Goal: Transaction & Acquisition: Subscribe to service/newsletter

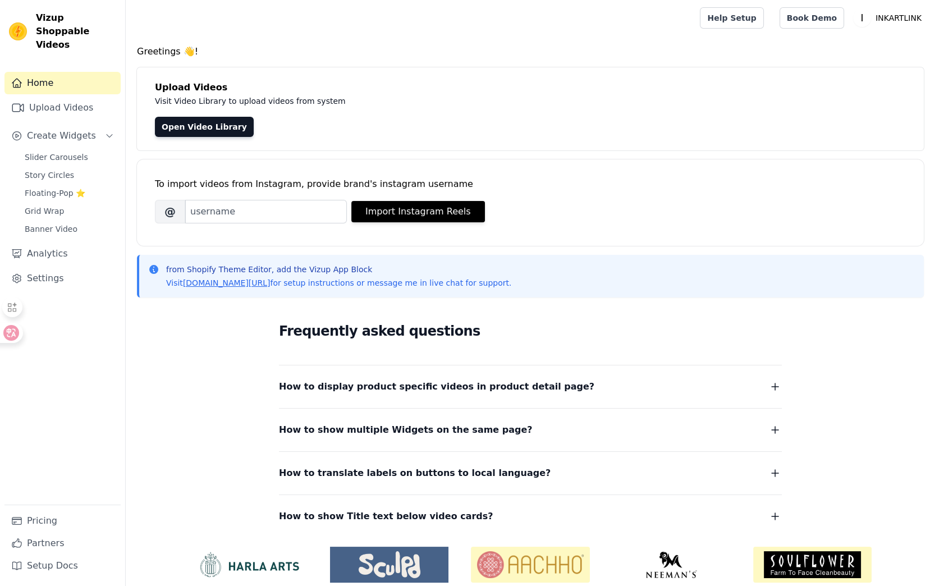
scroll to position [43, 0]
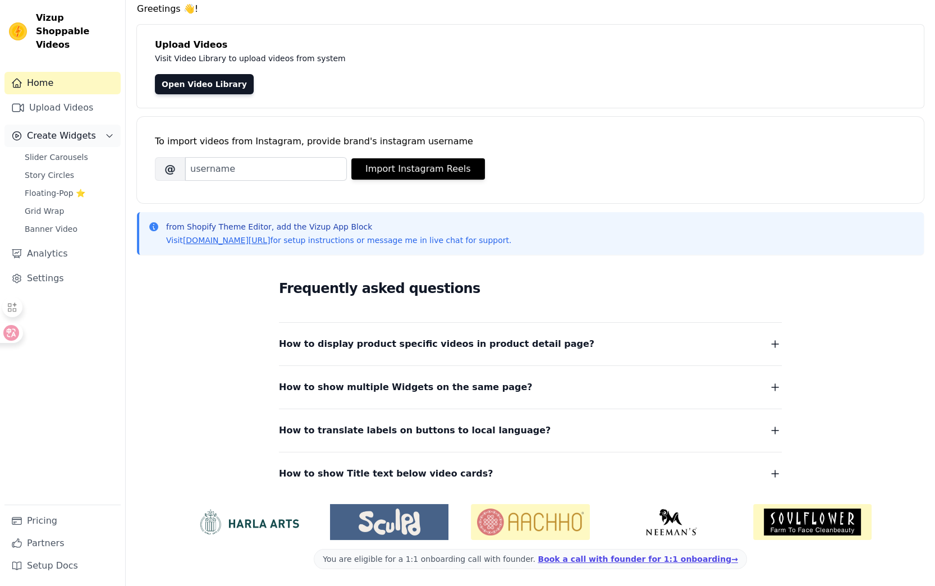
click at [65, 129] on span "Create Widgets" at bounding box center [61, 135] width 69 height 13
click at [63, 97] on link "Upload Videos" at bounding box center [62, 108] width 116 height 22
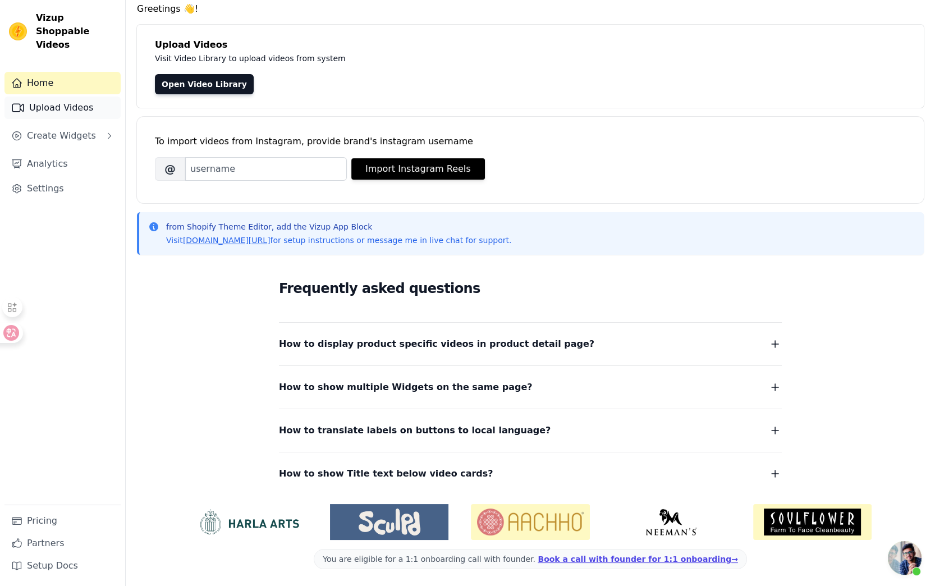
scroll to position [20, 0]
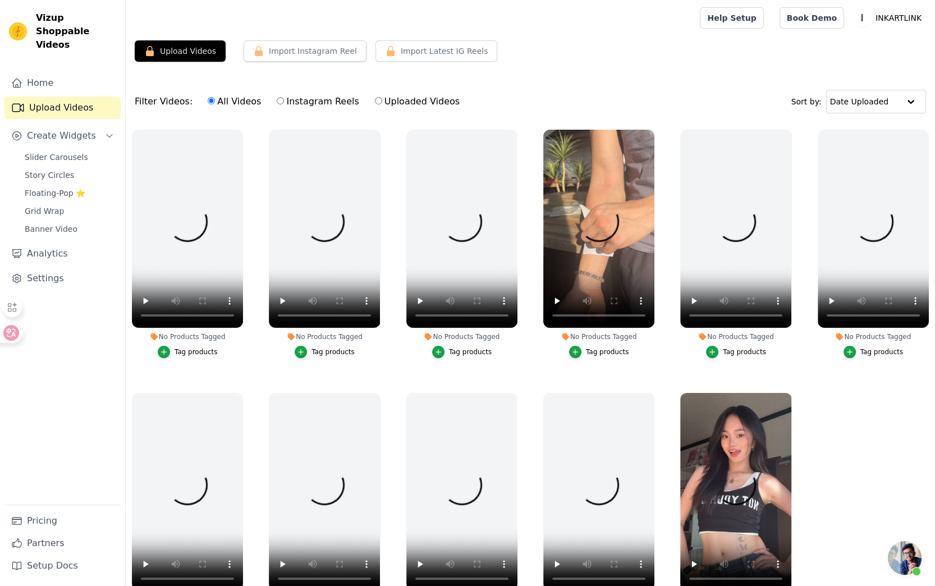
scroll to position [20, 0]
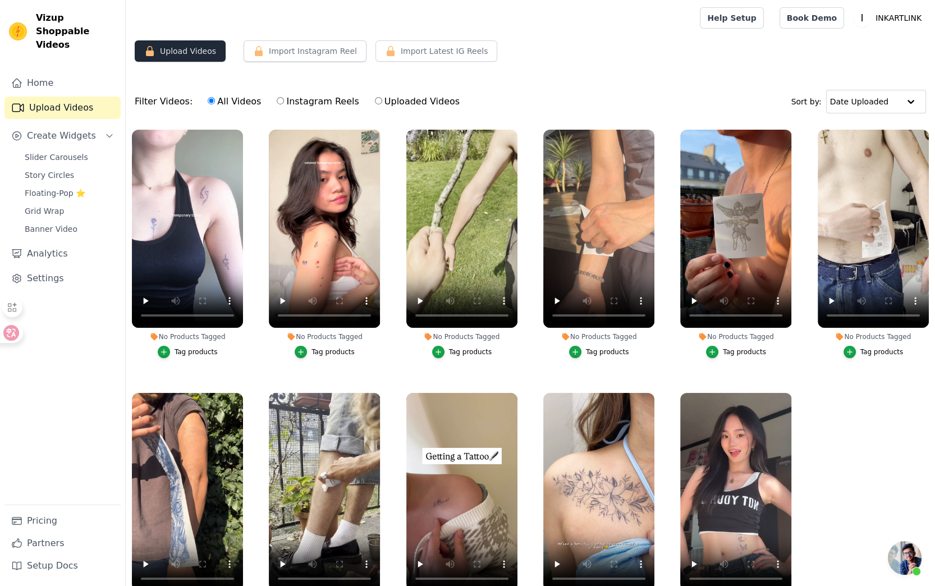
click at [205, 52] on button "Upload Videos" at bounding box center [180, 50] width 91 height 21
click at [192, 51] on button "Upload Videos" at bounding box center [180, 50] width 91 height 21
click at [705, 77] on div "Upload Videos Import Instagram Reel Set Instagram Username Import Latest IG Ree…" at bounding box center [531, 344] width 810 height 609
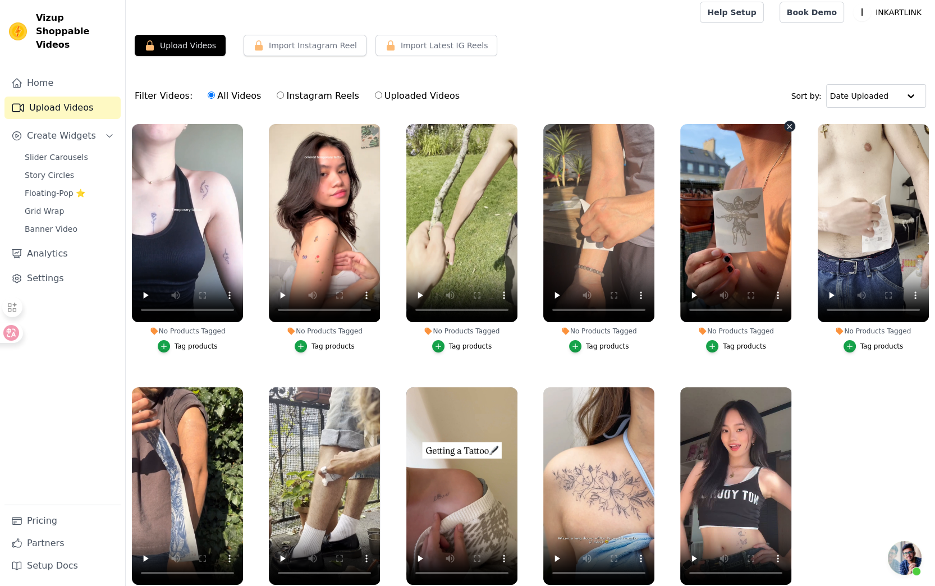
scroll to position [0, 0]
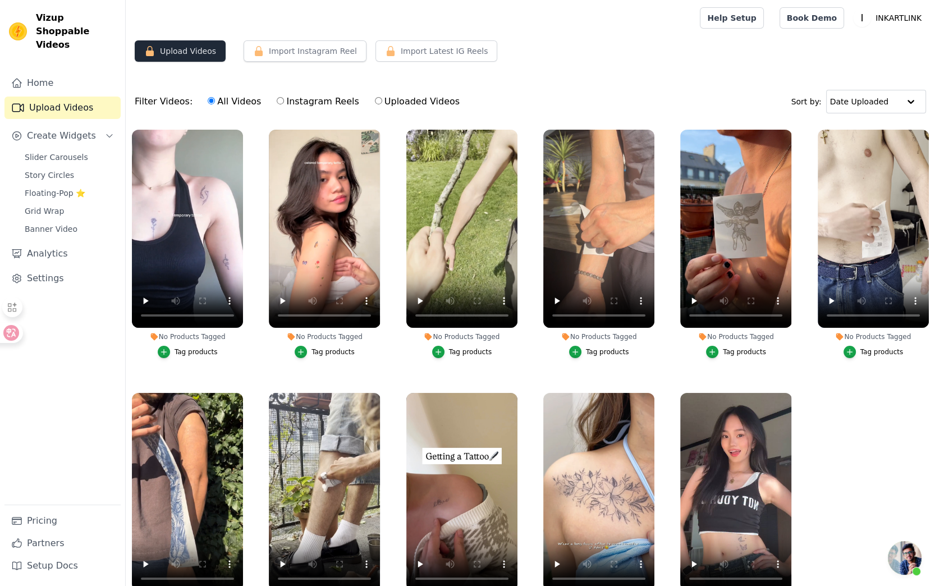
click at [199, 55] on button "Upload Videos" at bounding box center [180, 50] width 91 height 21
click at [200, 51] on button "Upload Videos" at bounding box center [180, 50] width 91 height 21
click at [201, 49] on button "Upload Videos" at bounding box center [180, 50] width 91 height 21
click at [8, 331] on div at bounding box center [15, 333] width 30 height 20
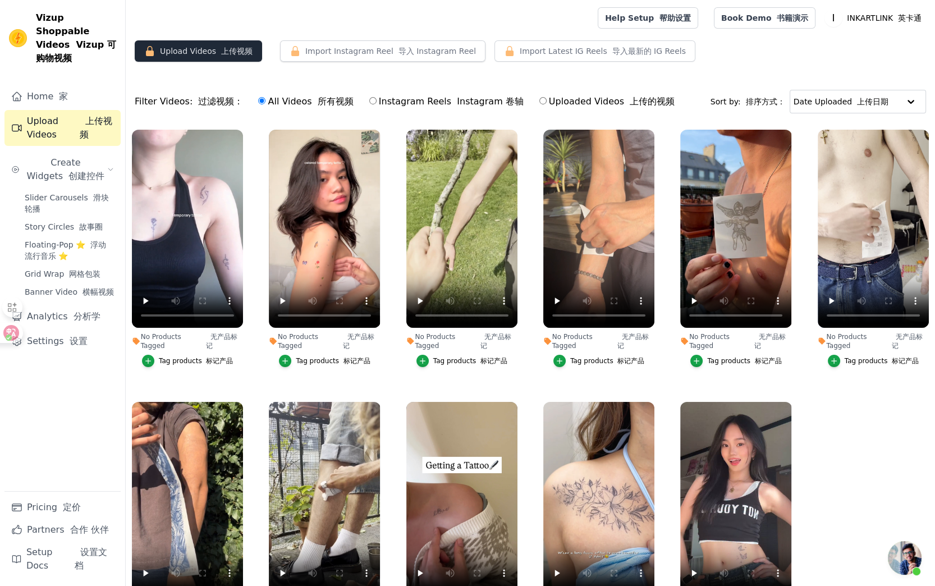
click at [204, 55] on button "Upload Videos 上传视频" at bounding box center [198, 50] width 127 height 21
click at [211, 51] on button "Upload Videos 上传视频" at bounding box center [198, 50] width 127 height 21
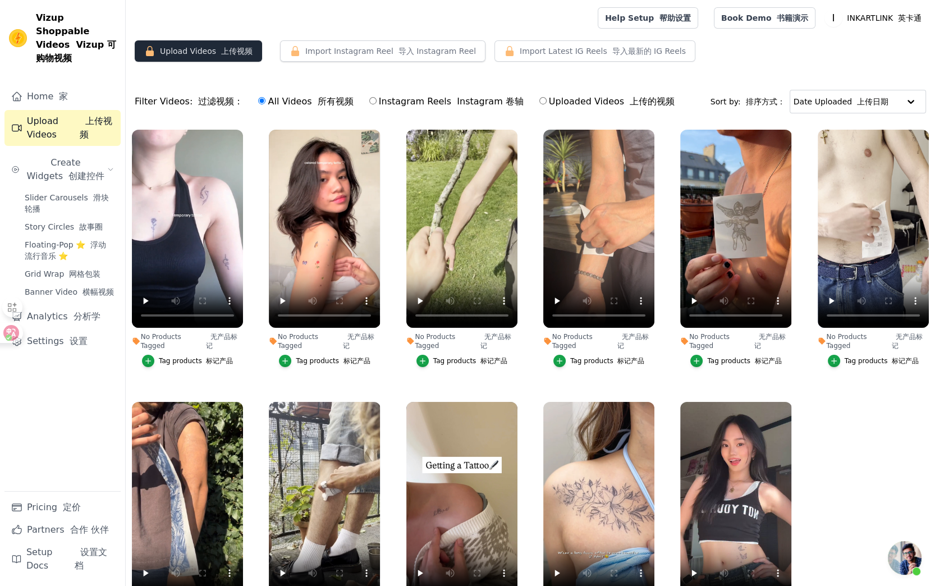
click at [211, 51] on button "Upload Videos 上传视频" at bounding box center [198, 50] width 127 height 21
click at [351, 49] on button "Import Instagram Reel 导入 Instagram Reel" at bounding box center [382, 50] width 205 height 21
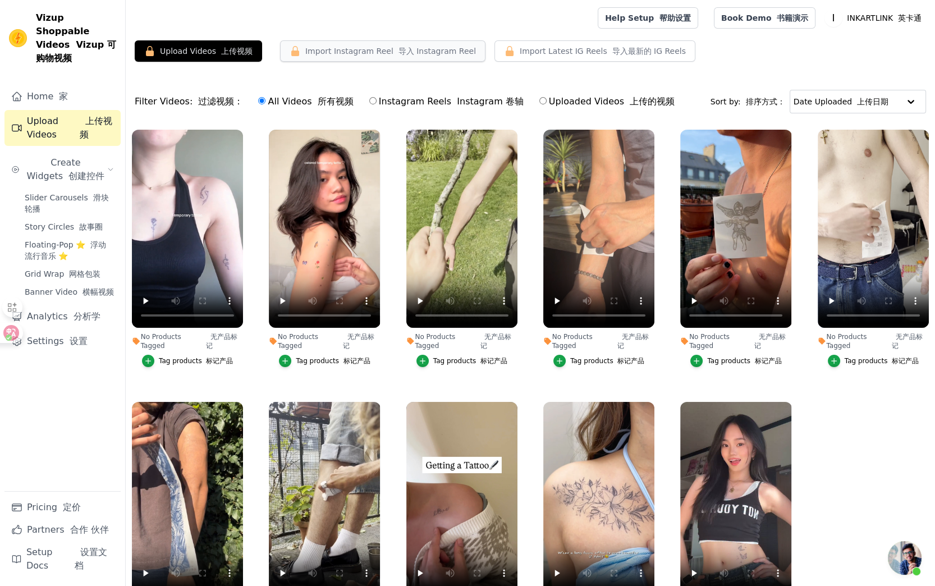
drag, startPoint x: 351, startPoint y: 49, endPoint x: 356, endPoint y: 43, distance: 7.6
click at [351, 49] on button "Import Instagram Reel 导入 Instagram Reel" at bounding box center [382, 50] width 205 height 21
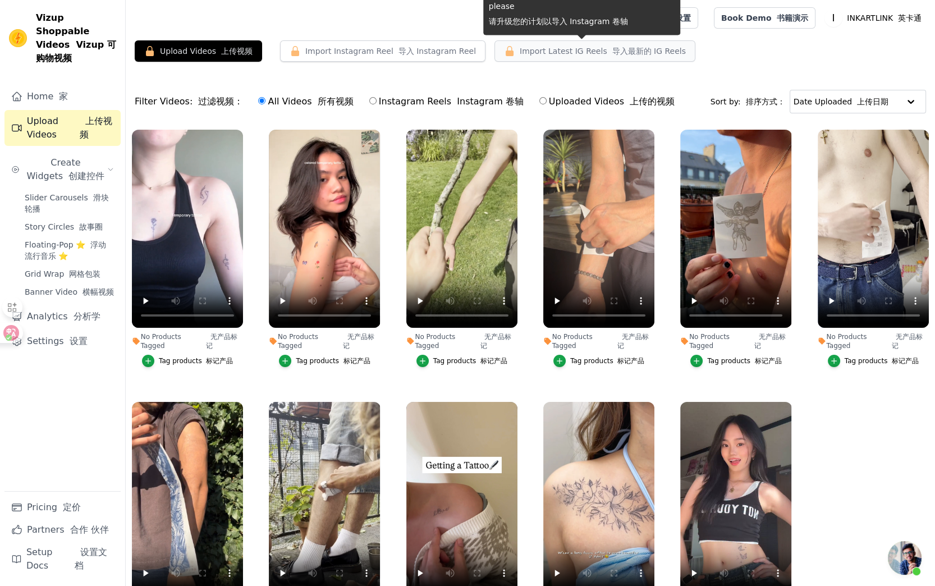
click at [529, 47] on span "Import Latest IG Reels 导入最新的 IG Reels" at bounding box center [603, 50] width 166 height 11
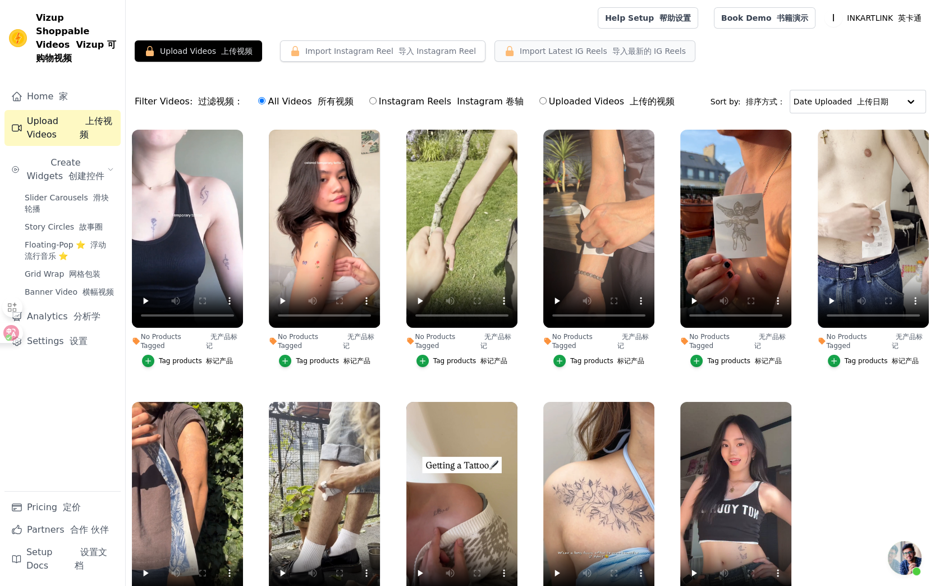
click at [529, 50] on span "Import Latest IG Reels 导入最新的 IG Reels" at bounding box center [603, 50] width 166 height 11
click at [528, 50] on span "Import Latest IG Reels 导入最新的 IG Reels" at bounding box center [603, 50] width 166 height 11
click at [237, 53] on font "上传视频" at bounding box center [236, 51] width 31 height 9
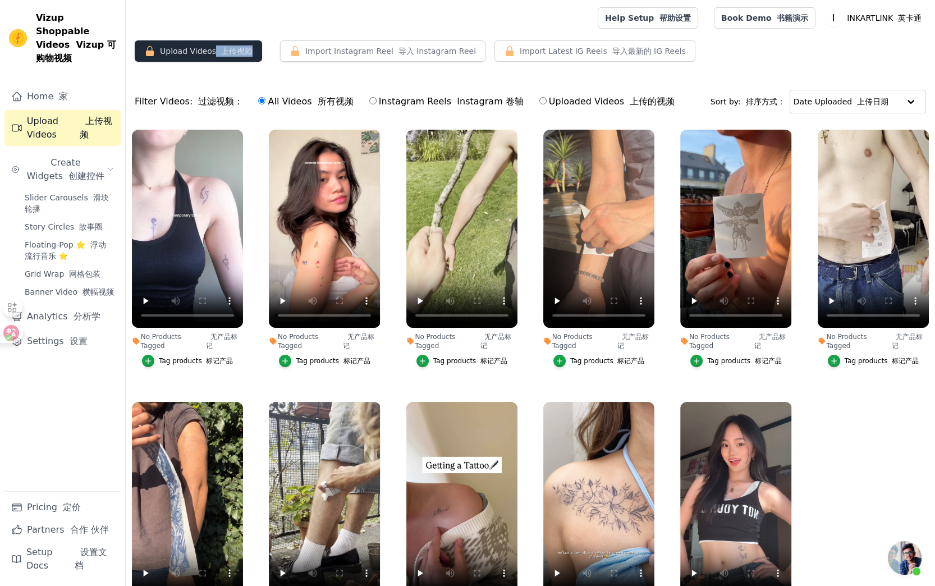
click at [237, 53] on font "上传视频" at bounding box center [236, 51] width 31 height 9
drag, startPoint x: 75, startPoint y: 313, endPoint x: 62, endPoint y: 501, distance: 188.5
click at [62, 501] on link "Pricing 定价" at bounding box center [62, 507] width 116 height 22
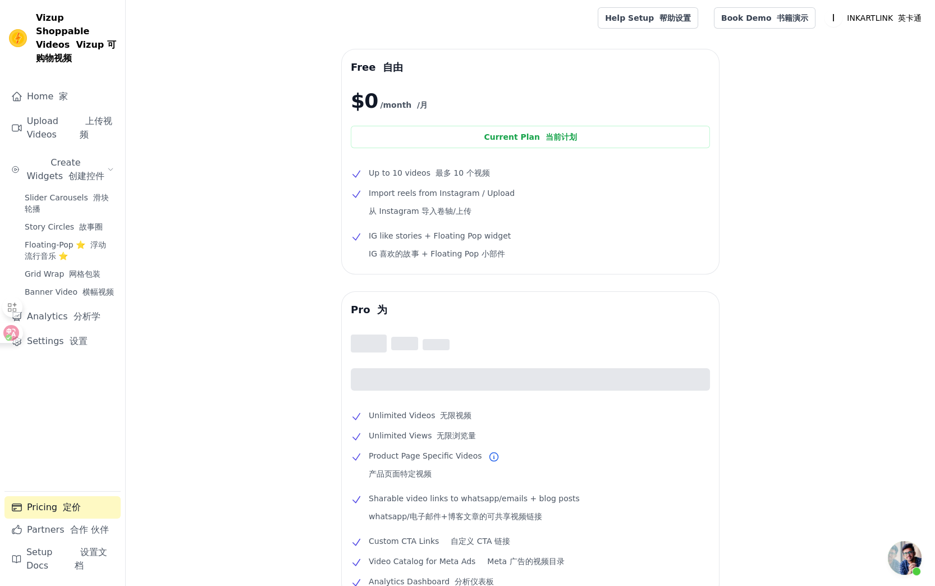
click at [792, 207] on div "Free 自由 $0 /month /月 Current Plan 当前计划 Up to 10 videos 最多 10 个视频 Import reels f…" at bounding box center [531, 402] width 810 height 707
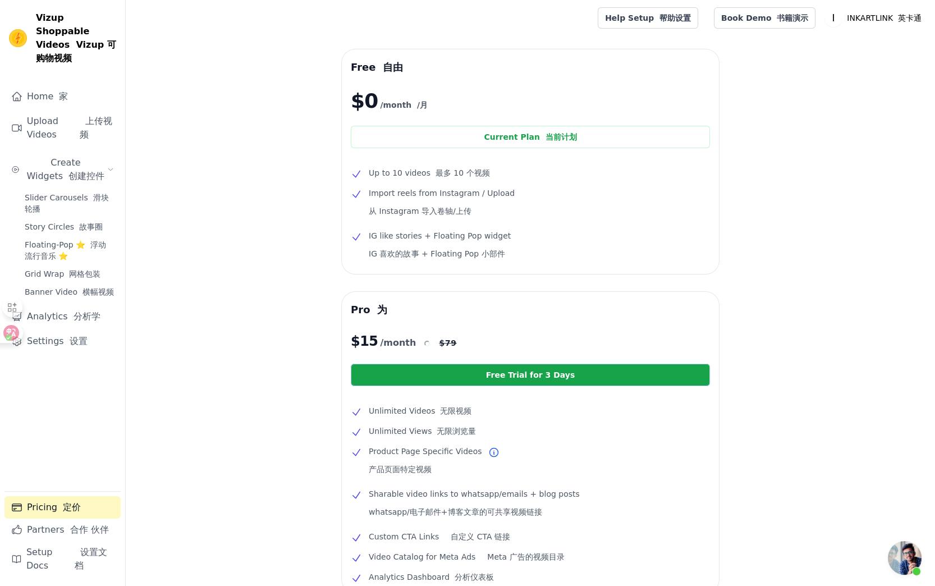
click at [587, 189] on li "Import reels from Instagram / Upload 从 Instagram 导入卷轴/上传" at bounding box center [530, 204] width 359 height 36
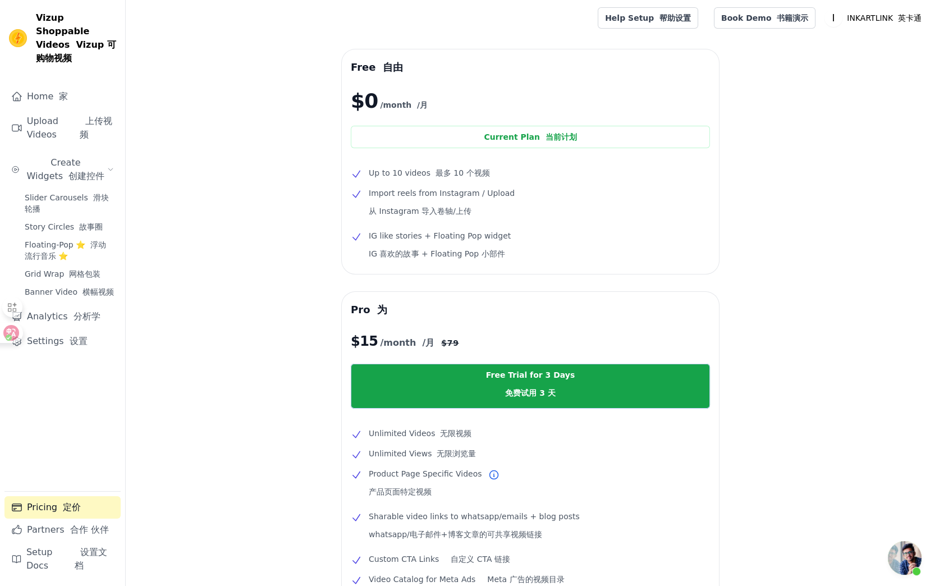
click at [787, 239] on div "Free 自由 $0 /month /月 Current Plan 当前计划 Up to 10 videos 最多 10 个视频 Import reels f…" at bounding box center [531, 411] width 810 height 725
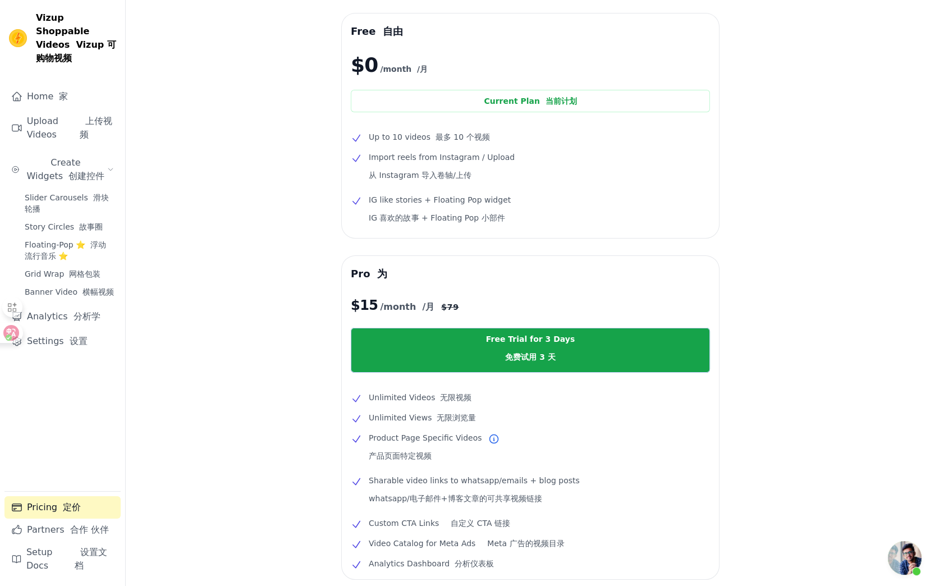
scroll to position [112, 0]
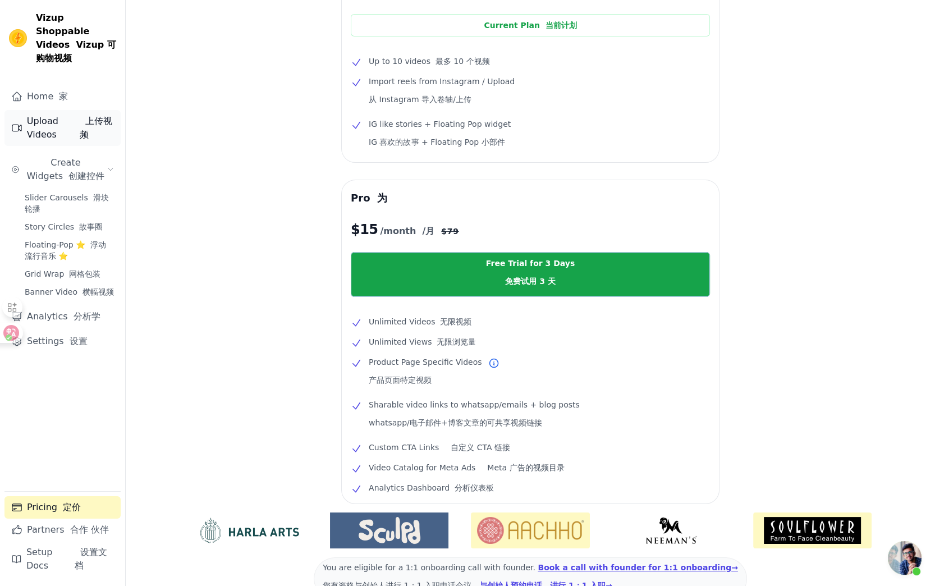
click at [93, 127] on font "上传视频" at bounding box center [97, 128] width 34 height 27
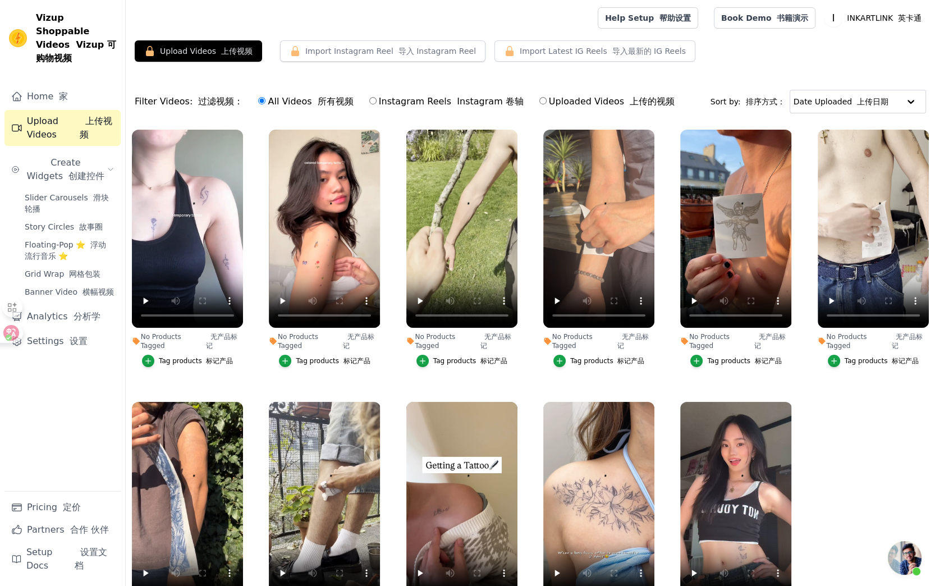
click at [834, 437] on ul "No Products Tagged 无产品标记 Tag products 标记产品 No Products Tagged 无产品标记 Tag product…" at bounding box center [531, 396] width 810 height 544
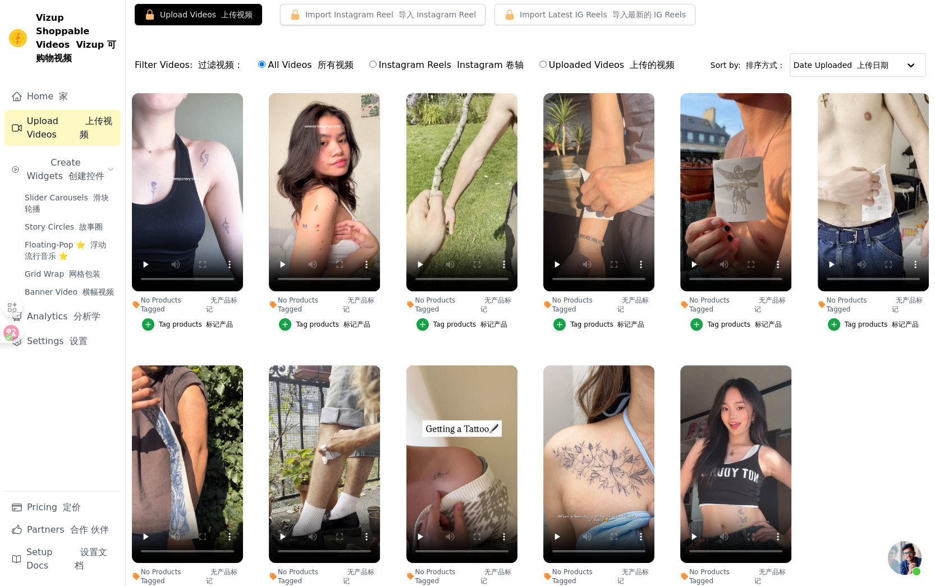
scroll to position [112, 0]
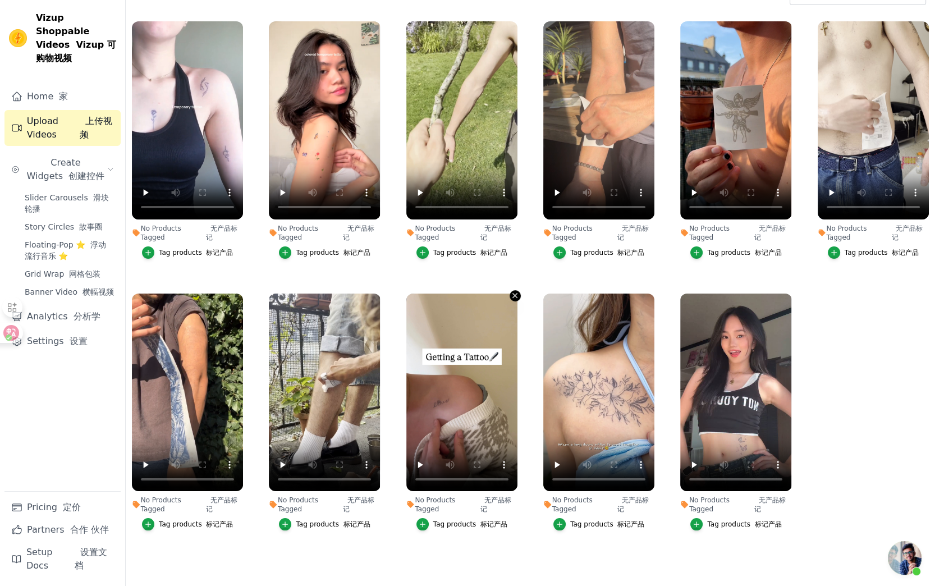
click at [514, 294] on icon "button" at bounding box center [515, 296] width 4 height 4
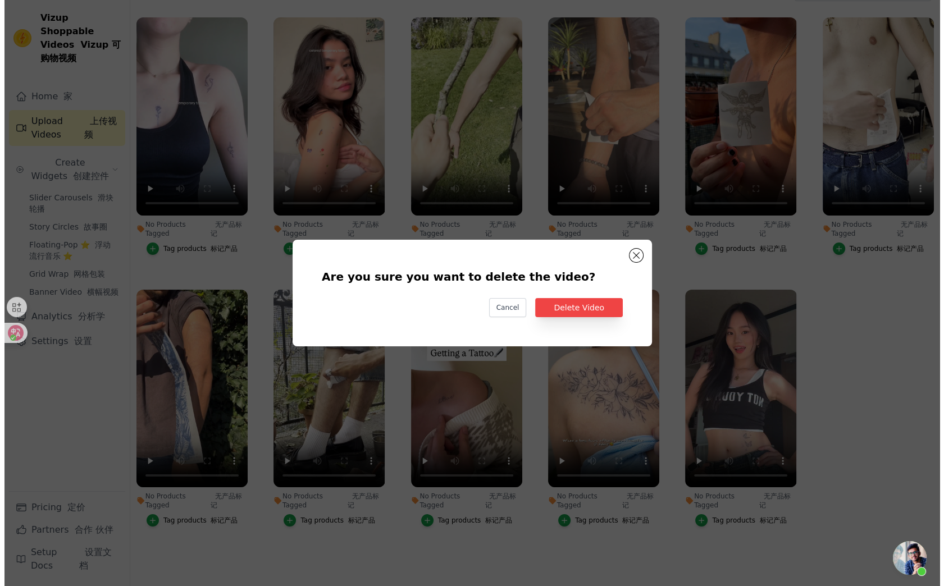
scroll to position [0, 0]
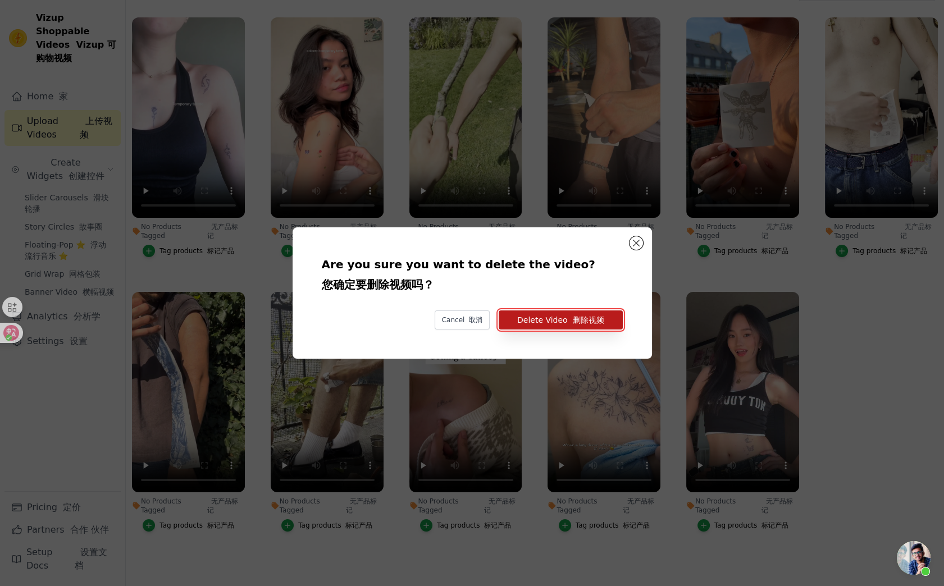
click at [512, 319] on button "Delete Video 删除视频" at bounding box center [561, 319] width 124 height 19
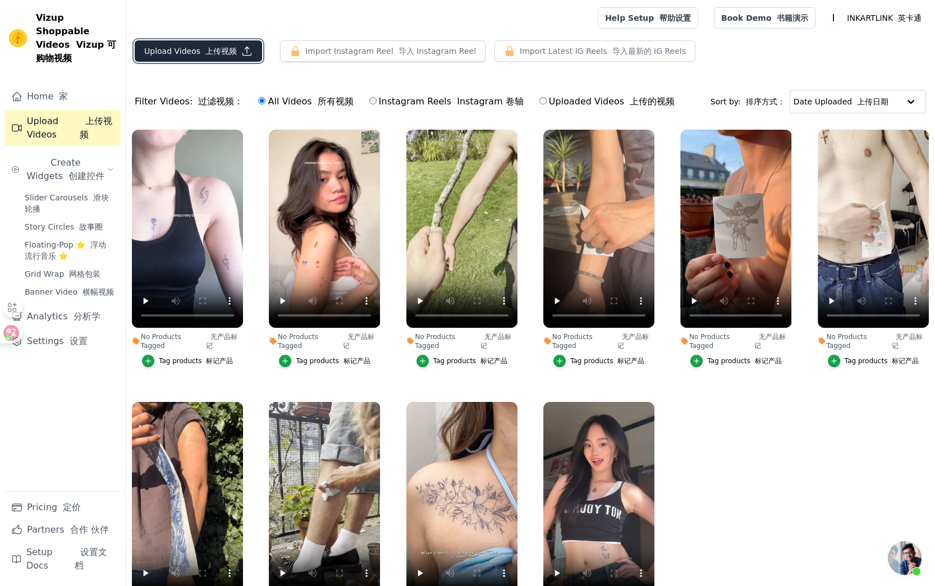
click at [225, 58] on button "Upload Videos 上传视频" at bounding box center [198, 50] width 127 height 21
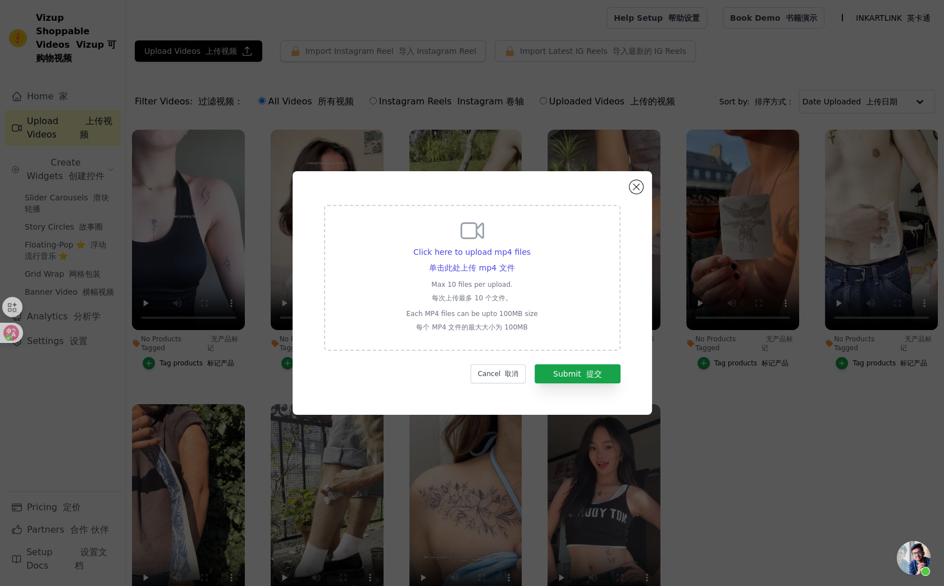
click at [555, 338] on div "Click here to upload mp4 files 单击此处上传 mp4 文件 Max 10 files per upload. 每次上传最多 10…" at bounding box center [472, 278] width 296 height 146
click at [515, 258] on input "Click here to upload mp4 files 单击此处上传 mp4 文件 Max 10 files per upload. 每次上传最多 10…" at bounding box center [514, 257] width 1 height 1
click at [640, 192] on button "Close modal" at bounding box center [635, 186] width 13 height 13
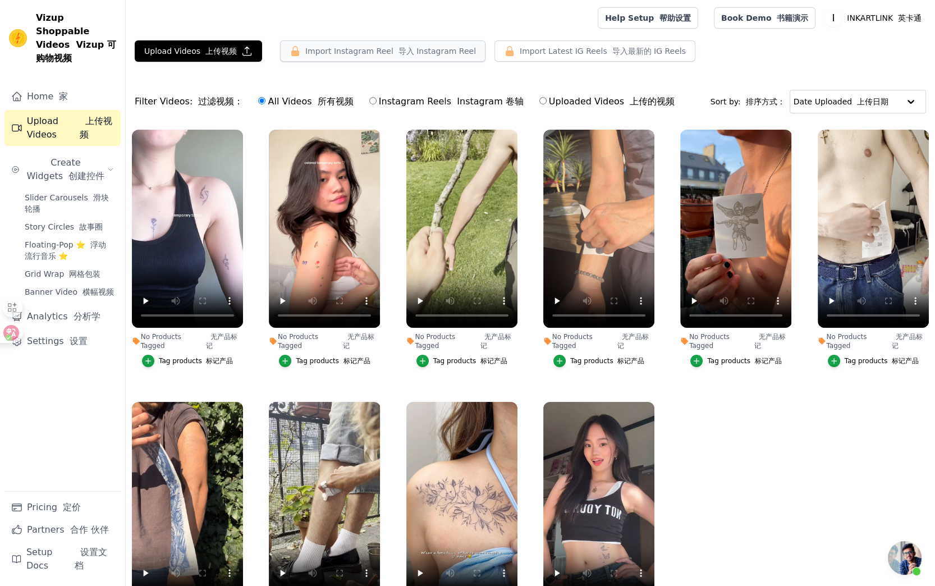
click at [353, 45] on button "Import Instagram Reel 导入 Instagram Reel" at bounding box center [382, 50] width 205 height 21
click at [355, 47] on button "Import Instagram Reel 导入 Instagram Reel" at bounding box center [382, 50] width 205 height 21
click at [68, 502] on font "定价" at bounding box center [72, 507] width 18 height 11
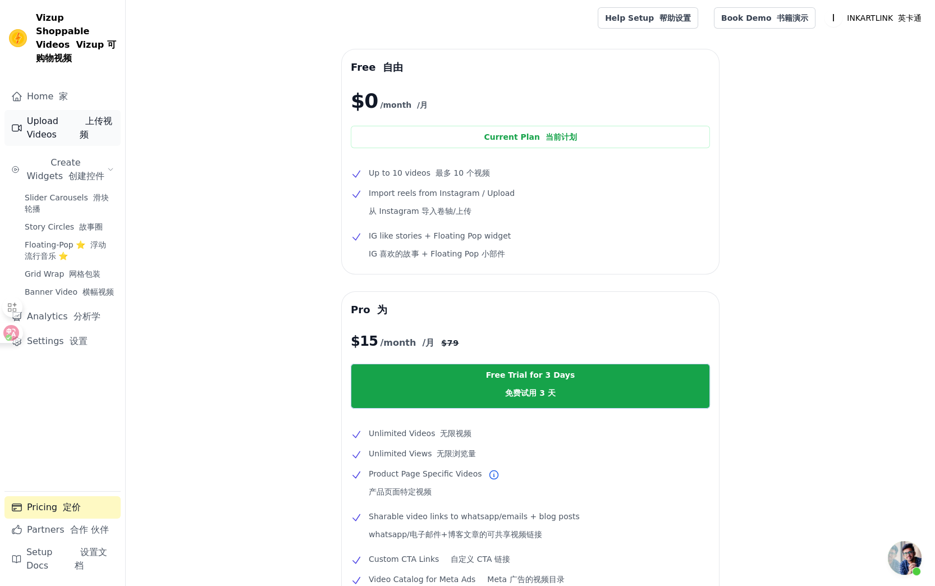
click at [61, 117] on link "Upload Videos 上传视频" at bounding box center [62, 128] width 116 height 36
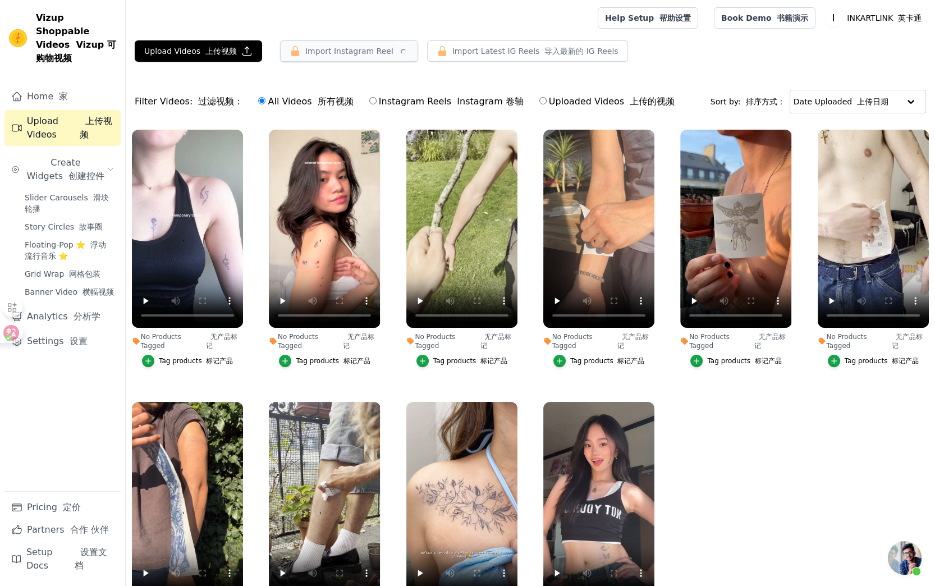
click at [342, 52] on button "Import Instagram Reel" at bounding box center [349, 50] width 138 height 21
click at [342, 52] on button "Import Instagram Reel 导入 Instagram Reel" at bounding box center [382, 50] width 205 height 21
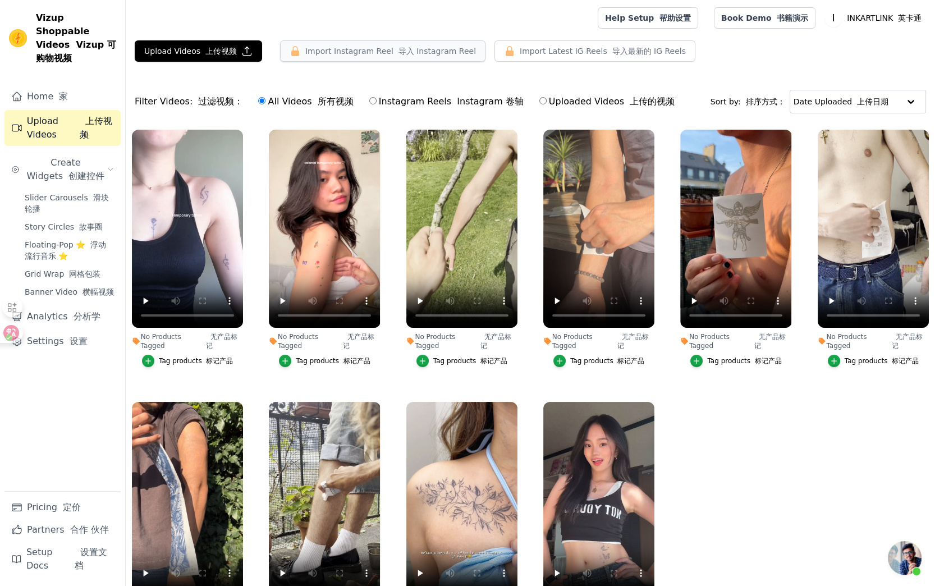
click at [342, 52] on button "Import Instagram Reel 导入 Instagram Reel" at bounding box center [382, 50] width 205 height 21
click at [377, 100] on label "Instagram Reels Instagram 卷轴" at bounding box center [447, 101] width 156 height 15
click at [377, 100] on input "Instagram Reels Instagram 卷轴" at bounding box center [372, 100] width 7 height 7
radio input "true"
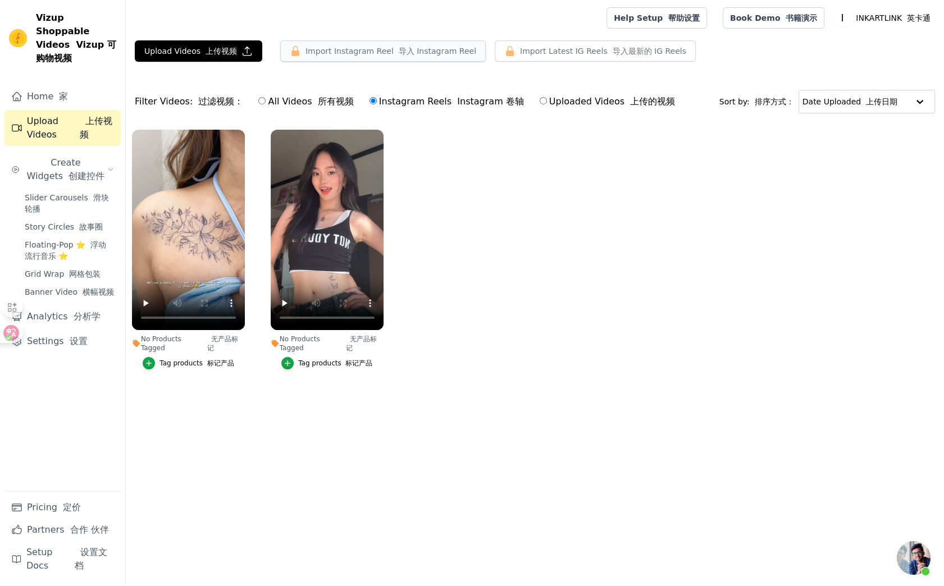
click at [384, 47] on button "Import Instagram Reel 导入 Instagram Reel" at bounding box center [382, 50] width 205 height 21
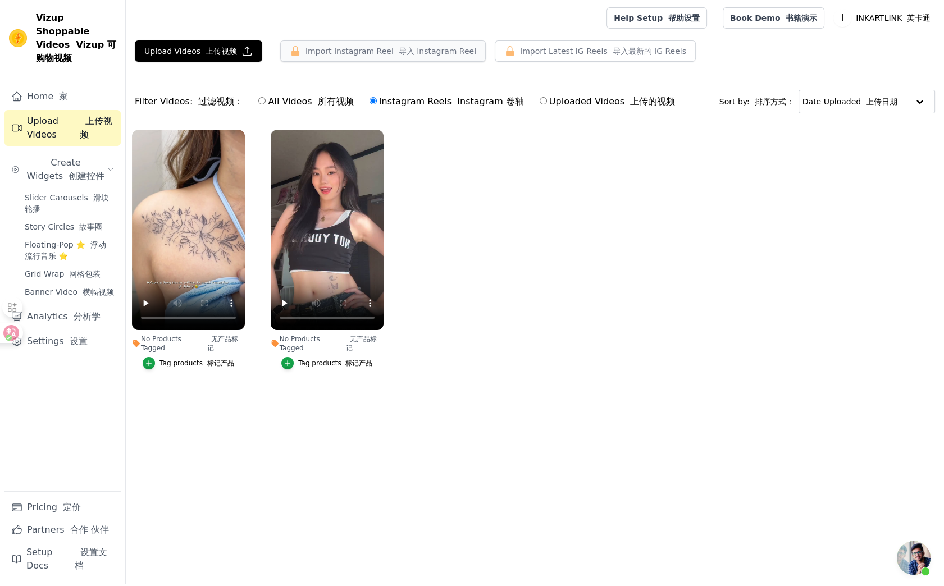
click at [290, 49] on icon "button" at bounding box center [295, 50] width 11 height 11
click at [54, 513] on link "Pricing 定价" at bounding box center [62, 507] width 116 height 22
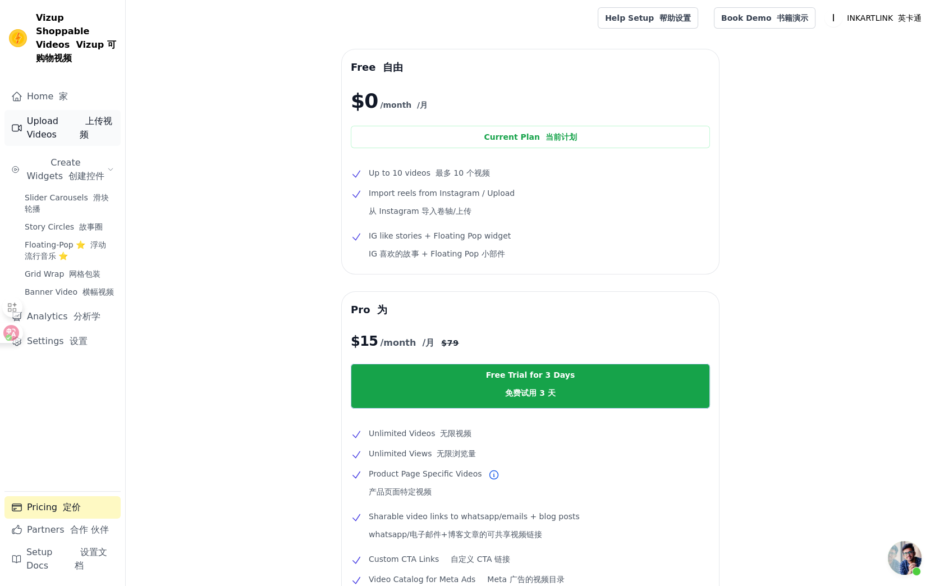
click at [80, 116] on font "上传视频" at bounding box center [96, 128] width 33 height 24
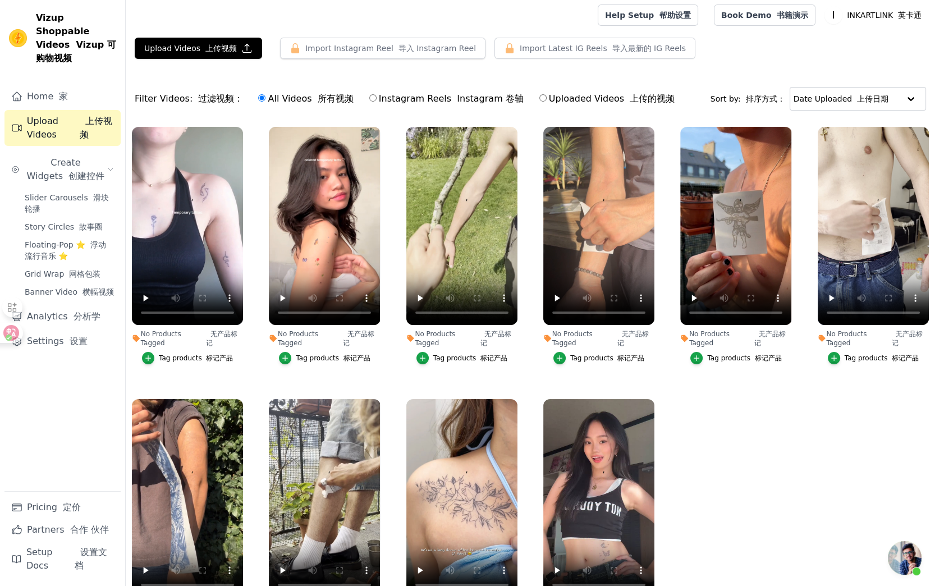
scroll to position [112, 0]
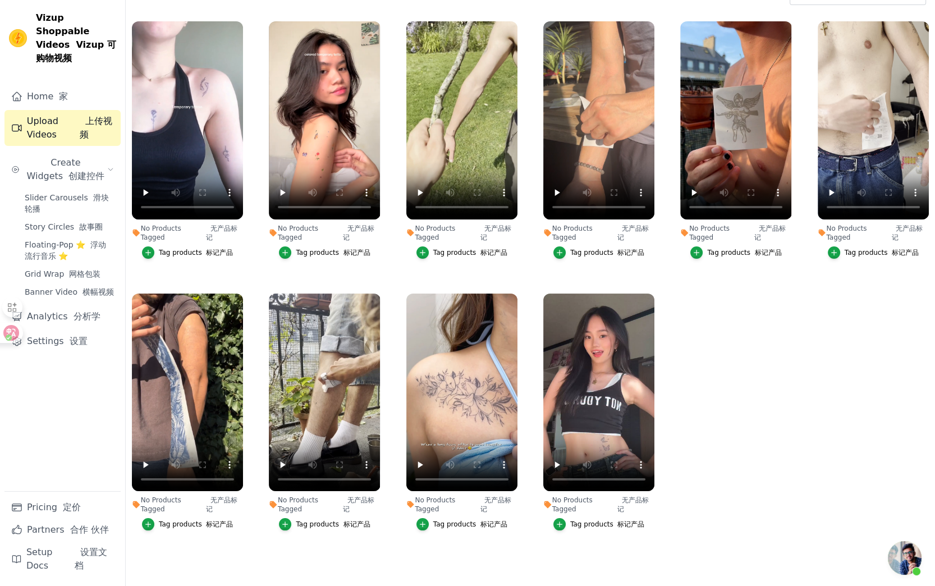
click at [726, 380] on ul "No Products Tagged 无产品标记 Tag products 标记产品 No Products Tagged 无产品标记 Tag product…" at bounding box center [531, 287] width 810 height 544
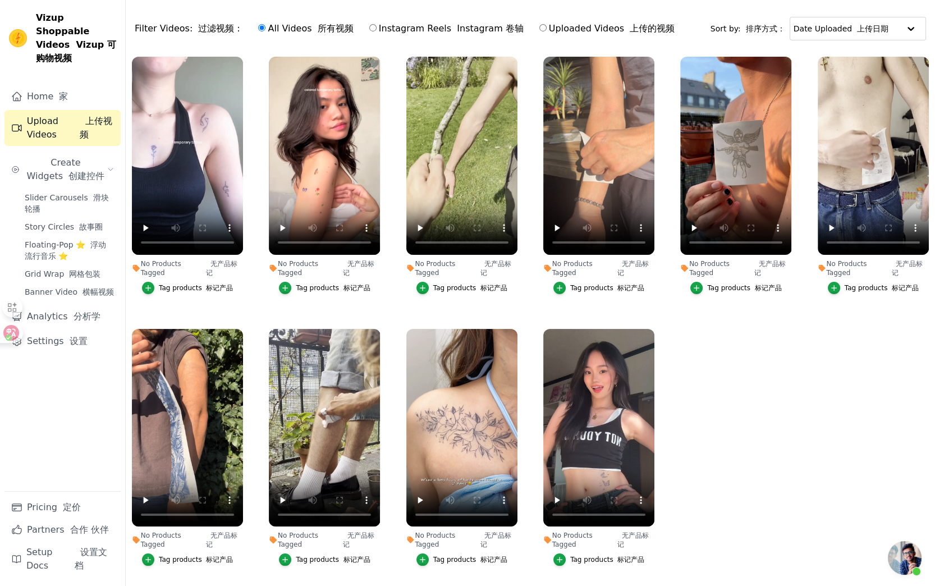
scroll to position [0, 0]
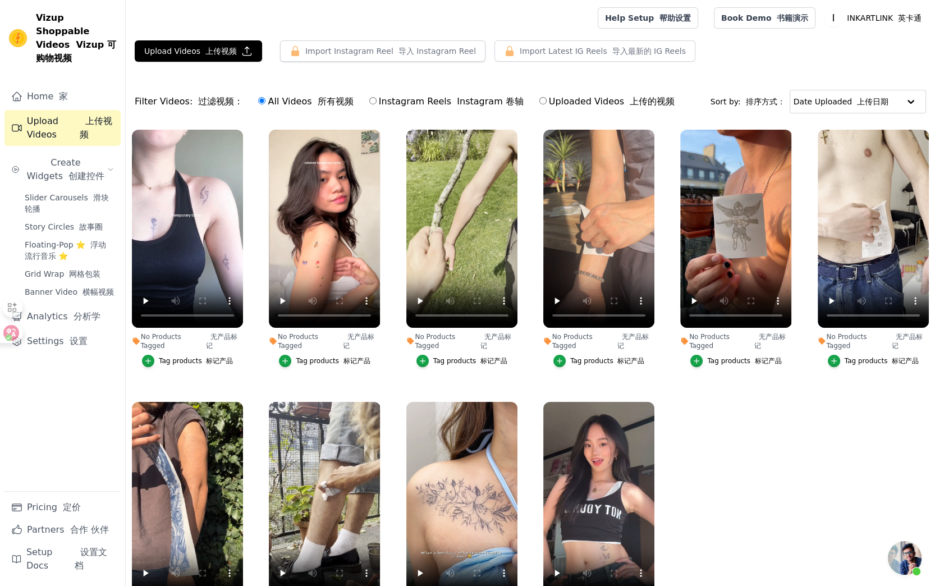
click at [373, 100] on input "Instagram Reels Instagram 卷轴" at bounding box center [372, 100] width 7 height 7
radio input "true"
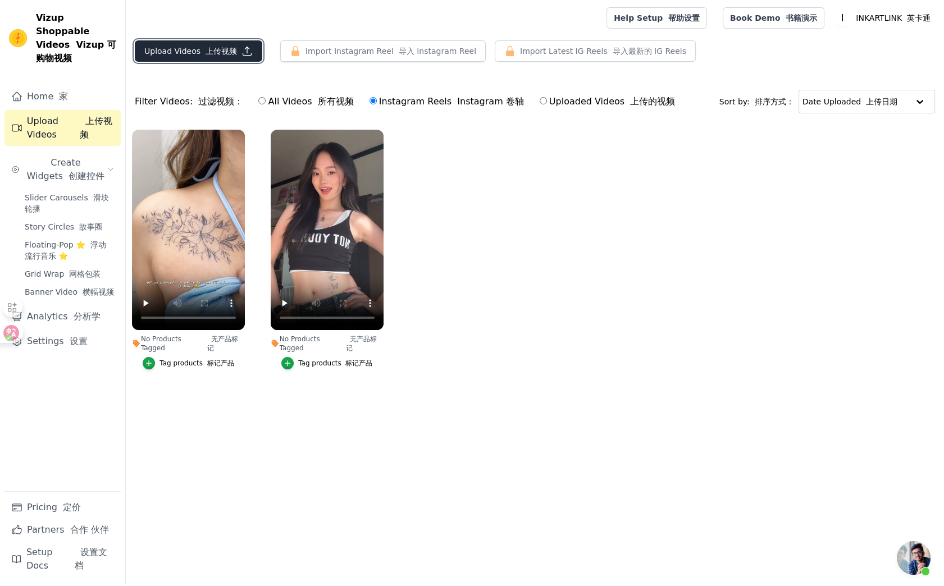
click at [223, 49] on font "上传视频" at bounding box center [220, 51] width 31 height 9
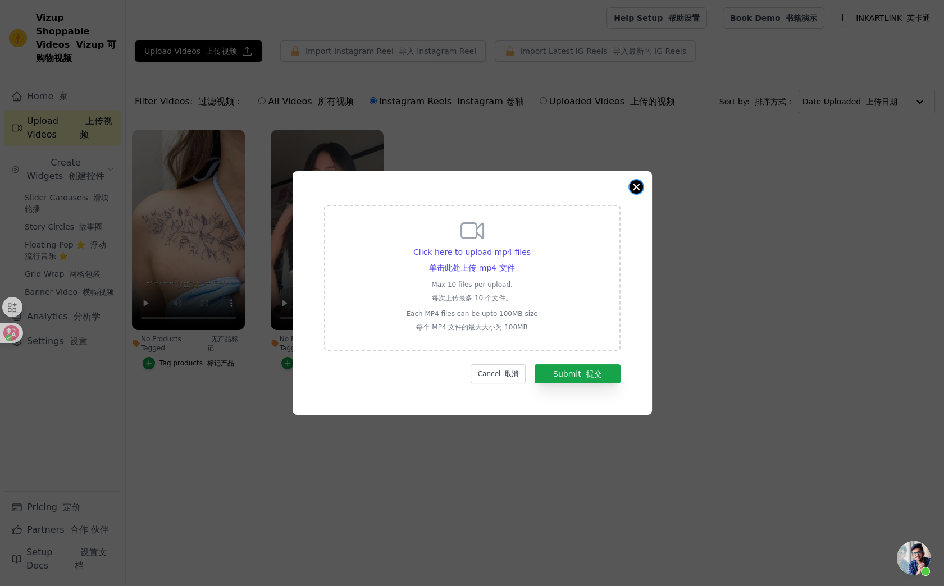
click at [637, 188] on button "Close modal" at bounding box center [635, 186] width 13 height 13
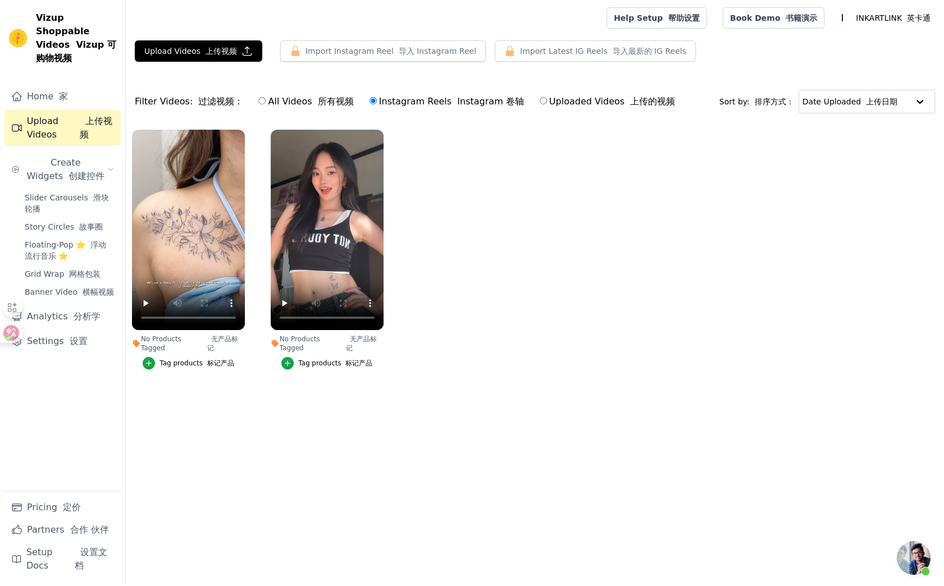
click at [384, 100] on label "Instagram Reels Instagram 卷轴" at bounding box center [447, 101] width 156 height 15
click at [377, 100] on input "Instagram Reels Instagram 卷轴" at bounding box center [372, 100] width 7 height 7
click at [379, 56] on button "Import Instagram Reel 导入 Instagram Reel" at bounding box center [382, 50] width 205 height 21
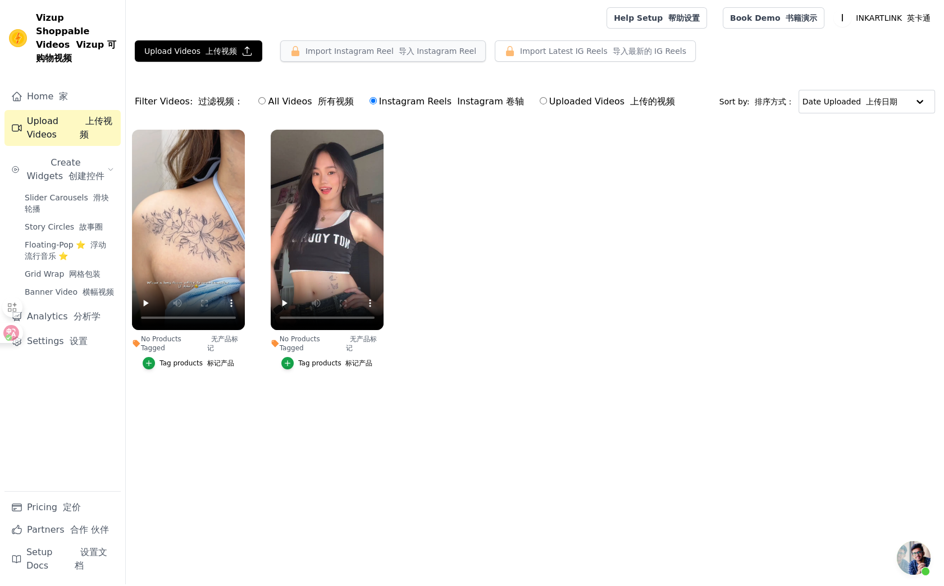
click at [379, 56] on button "Import Instagram Reel 导入 Instagram Reel" at bounding box center [382, 50] width 205 height 21
click at [432, 172] on ul "No Products Tagged 无产品标记 Tag products 标记产品 No Products Tagged 无产品标记 Tag product…" at bounding box center [535, 261] width 818 height 275
click at [76, 86] on link "Home 家" at bounding box center [62, 96] width 116 height 22
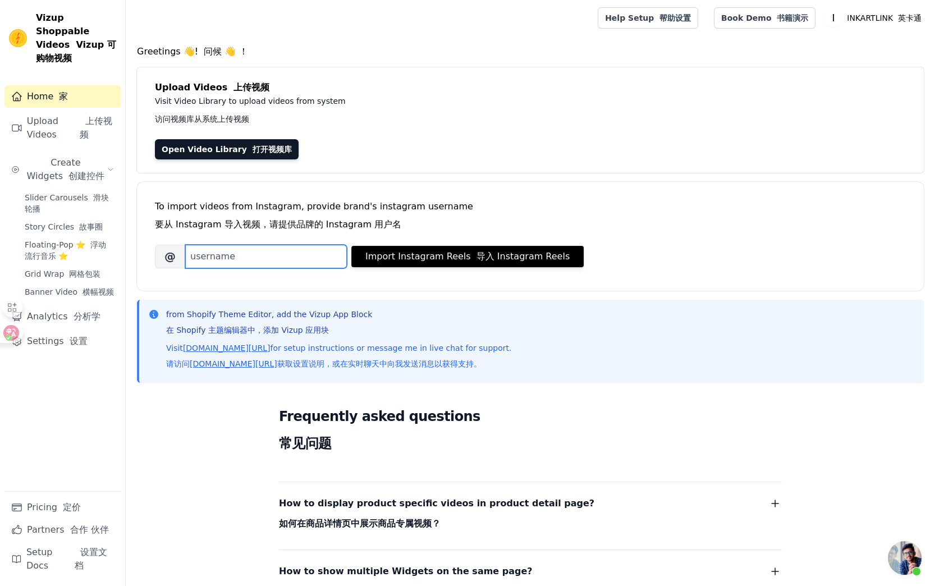
click at [236, 260] on input "Brand's Instagram Username" at bounding box center [266, 257] width 162 height 24
paste input "https://www.instagram.com/takingbackmotherhood?igsh=ZzZ6bHFuajN5NDBz"
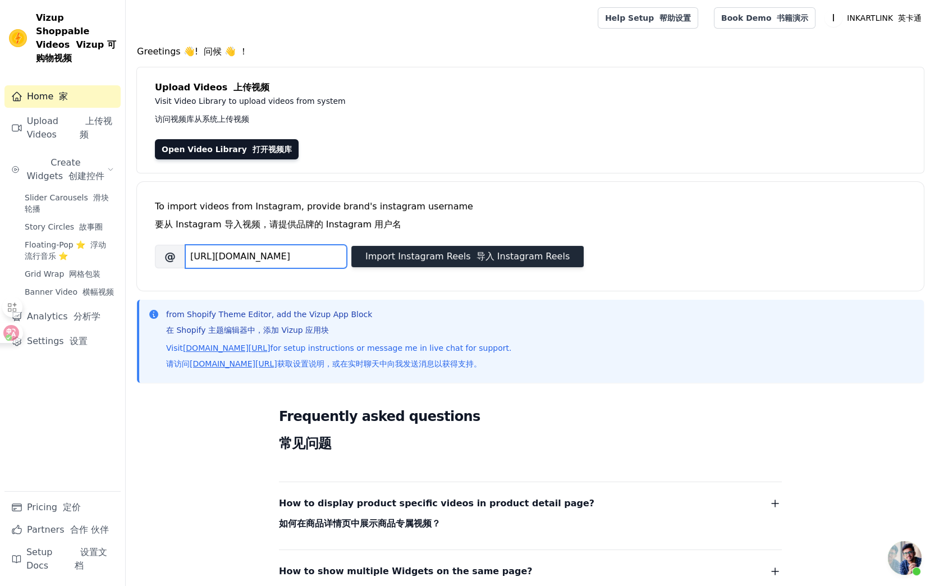
type input "https://www.instagram.com/takingbackmotherhood?igsh=ZzZ6bHFuajN5NDBz"
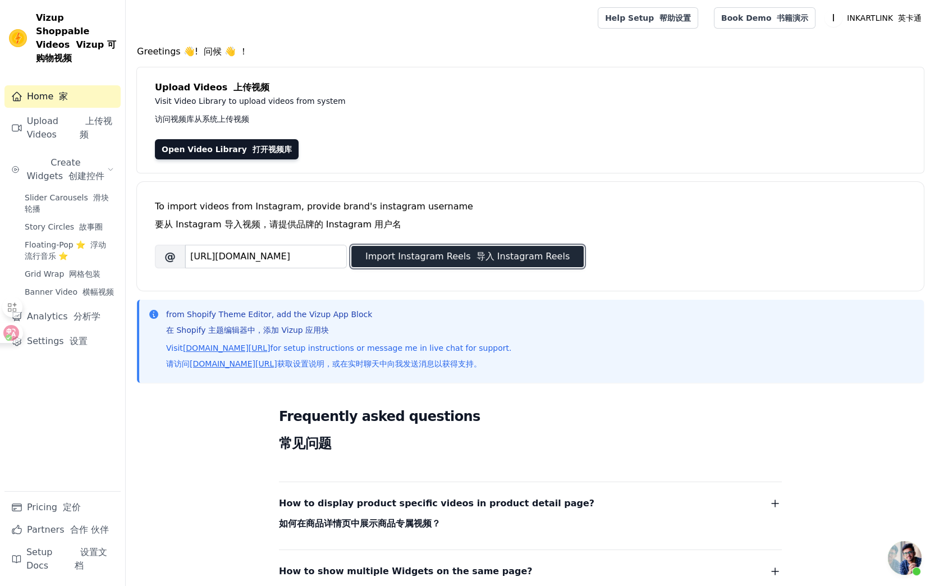
click at [411, 256] on button "Import Instagram Reels 导入 Instagram Reels" at bounding box center [467, 256] width 232 height 21
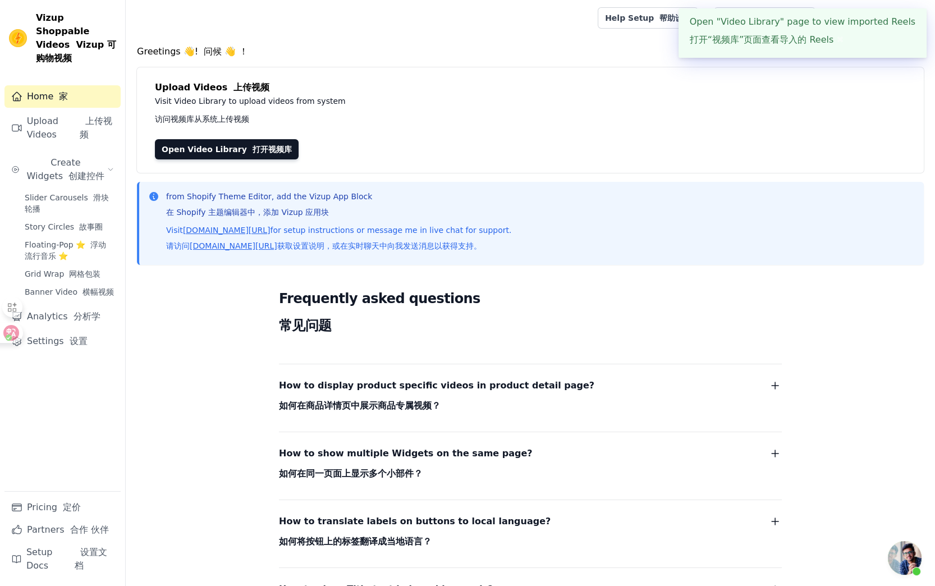
click at [784, 46] on font "打开“视频库”页面查看导入的 Reels" at bounding box center [762, 39] width 144 height 13
click at [100, 117] on font "上传视频" at bounding box center [97, 128] width 34 height 27
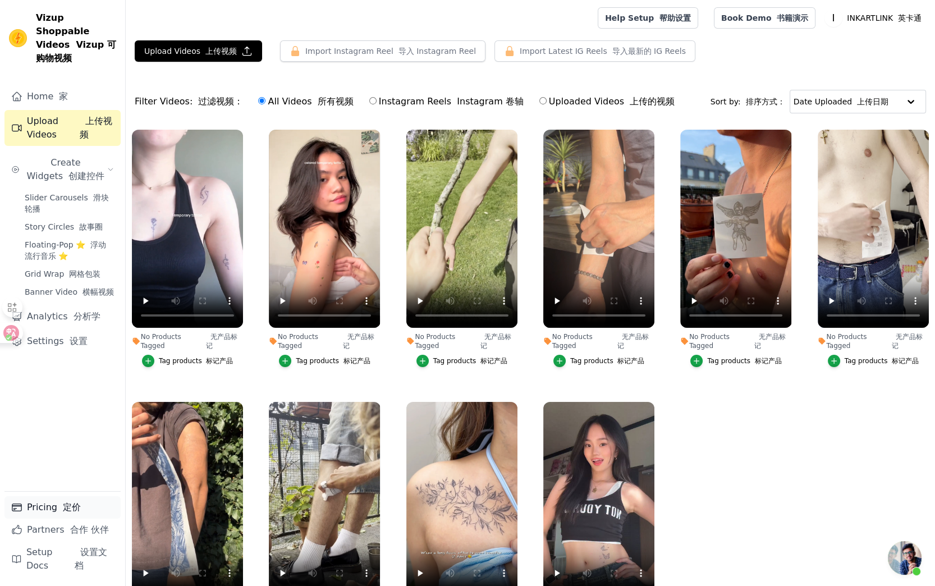
click at [49, 501] on link "Pricing 定价" at bounding box center [62, 507] width 116 height 22
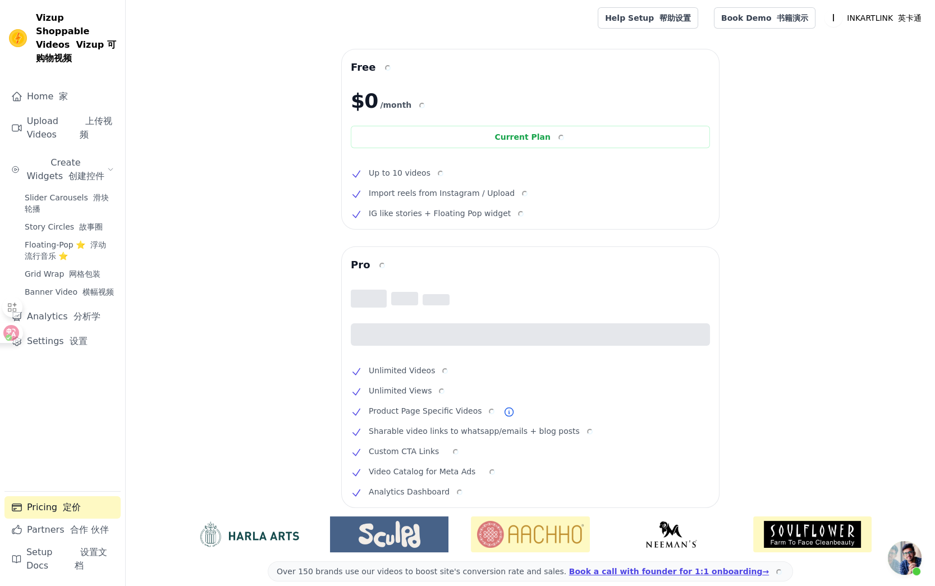
click at [812, 257] on div "Free $0 /month Current Plan Up to 10 videos Import reels from Instagram / Uploa…" at bounding box center [531, 346] width 810 height 595
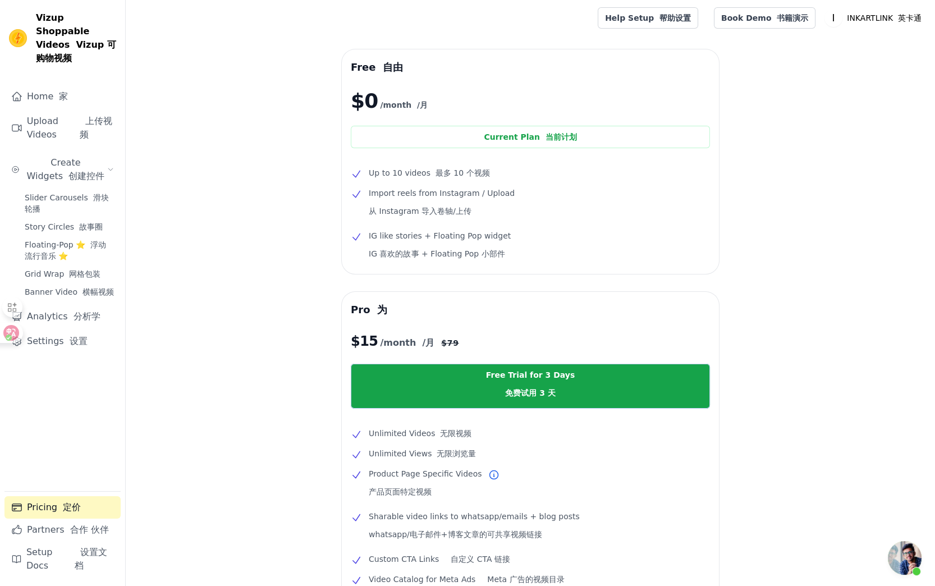
click at [812, 257] on div "Free 自由 $0 /month /月 Current Plan 当前计划 Up to 10 videos 最多 10 个视频 Import reels f…" at bounding box center [531, 411] width 810 height 725
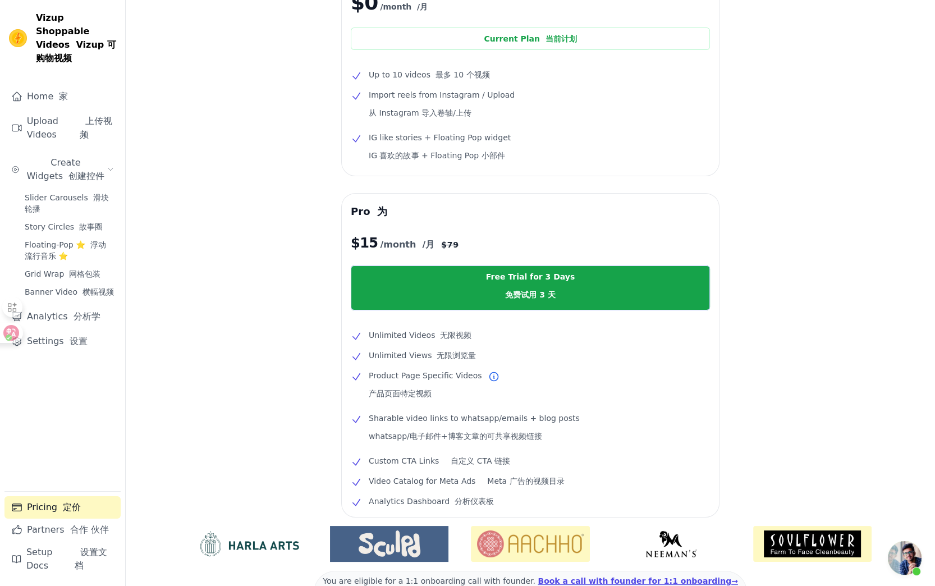
scroll to position [112, 0]
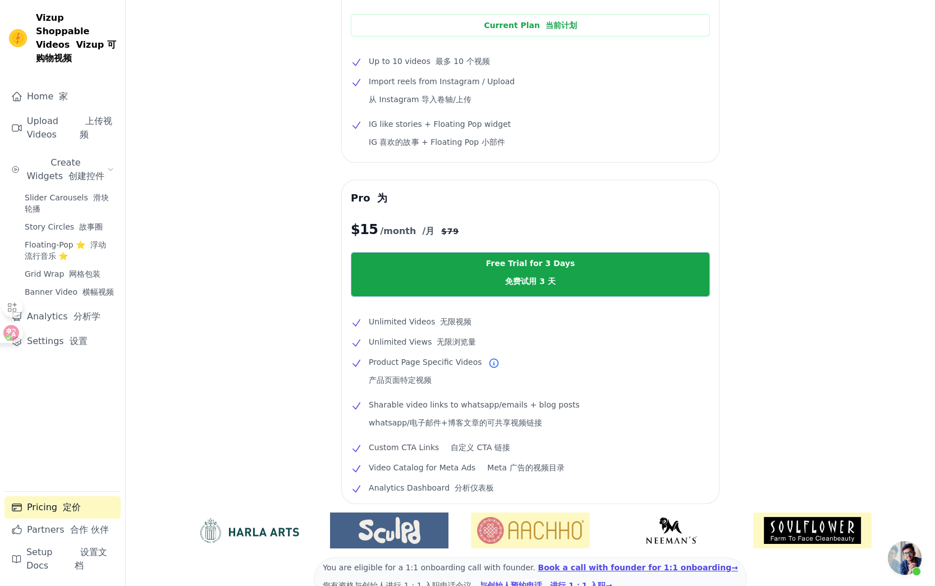
click at [803, 260] on div "Free 自由 $0 /month /月 Current Plan 当前计划 Up to 10 videos 最多 10 个视频 Import reels f…" at bounding box center [531, 300] width 810 height 725
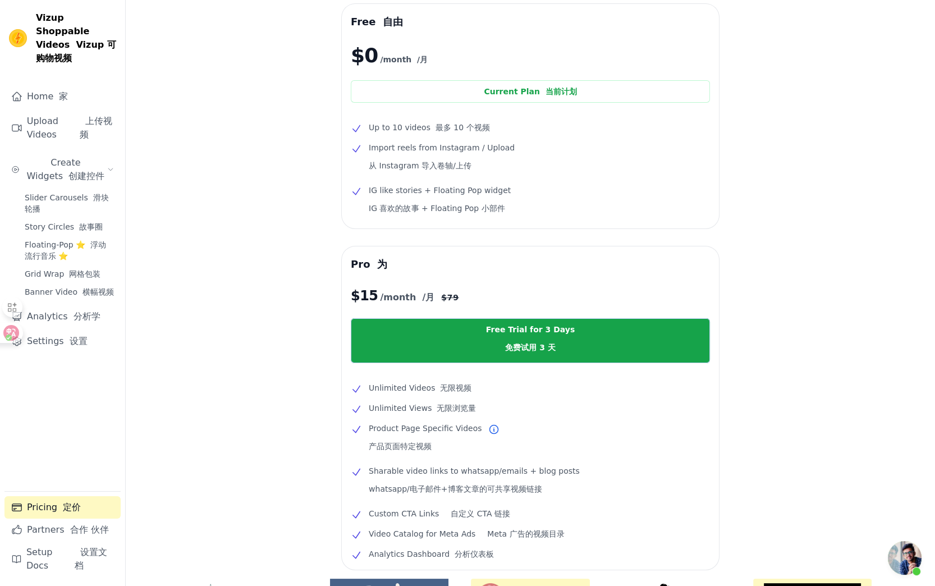
scroll to position [0, 0]
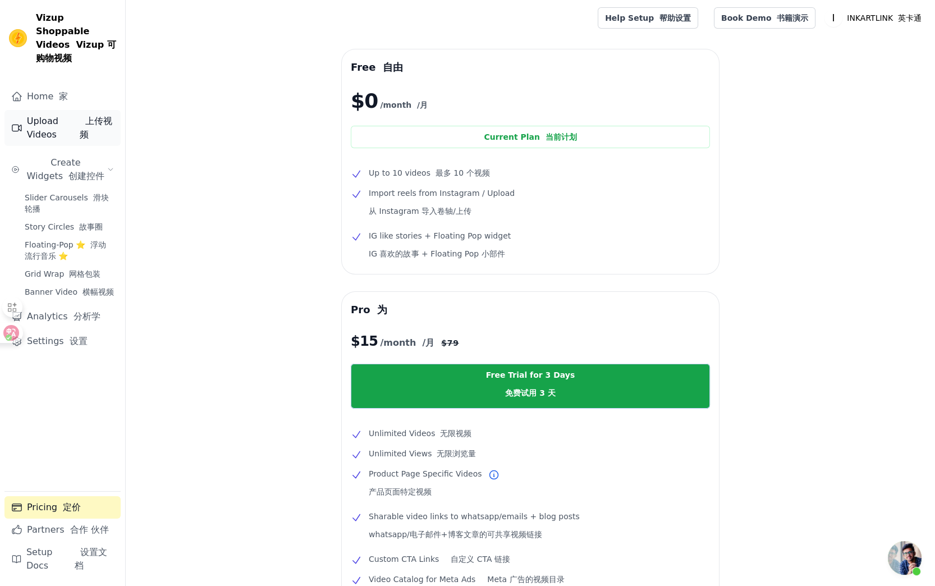
click at [80, 116] on font "Sidebar" at bounding box center [83, 121] width 6 height 11
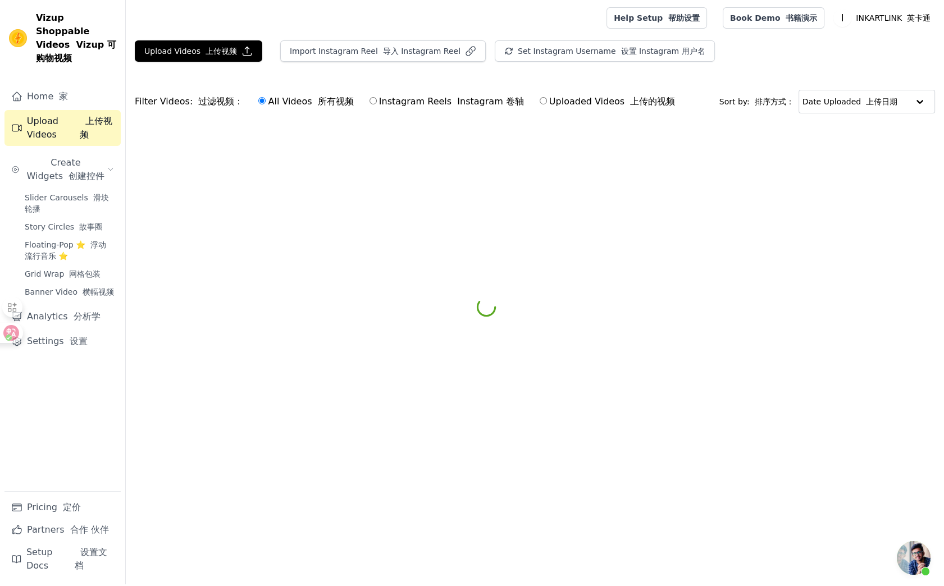
click at [230, 62] on div "Upload Videos 上传视频 Import Instagram Reel 导入 Instagram Reel Set Instagram Userna…" at bounding box center [535, 55] width 818 height 30
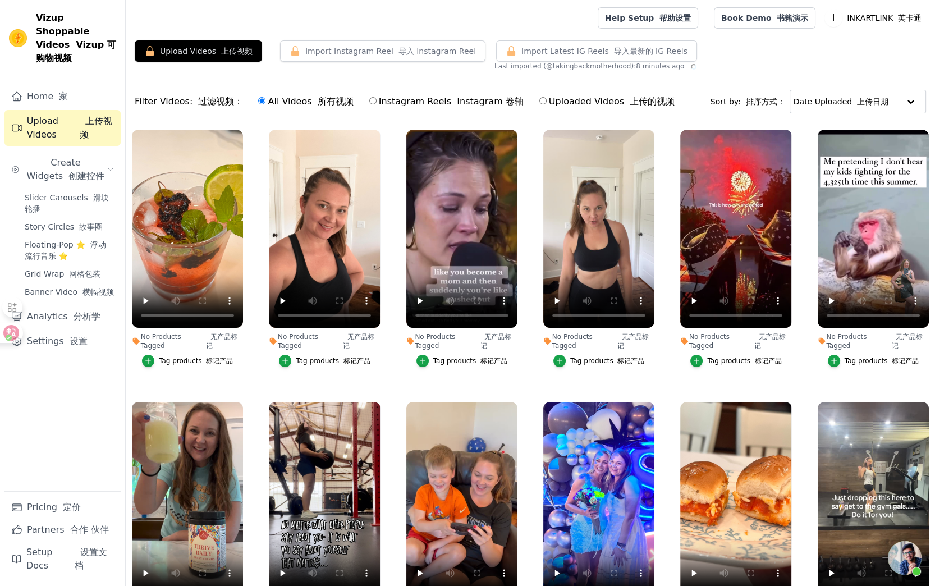
click at [220, 70] on div "Upload Videos 上传视频 Import Instagram Reel 导入 Instagram Reel Import Latest Instag…" at bounding box center [531, 356] width 810 height 633
click at [221, 51] on font "上传视频" at bounding box center [236, 51] width 31 height 9
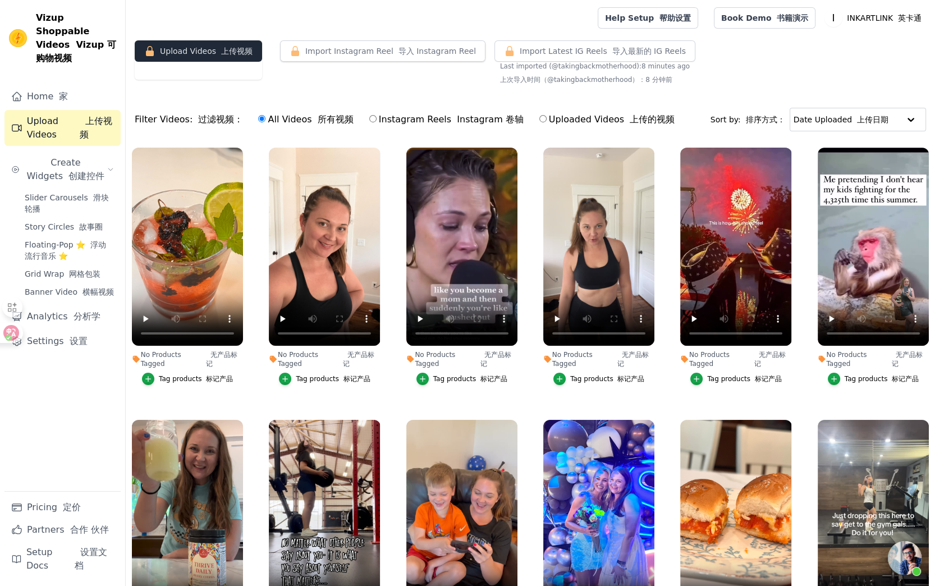
click at [221, 50] on font "上传视频" at bounding box center [236, 51] width 31 height 9
click at [66, 110] on link "Upload Videos 上传视频" at bounding box center [62, 128] width 116 height 36
click at [69, 156] on span "Create Widgets 创建控件" at bounding box center [65, 169] width 83 height 27
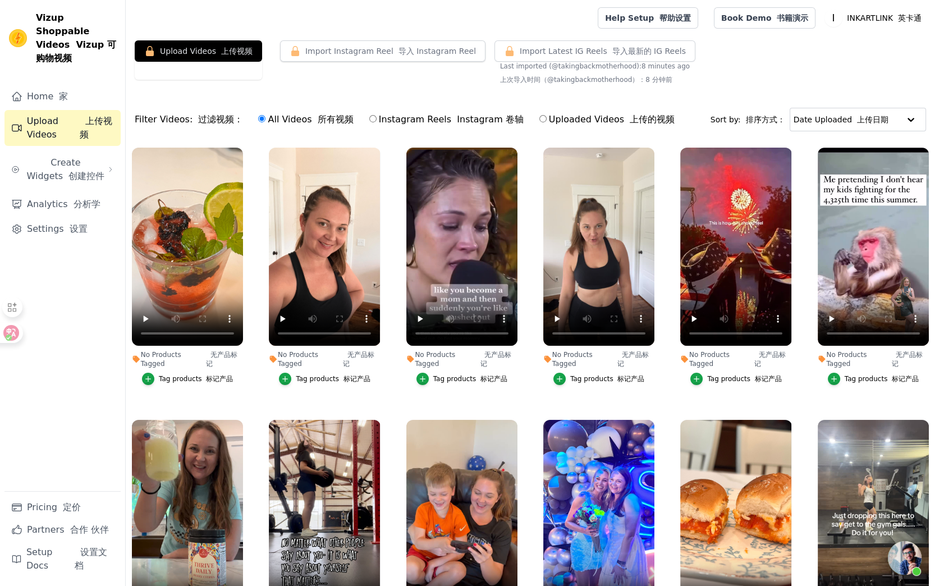
click at [182, 122] on div "Filter Videos: 过滤视频： All Videos 所有视频 Instagram Reels Instagram 卷轴 Uploaded Vide…" at bounding box center [408, 120] width 546 height 26
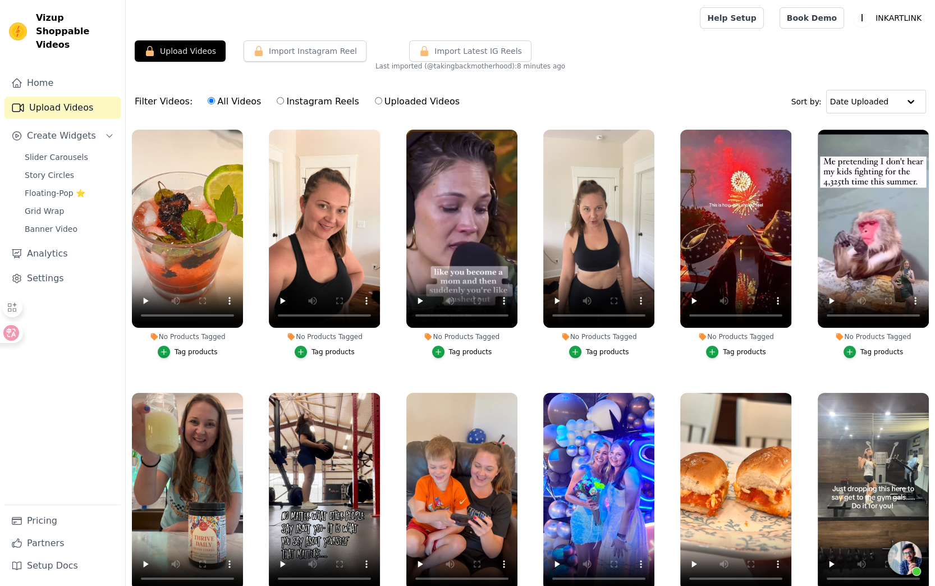
click at [696, 60] on div "Upload Videos Import Instagram Reel Import Latest Instagram Reels Import Latest…" at bounding box center [531, 55] width 810 height 30
click at [237, 130] on icon "button" at bounding box center [241, 132] width 8 height 8
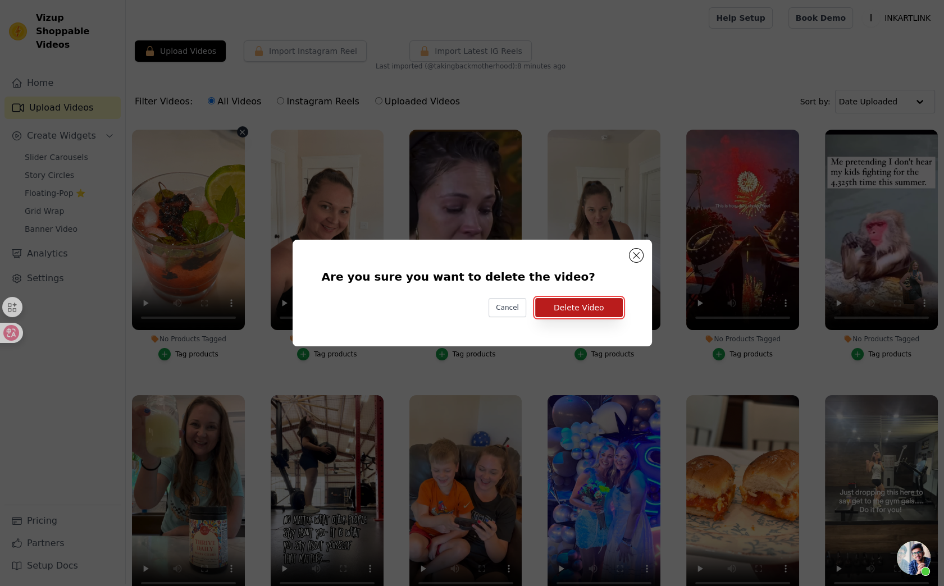
click at [592, 305] on button "Delete Video" at bounding box center [579, 307] width 88 height 19
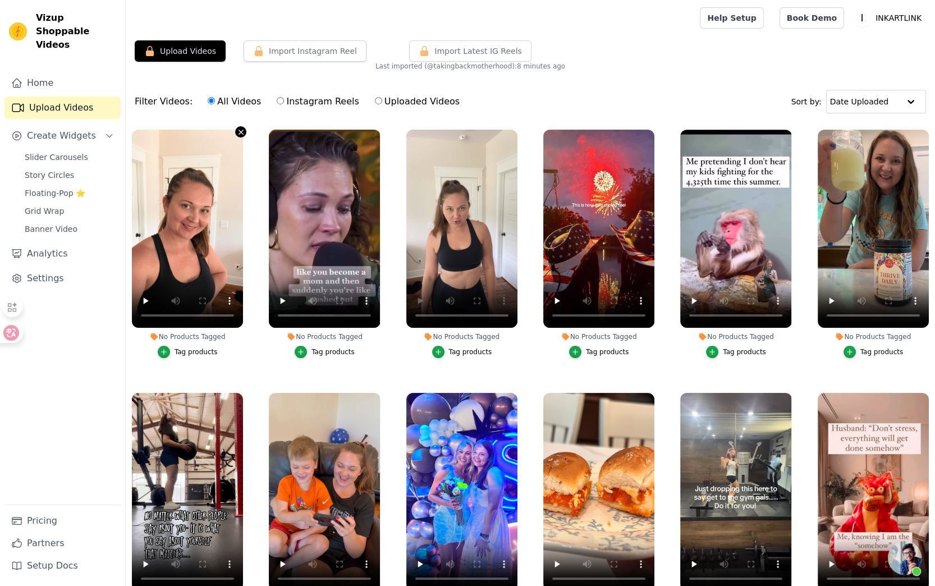
click at [240, 134] on icon "button" at bounding box center [241, 132] width 8 height 8
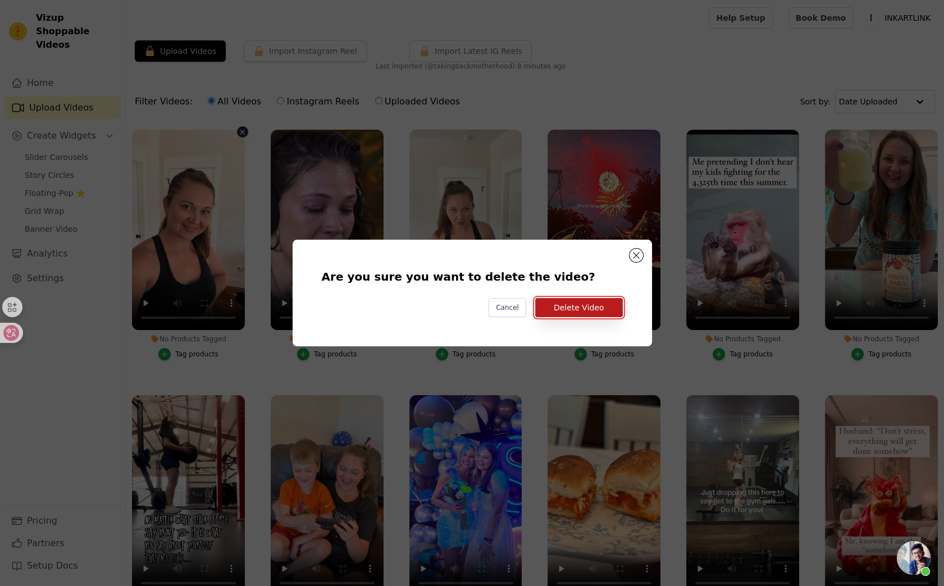
click at [561, 308] on button "Delete Video" at bounding box center [579, 307] width 88 height 19
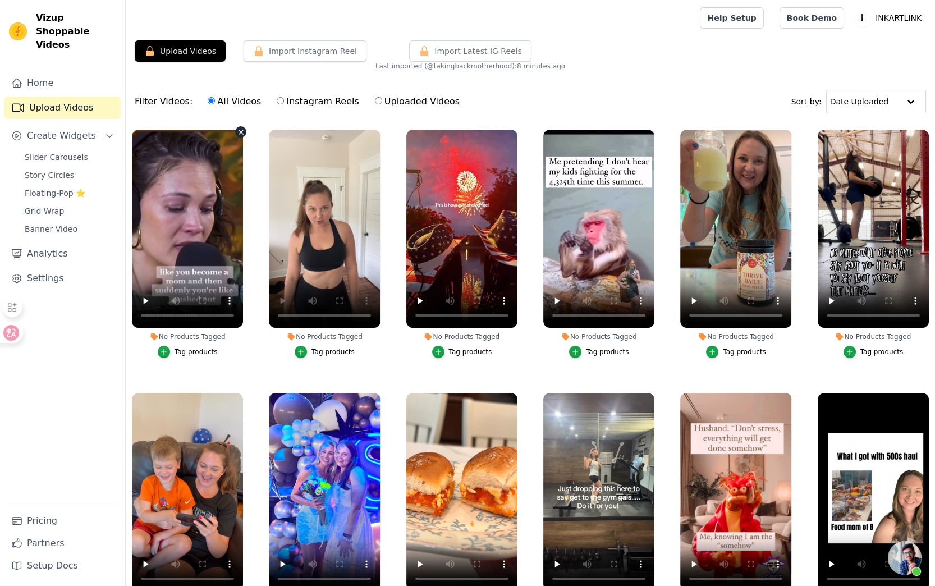
click at [239, 131] on icon "button" at bounding box center [241, 132] width 8 height 8
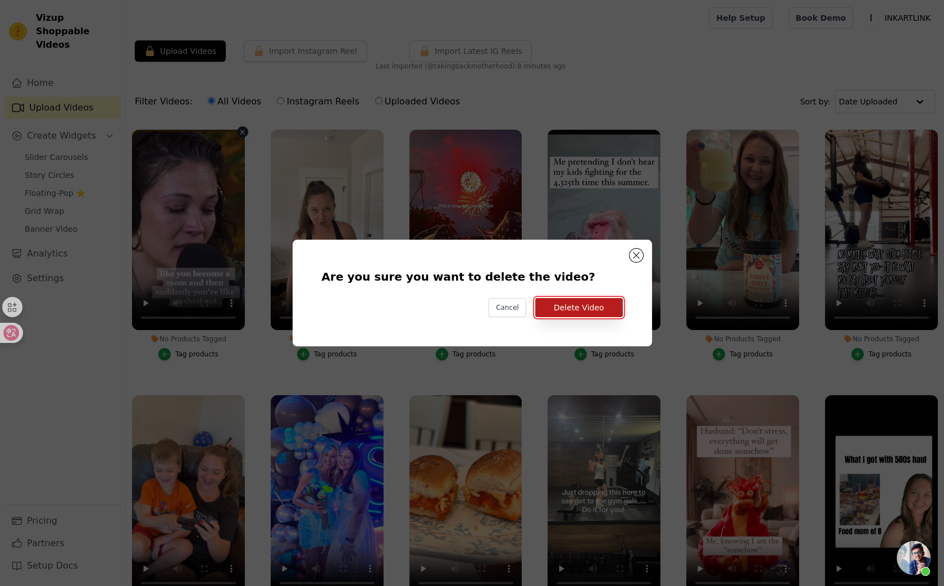
drag, startPoint x: 595, startPoint y: 310, endPoint x: 235, endPoint y: 190, distance: 379.7
click at [592, 309] on button "Delete Video" at bounding box center [579, 307] width 88 height 19
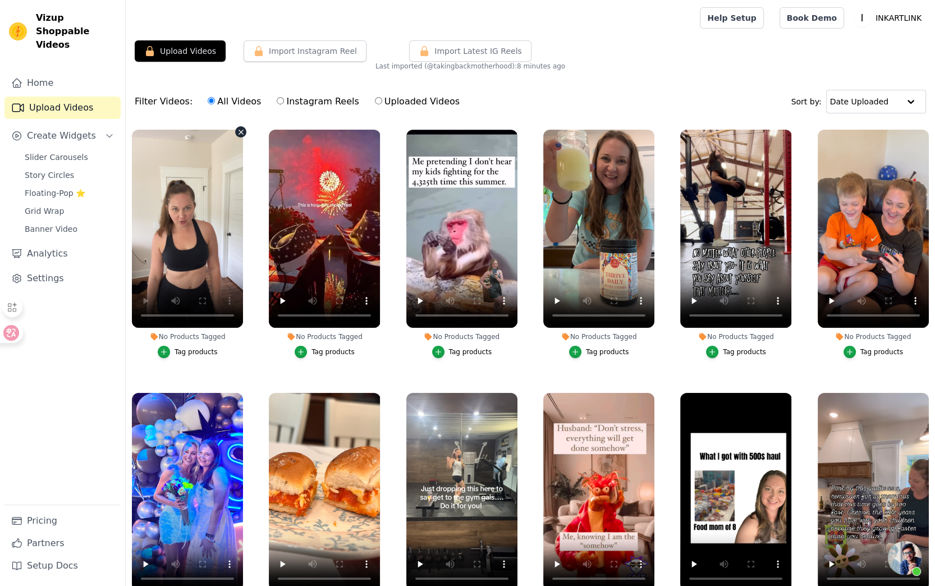
click at [239, 131] on icon "button" at bounding box center [241, 132] width 8 height 8
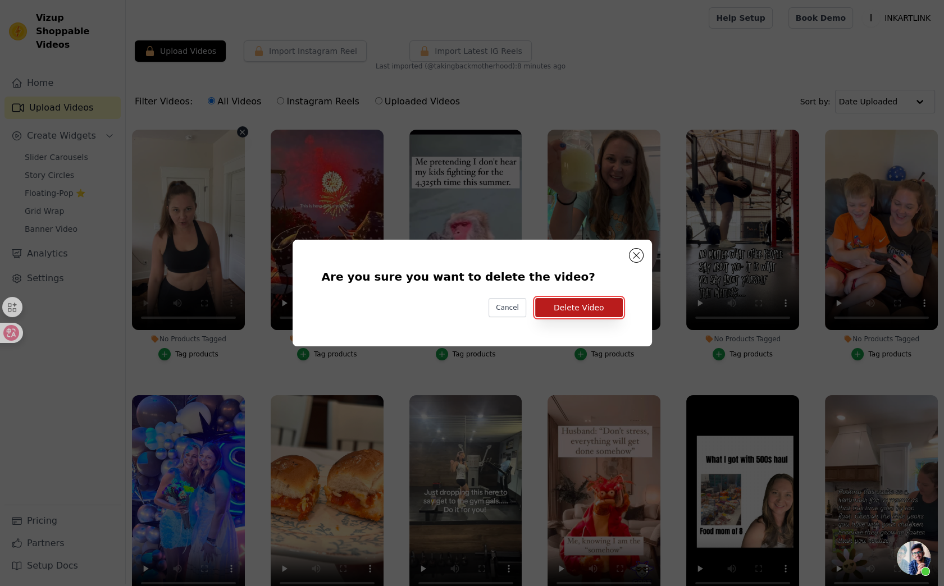
click at [574, 310] on button "Delete Video" at bounding box center [579, 307] width 88 height 19
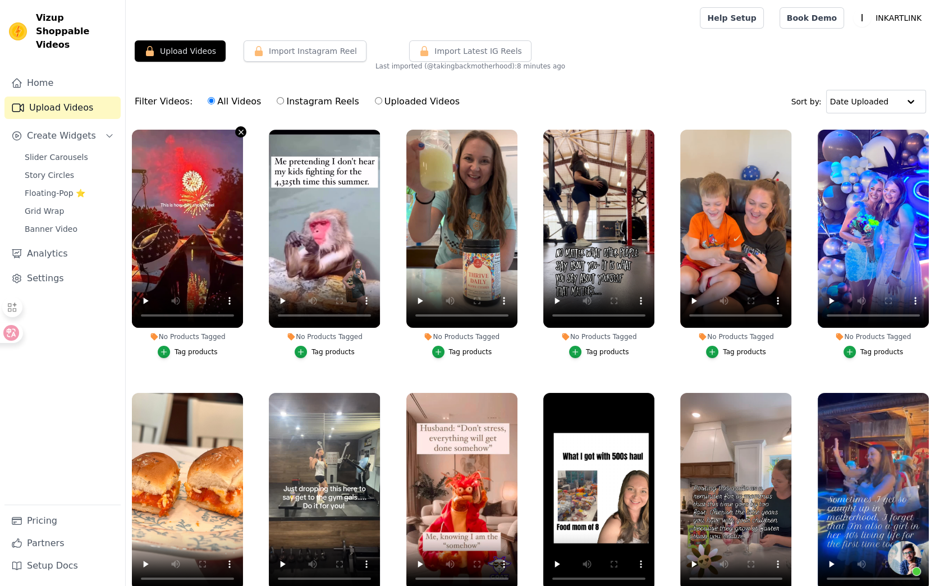
click at [239, 132] on icon "button" at bounding box center [241, 132] width 8 height 8
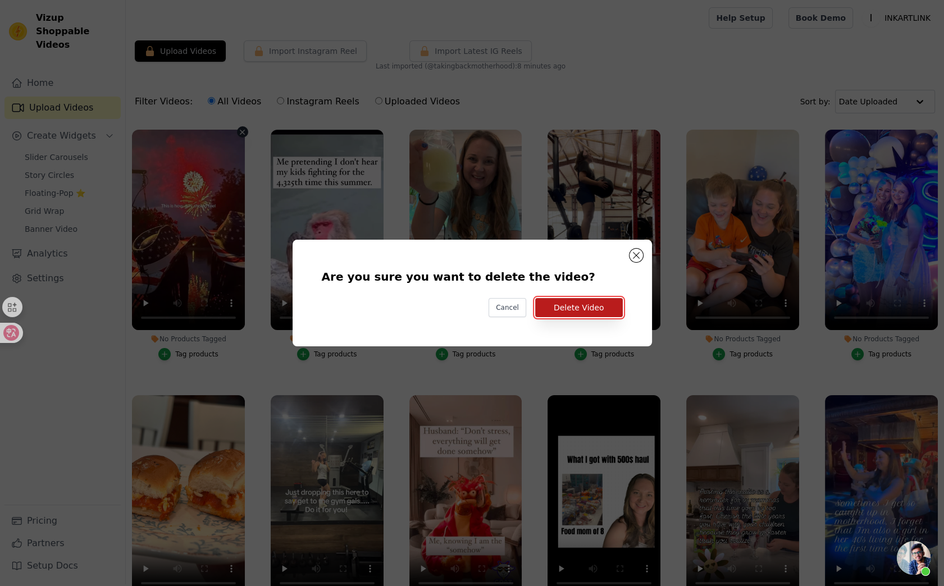
click at [601, 307] on button "Delete Video" at bounding box center [579, 307] width 88 height 19
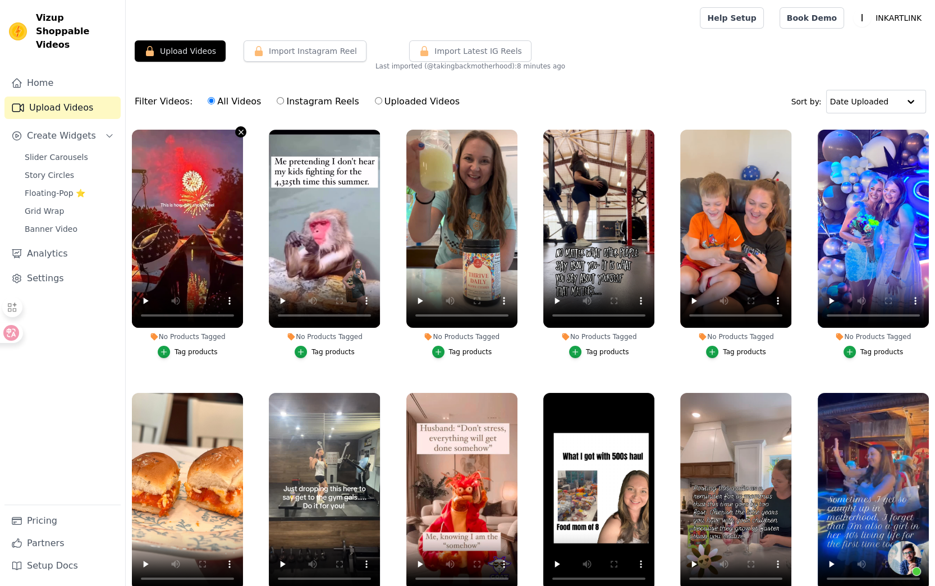
click at [239, 131] on icon "button" at bounding box center [241, 132] width 8 height 8
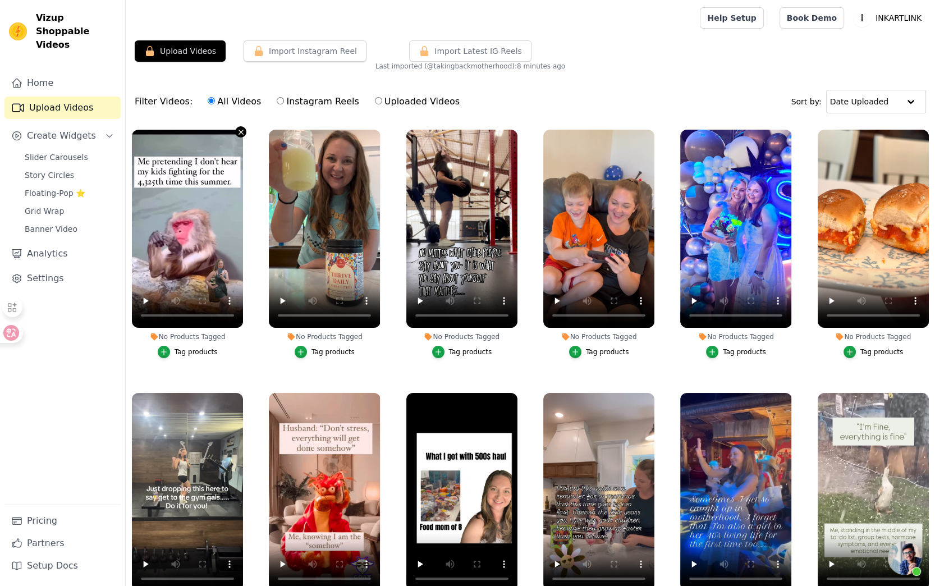
click at [237, 131] on icon "button" at bounding box center [241, 132] width 8 height 8
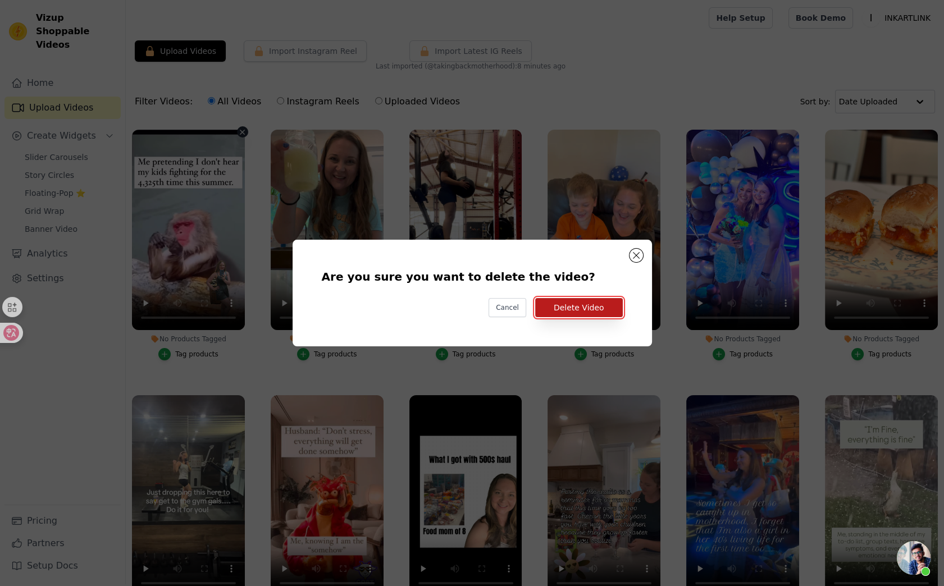
click at [561, 305] on button "Delete Video" at bounding box center [579, 307] width 88 height 19
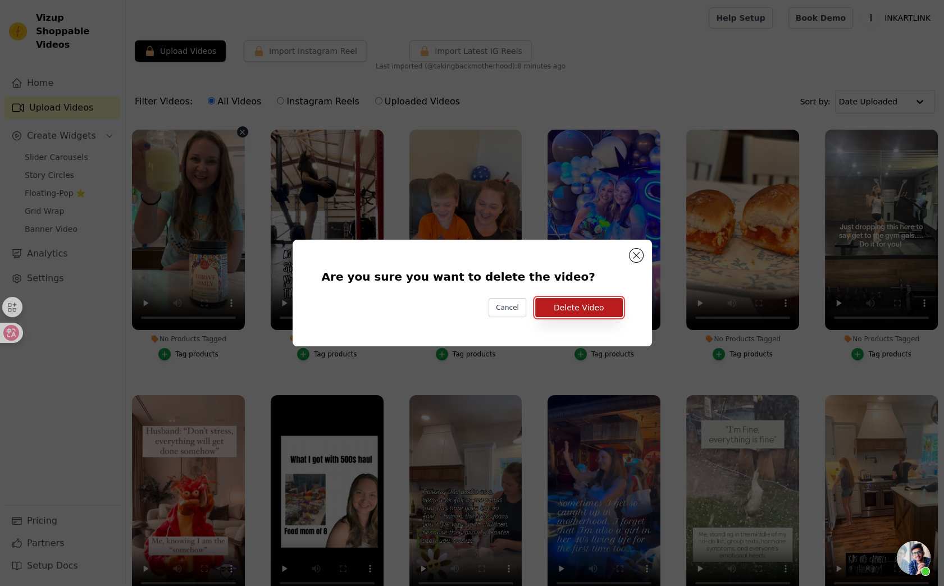
click at [584, 311] on button "Delete Video" at bounding box center [579, 307] width 88 height 19
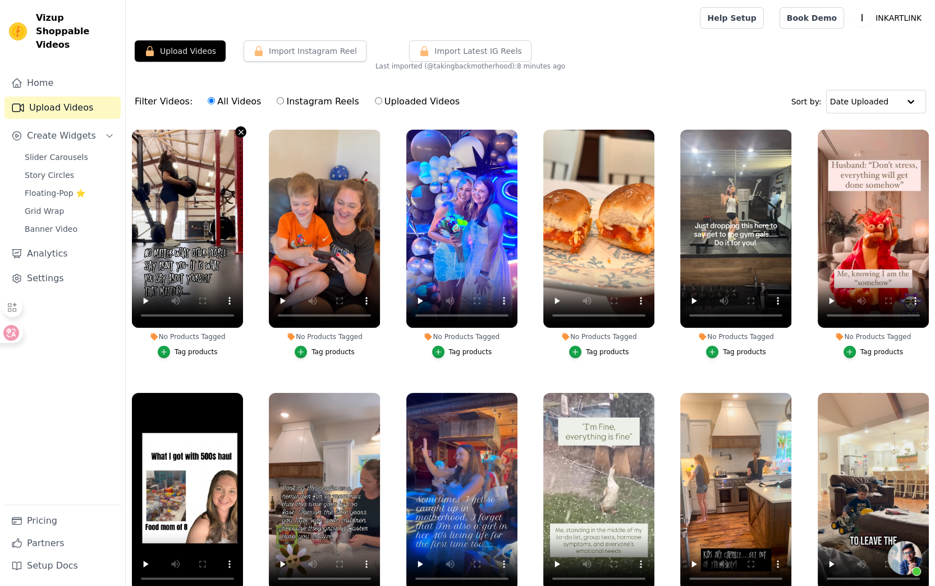
click at [239, 132] on icon "button" at bounding box center [241, 132] width 4 height 4
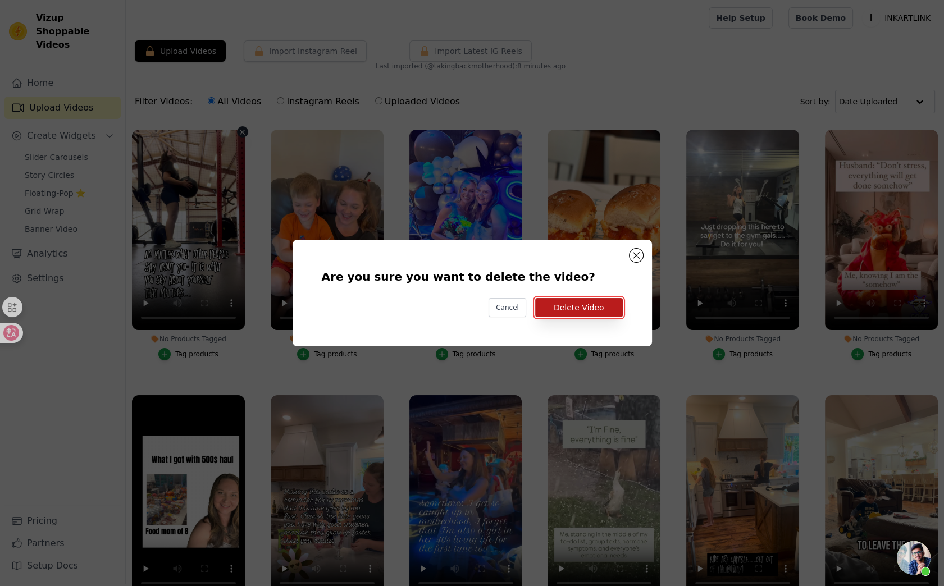
click at [600, 308] on button "Delete Video" at bounding box center [579, 307] width 88 height 19
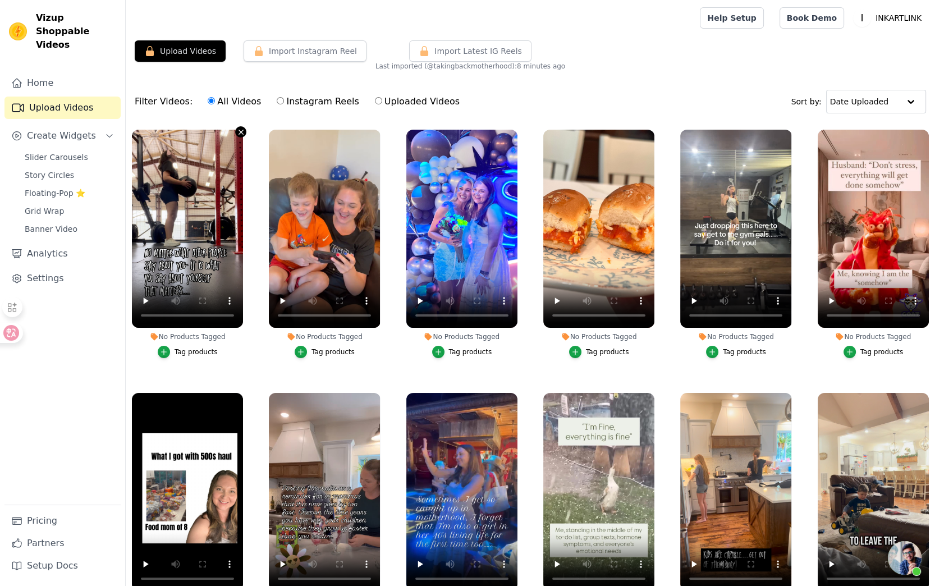
click at [242, 131] on icon "button" at bounding box center [241, 132] width 8 height 8
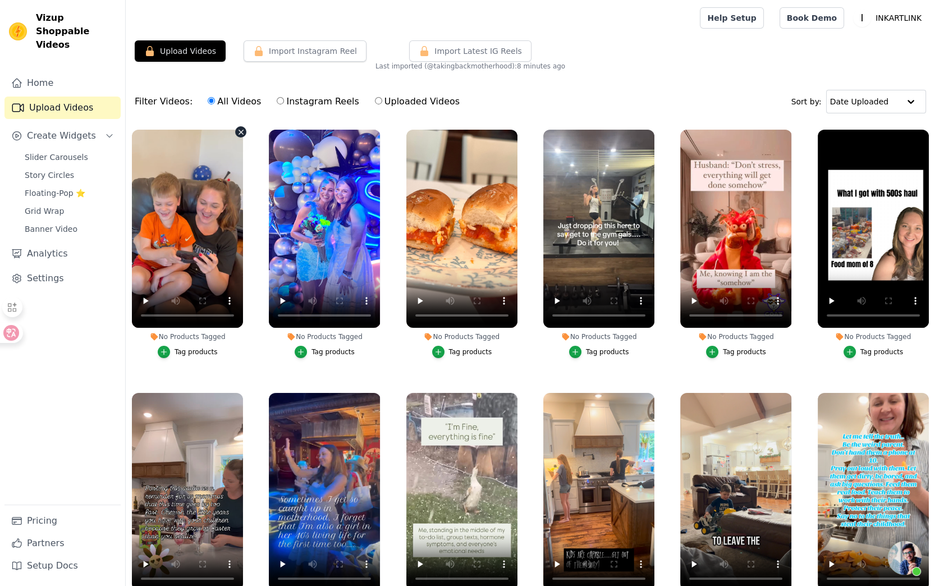
click at [237, 131] on icon "button" at bounding box center [241, 132] width 8 height 8
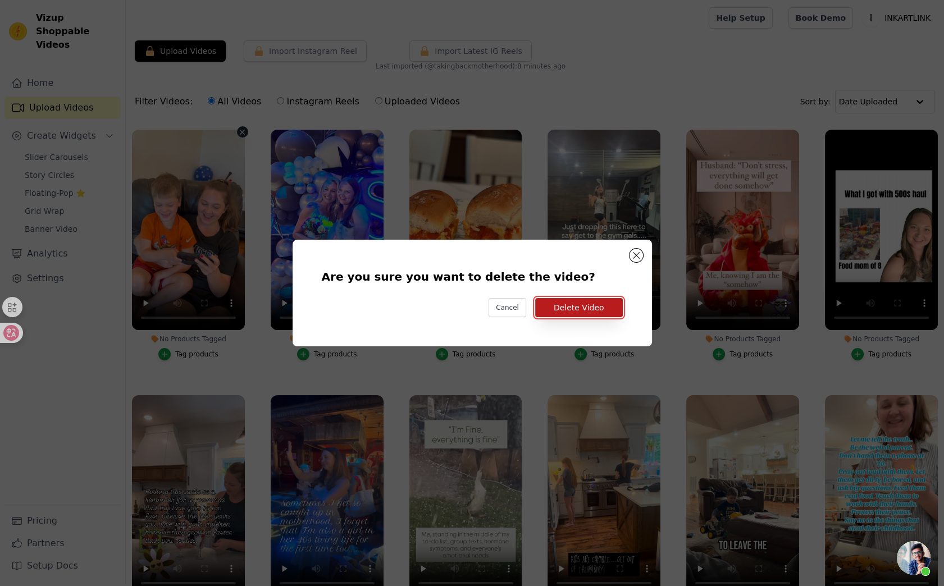
click at [599, 310] on button "Delete Video" at bounding box center [579, 307] width 88 height 19
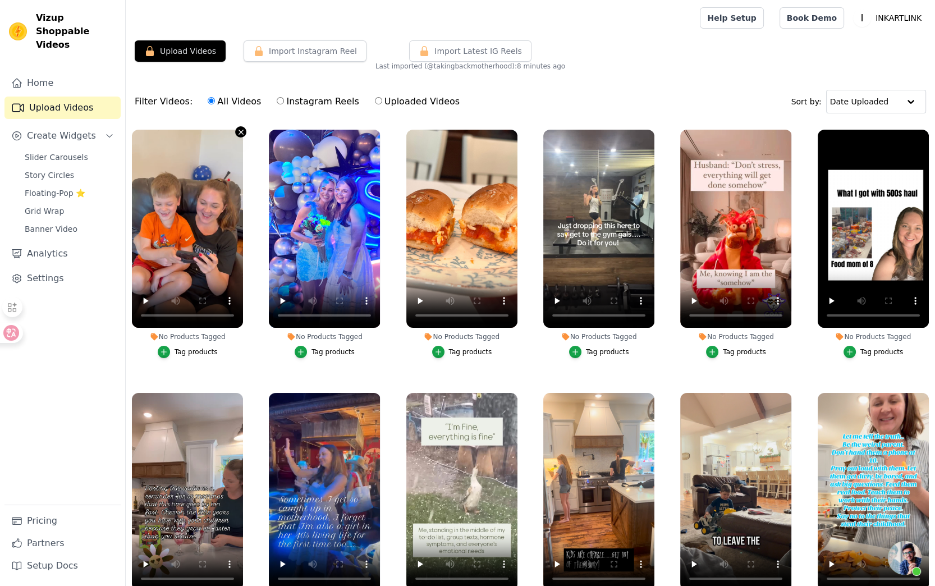
click at [240, 131] on icon "button" at bounding box center [241, 132] width 4 height 4
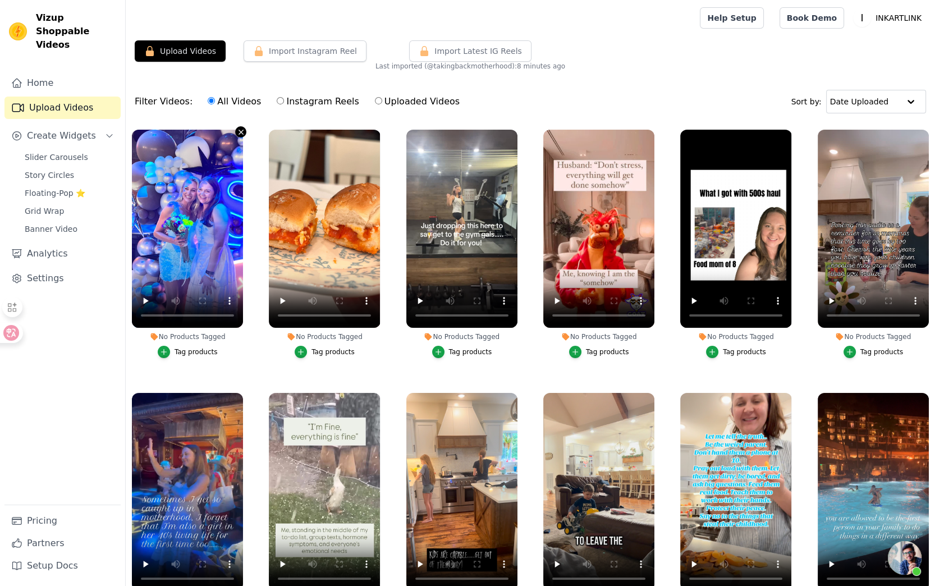
click at [238, 132] on icon "button" at bounding box center [241, 132] width 8 height 8
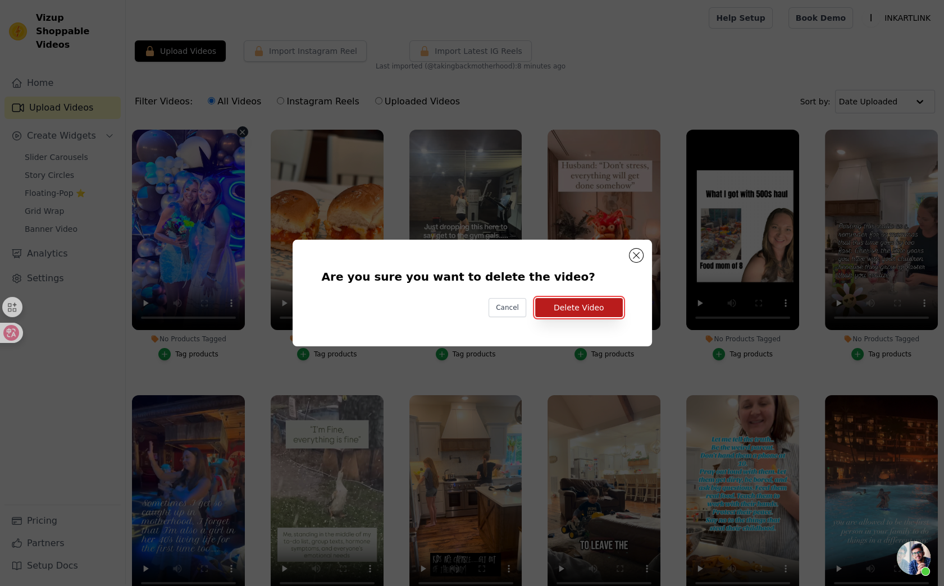
click at [597, 305] on button "Delete Video" at bounding box center [579, 307] width 88 height 19
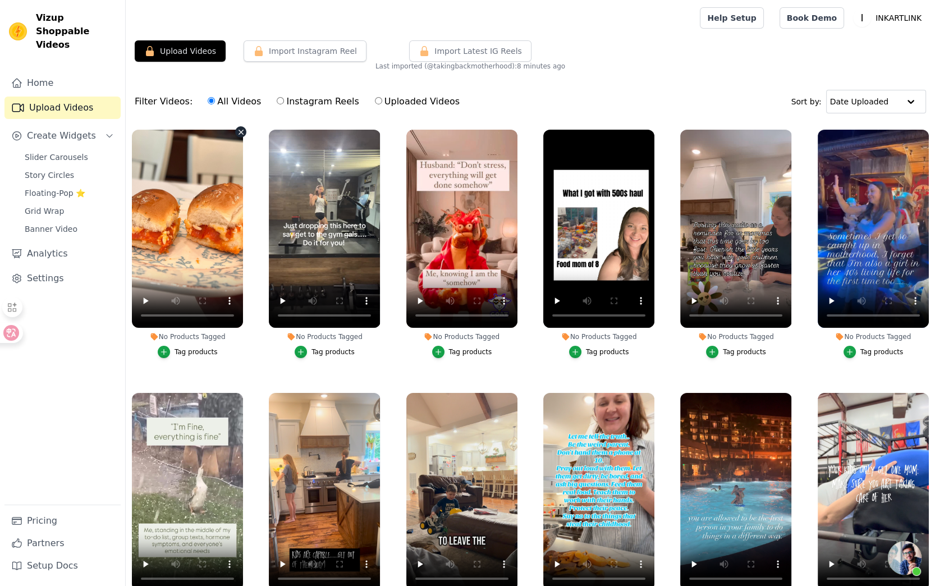
click at [237, 131] on icon "button" at bounding box center [241, 132] width 8 height 8
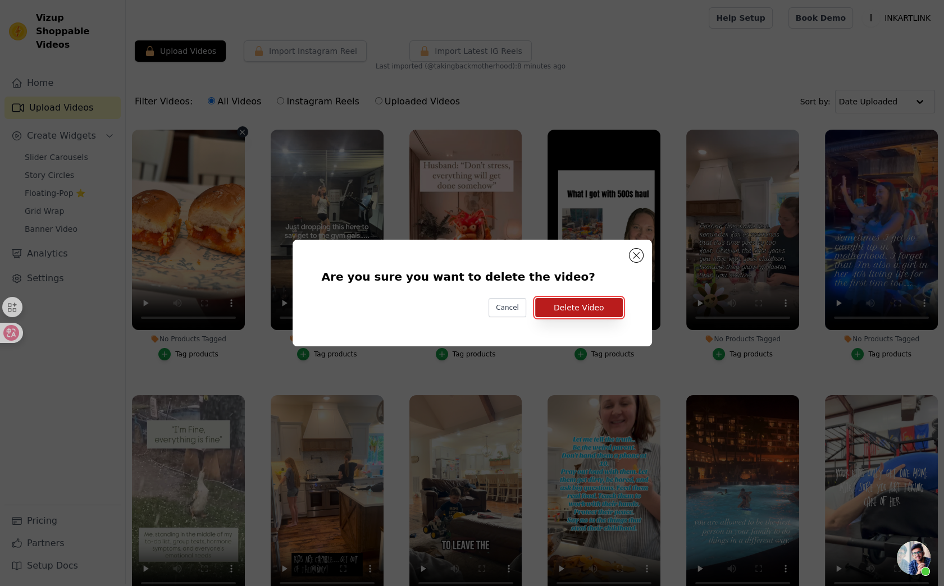
click at [568, 314] on button "Delete Video" at bounding box center [579, 307] width 88 height 19
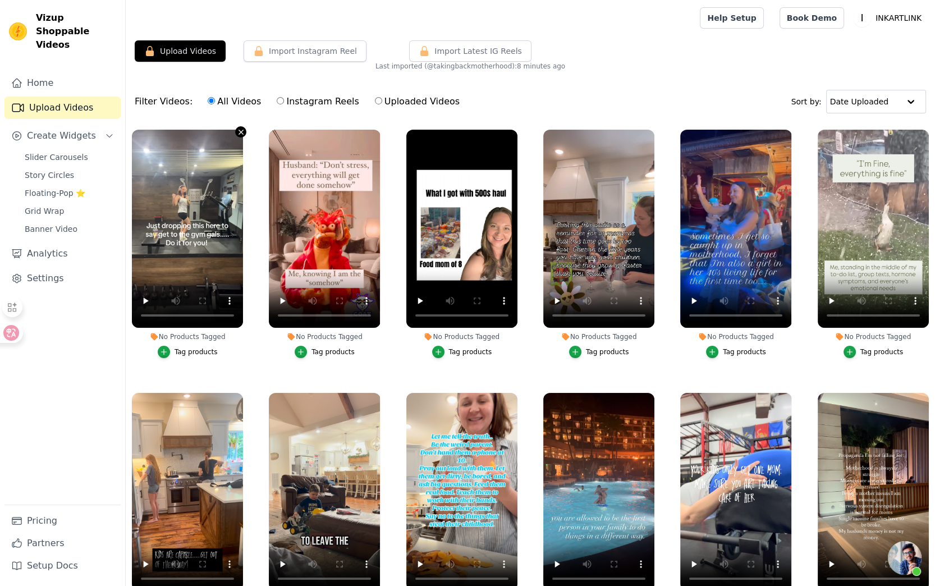
click at [239, 132] on icon "button" at bounding box center [241, 132] width 8 height 8
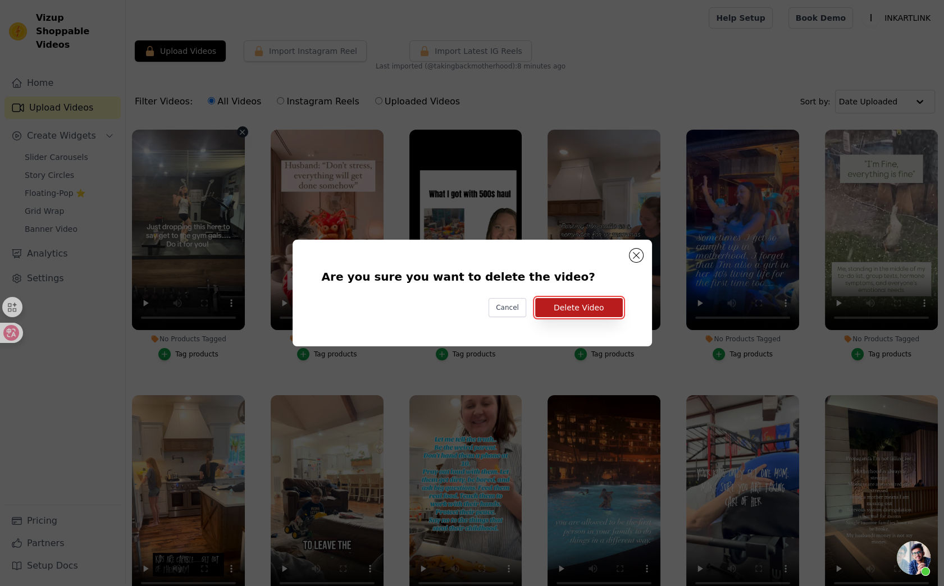
click at [559, 304] on button "Delete Video" at bounding box center [579, 307] width 88 height 19
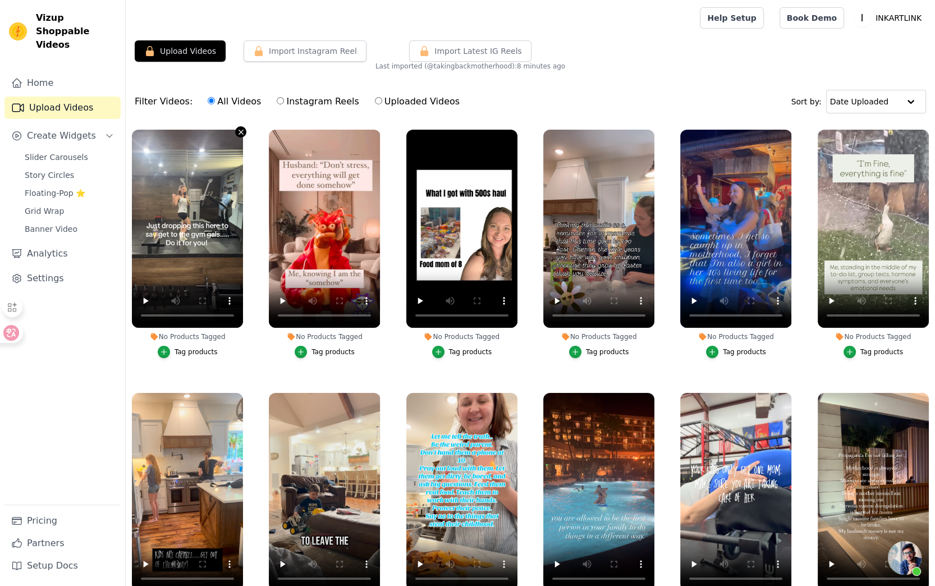
click at [242, 131] on icon "button" at bounding box center [241, 132] width 8 height 8
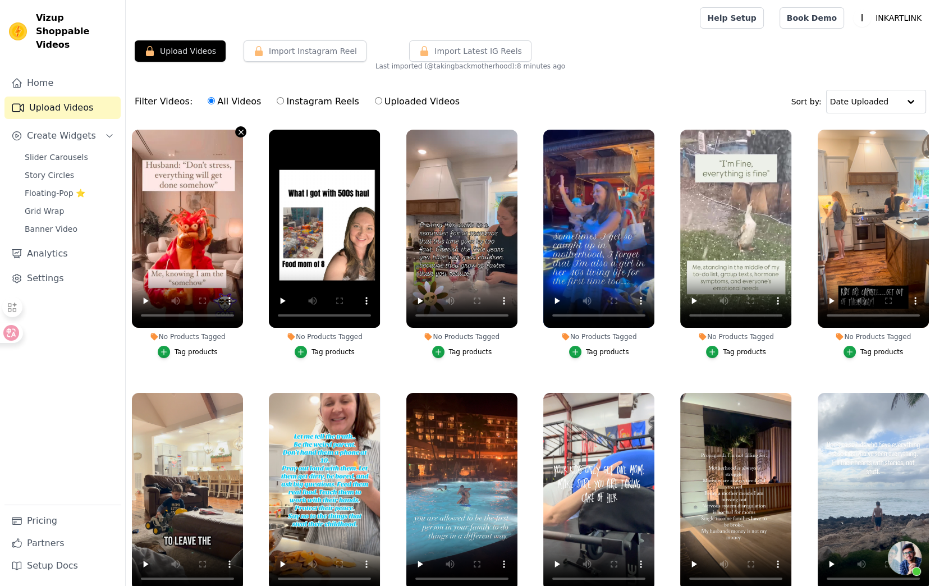
click at [241, 130] on icon "button" at bounding box center [241, 132] width 8 height 8
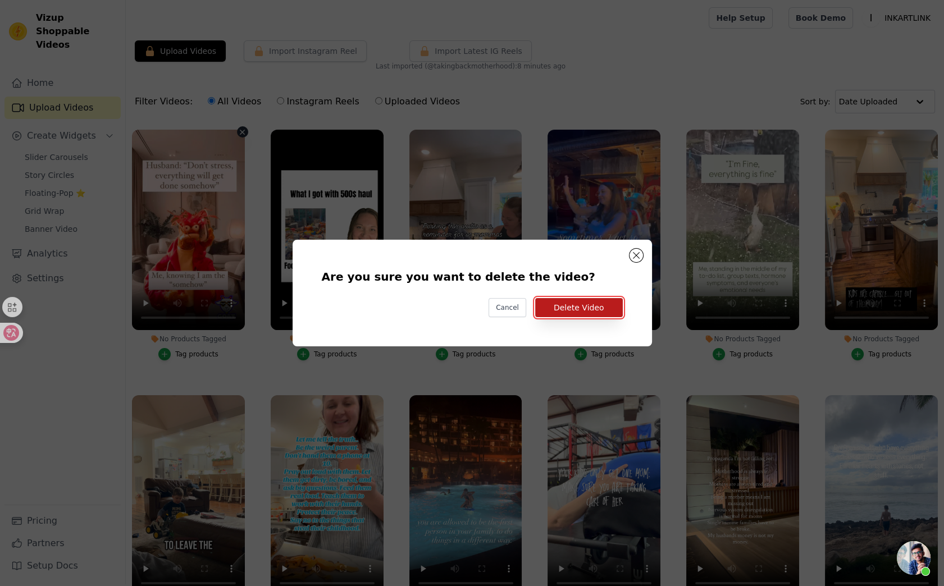
click at [602, 310] on button "Delete Video" at bounding box center [579, 307] width 88 height 19
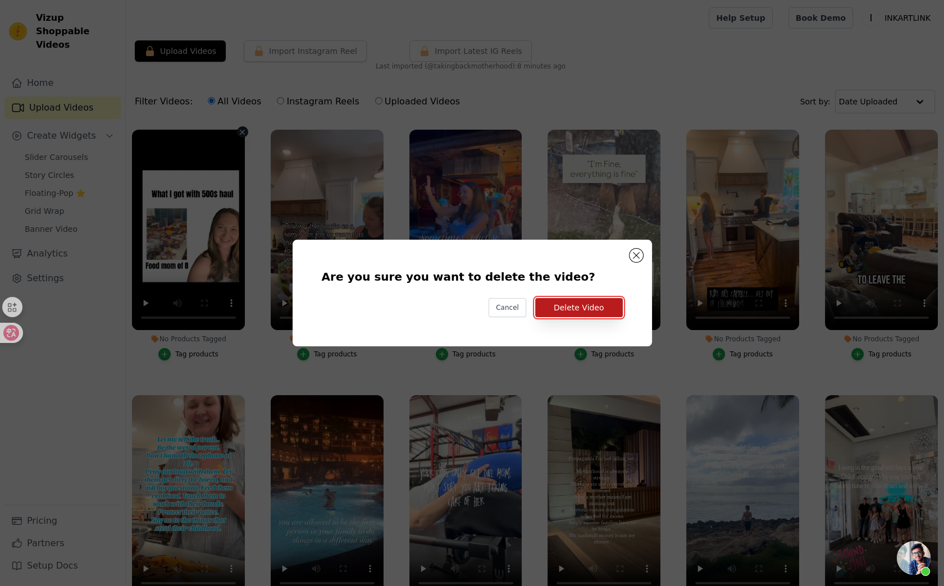
click at [601, 306] on button "Delete Video" at bounding box center [579, 307] width 88 height 19
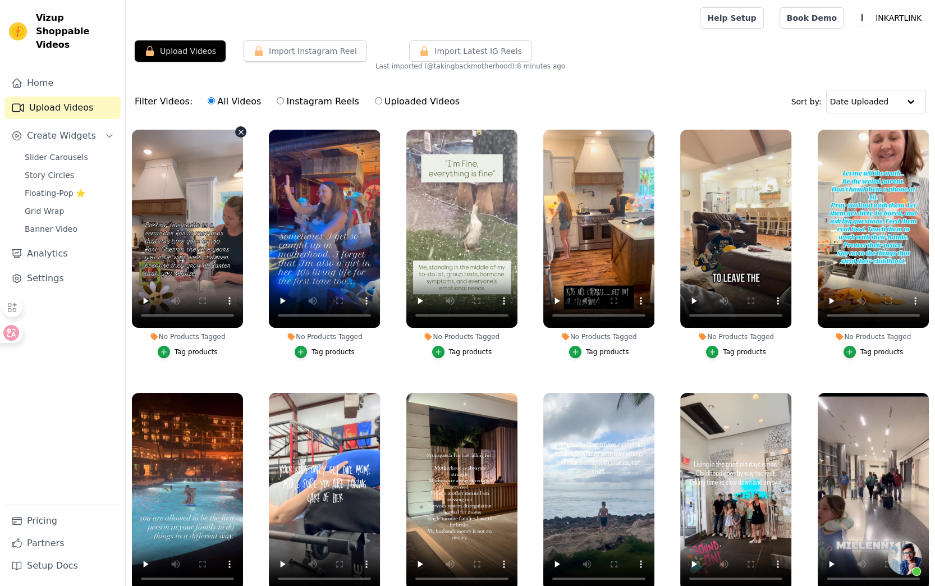
click at [241, 130] on icon "button" at bounding box center [241, 132] width 4 height 4
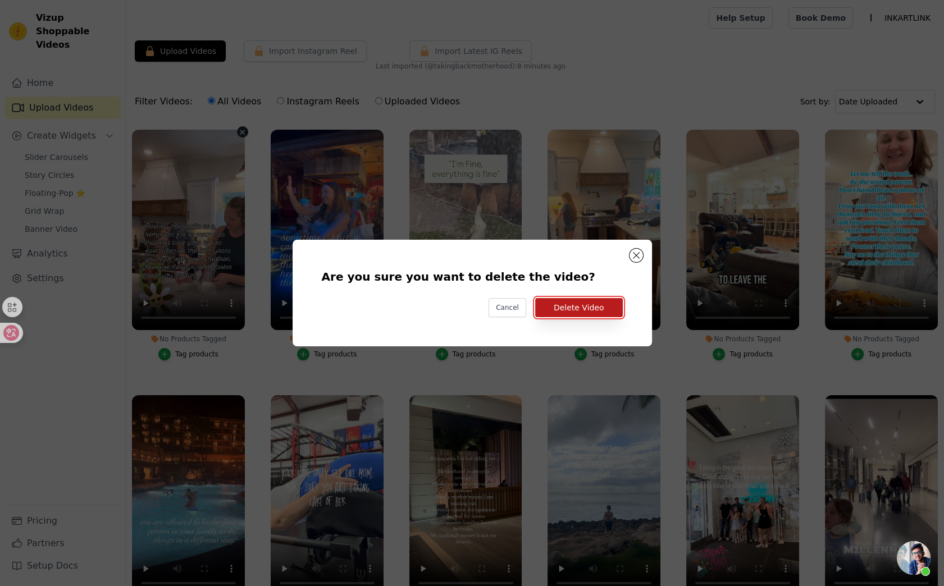
click at [577, 303] on button "Delete Video" at bounding box center [579, 307] width 88 height 19
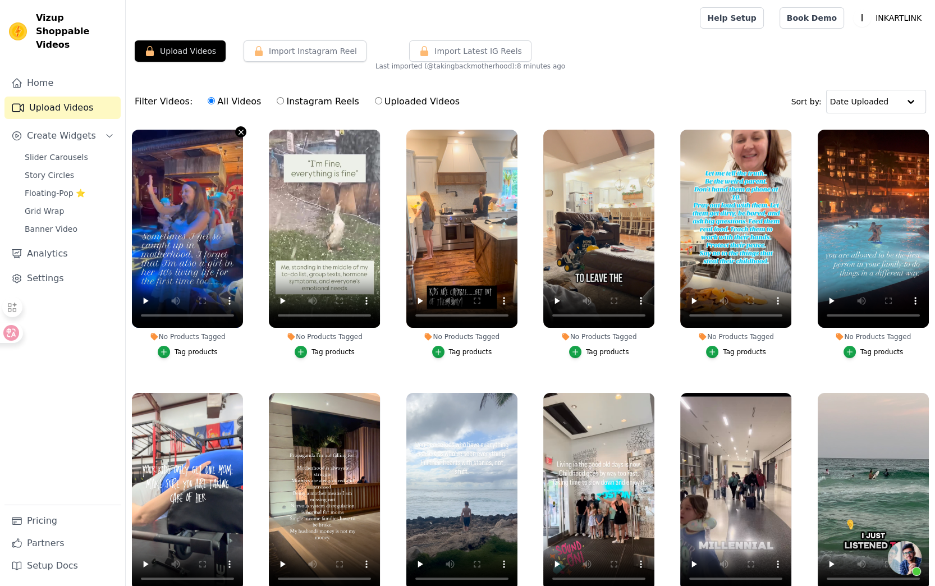
click at [239, 132] on icon "button" at bounding box center [241, 132] width 8 height 8
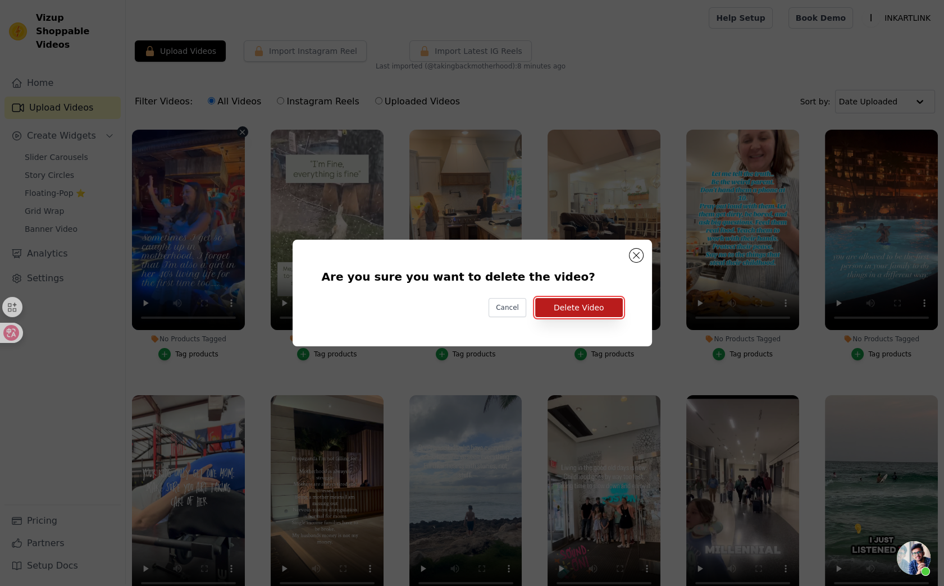
click at [604, 309] on button "Delete Video" at bounding box center [579, 307] width 88 height 19
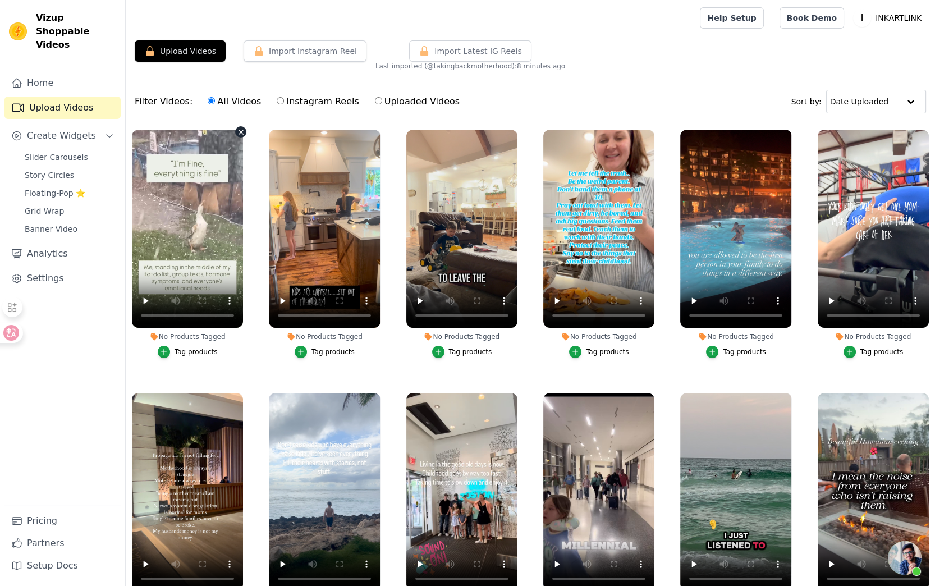
click at [237, 130] on icon "button" at bounding box center [241, 132] width 8 height 8
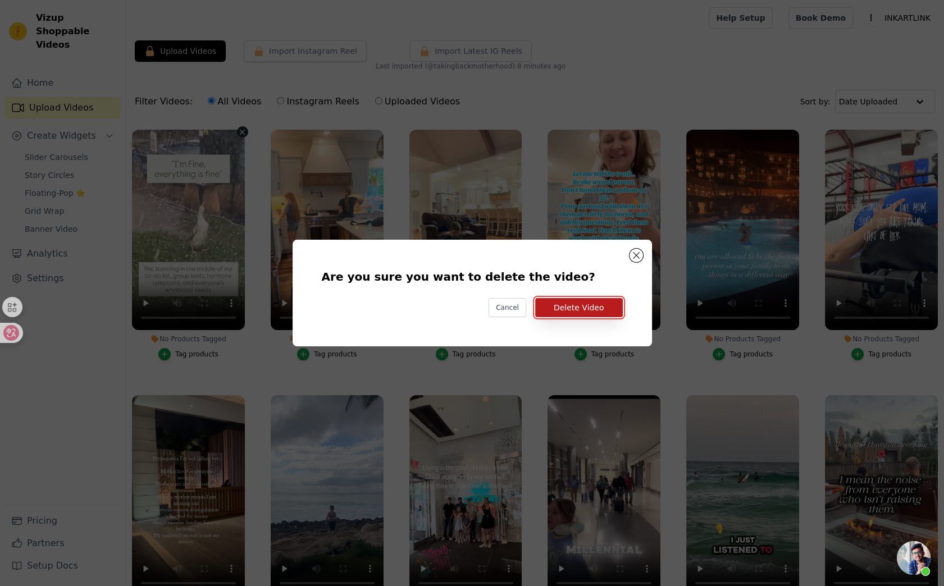
click at [600, 308] on button "Delete Video" at bounding box center [579, 307] width 88 height 19
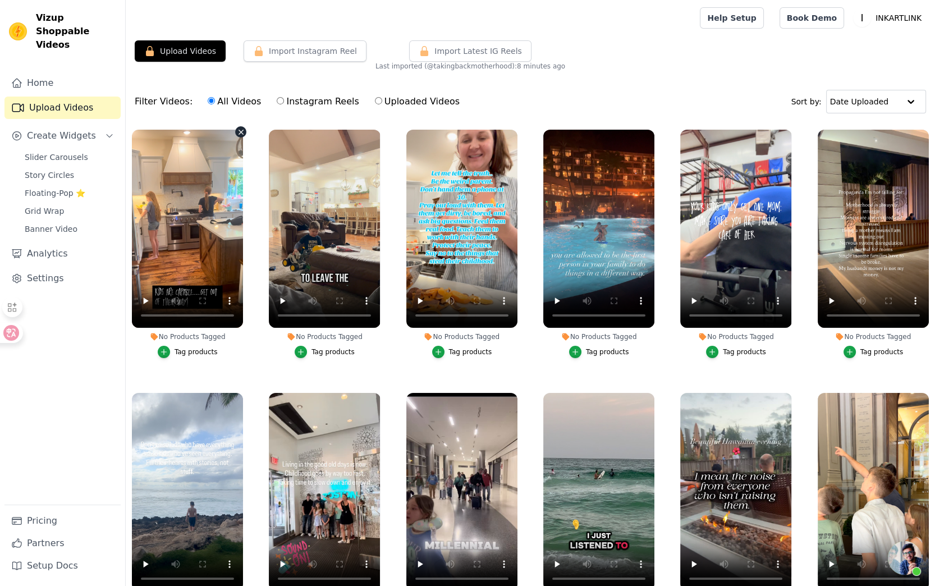
click at [237, 130] on icon "button" at bounding box center [241, 132] width 8 height 8
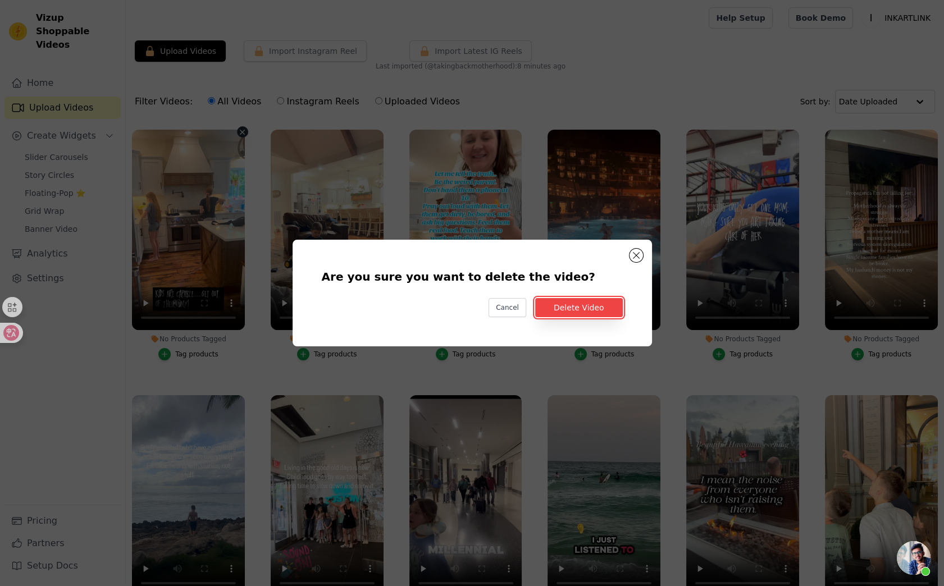
drag, startPoint x: 593, startPoint y: 300, endPoint x: 460, endPoint y: 243, distance: 145.1
click at [593, 300] on button "Delete Video" at bounding box center [579, 307] width 88 height 19
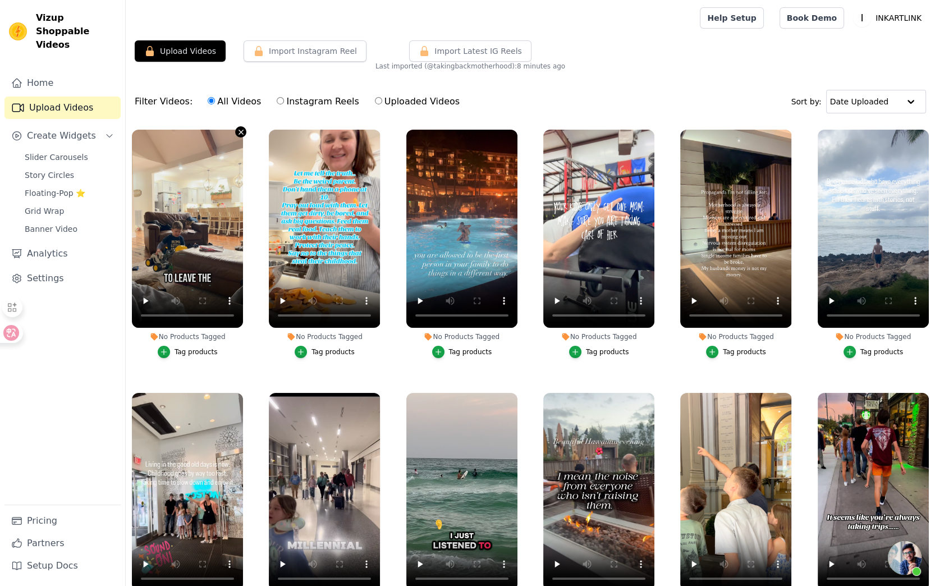
click at [237, 132] on icon "button" at bounding box center [241, 132] width 8 height 8
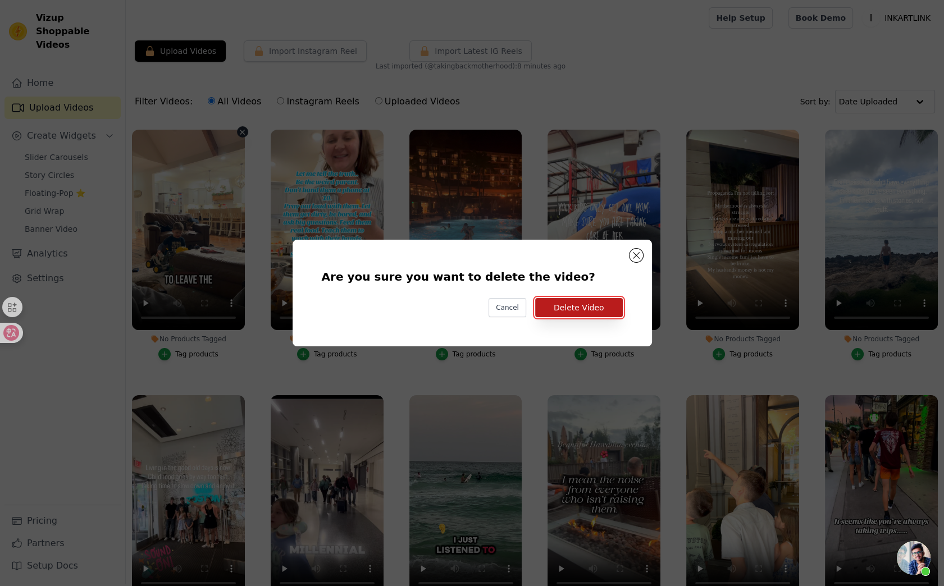
click at [614, 313] on button "Delete Video" at bounding box center [579, 307] width 88 height 19
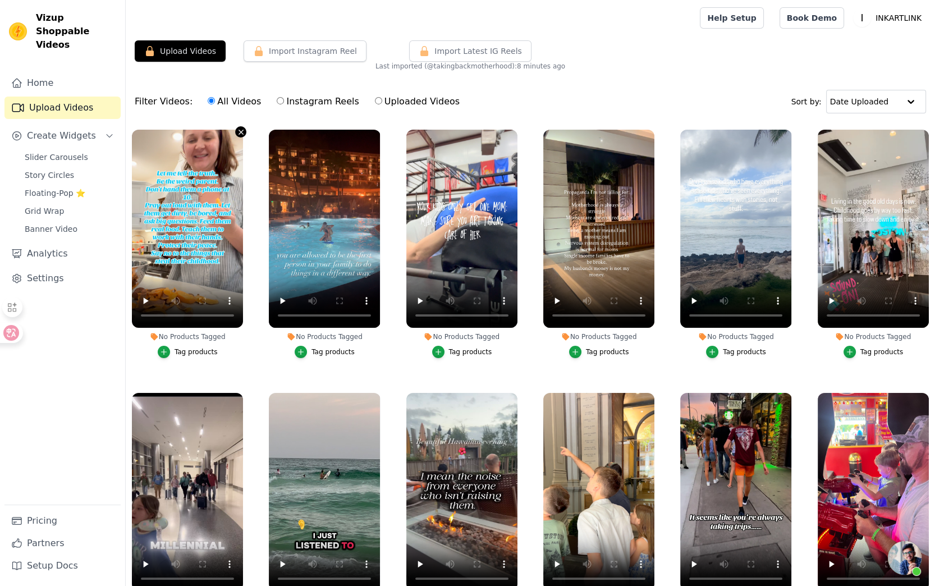
click at [237, 132] on icon "button" at bounding box center [241, 132] width 8 height 8
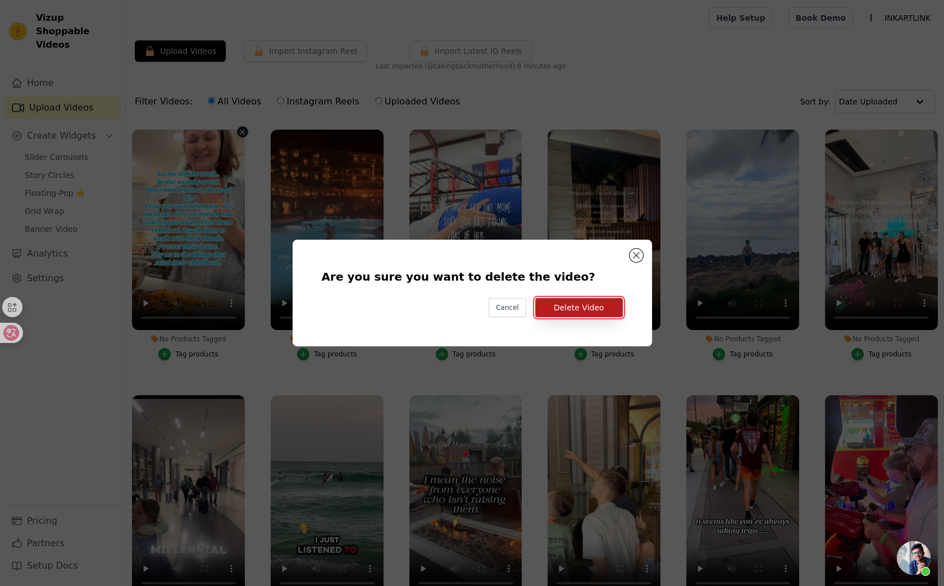
click at [565, 309] on button "Delete Video" at bounding box center [579, 307] width 88 height 19
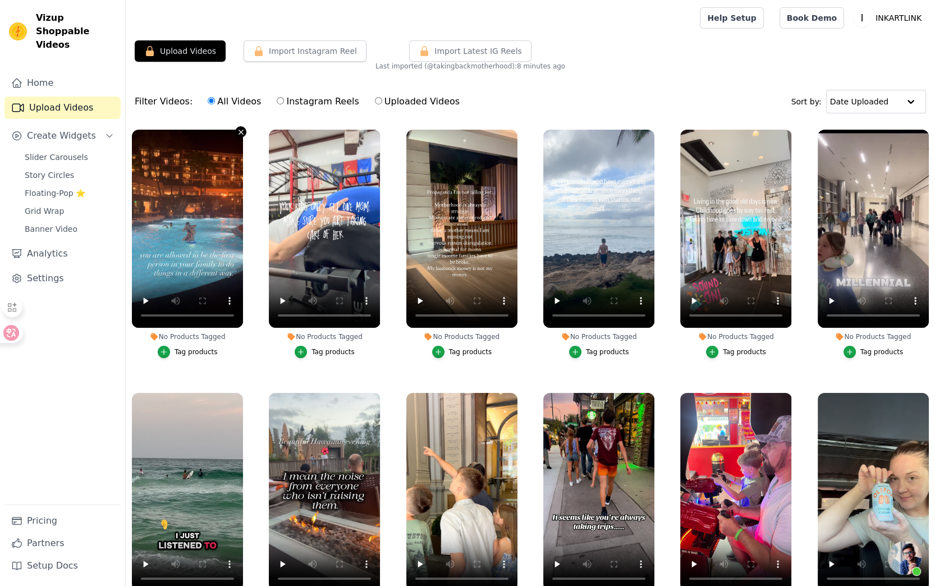
click at [238, 130] on icon "button" at bounding box center [241, 132] width 8 height 8
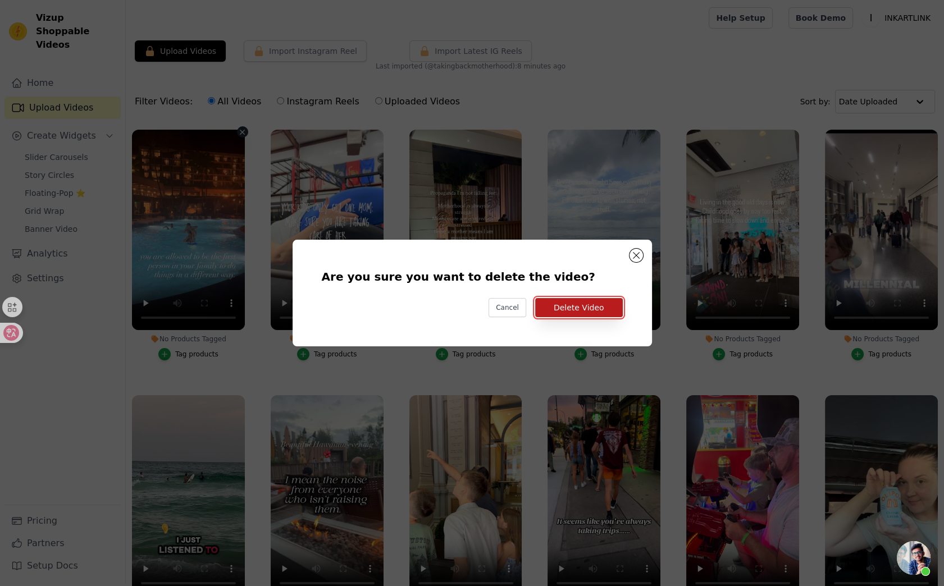
click at [582, 311] on button "Delete Video" at bounding box center [579, 307] width 88 height 19
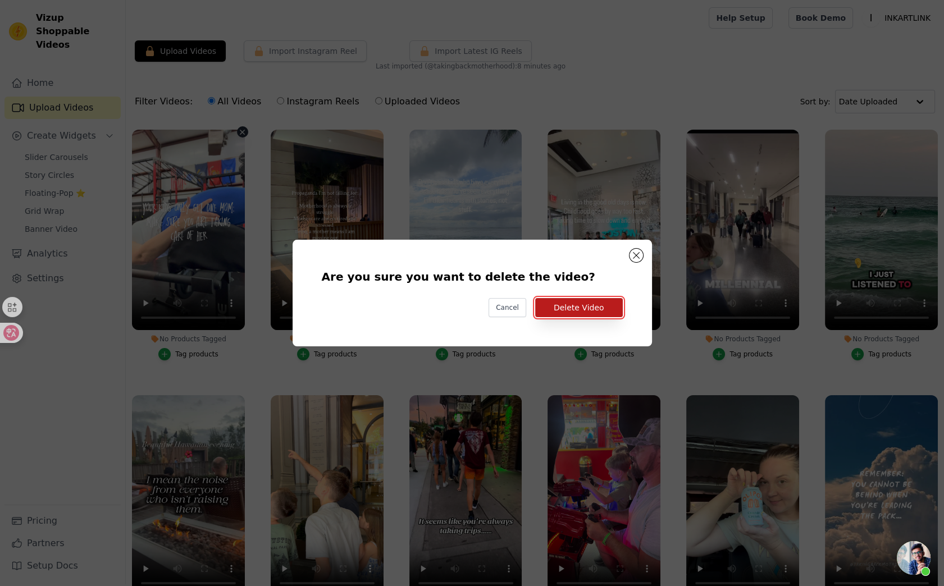
click at [593, 311] on button "Delete Video" at bounding box center [579, 307] width 88 height 19
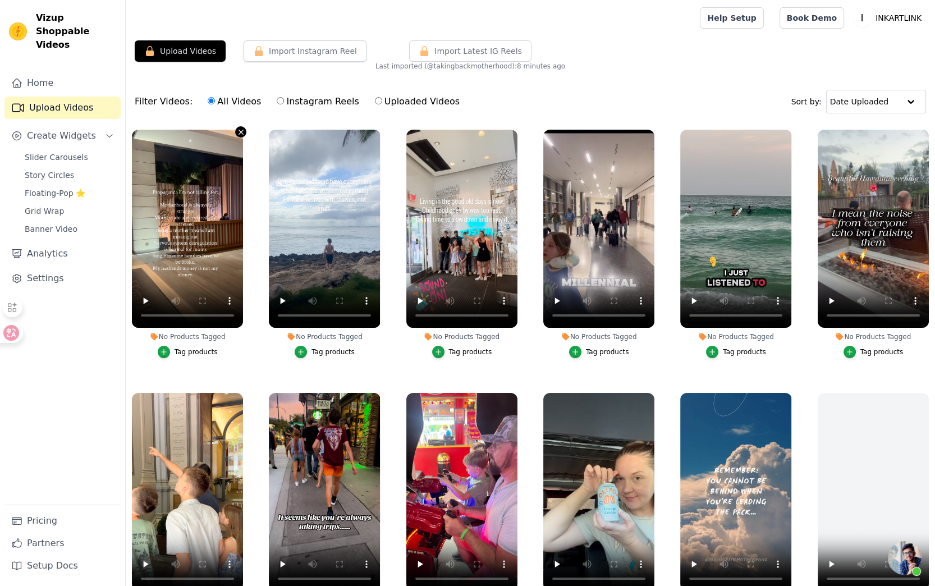
click at [237, 132] on icon "button" at bounding box center [241, 132] width 8 height 8
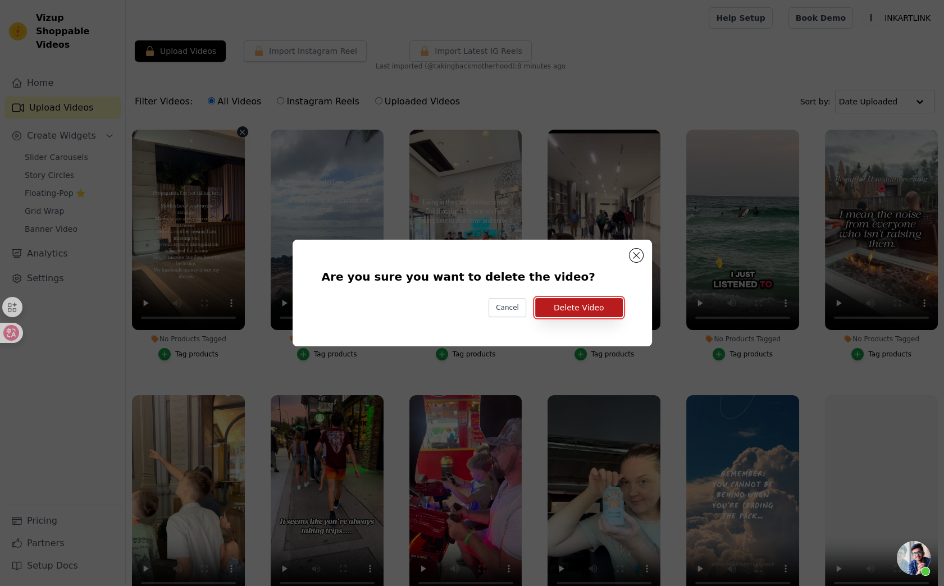
click at [595, 314] on button "Delete Video" at bounding box center [579, 307] width 88 height 19
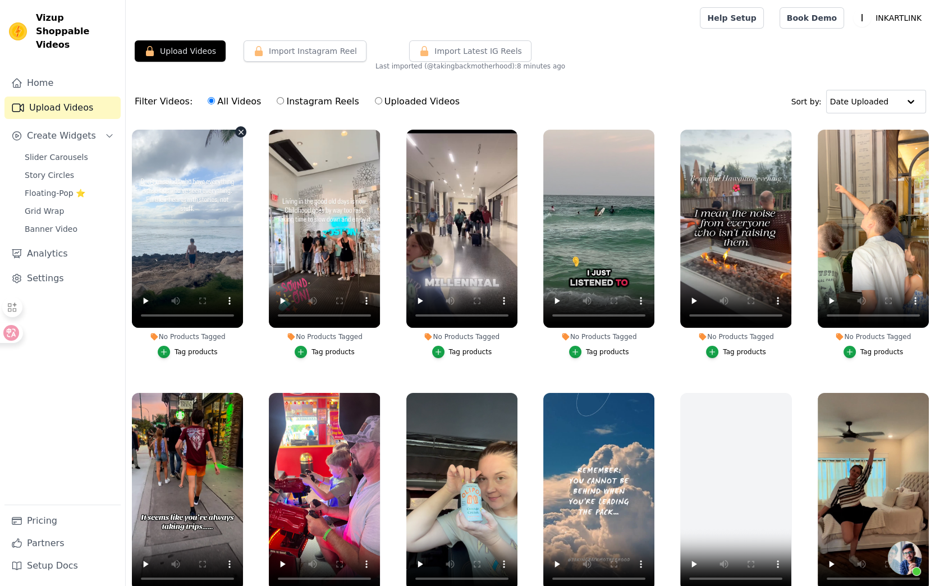
click at [239, 131] on icon "button" at bounding box center [241, 132] width 8 height 8
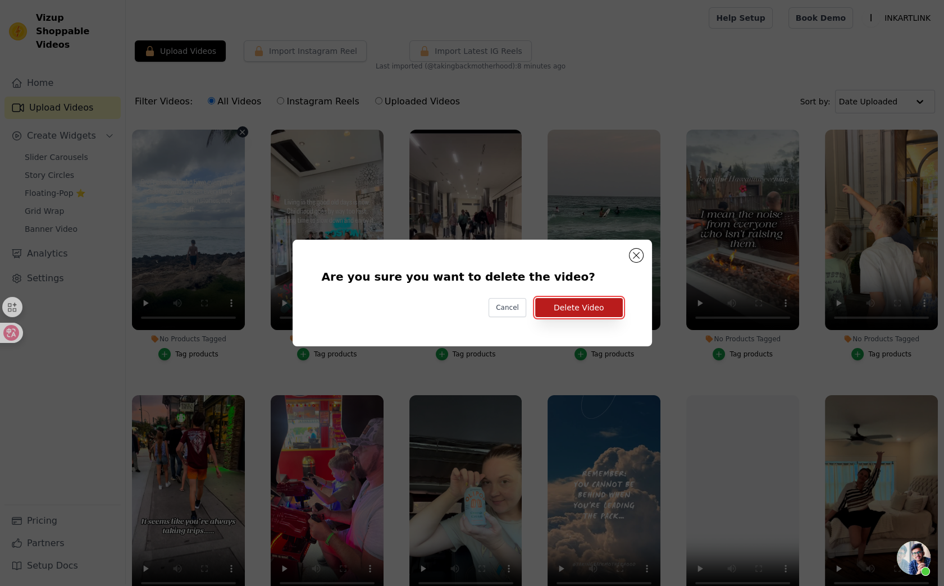
click at [588, 308] on button "Delete Video" at bounding box center [579, 307] width 88 height 19
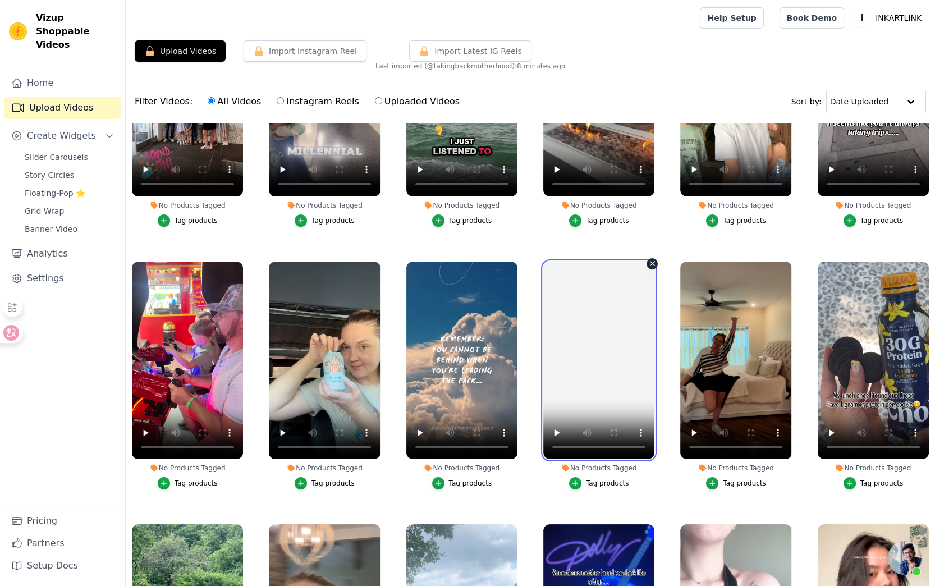
scroll to position [112, 0]
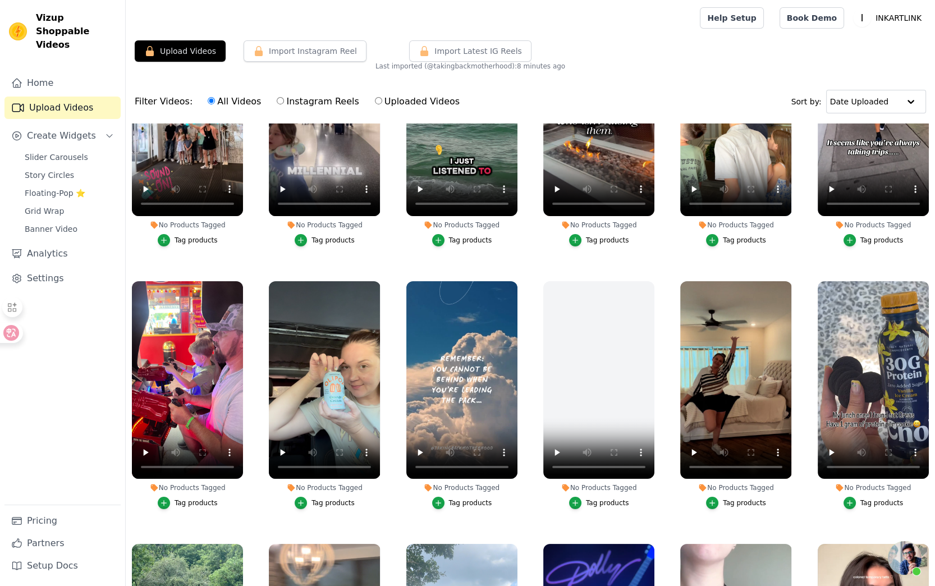
click at [515, 280] on div "No Products Tagged Tag products" at bounding box center [462, 397] width 124 height 245
click at [513, 281] on icon "button" at bounding box center [515, 283] width 4 height 4
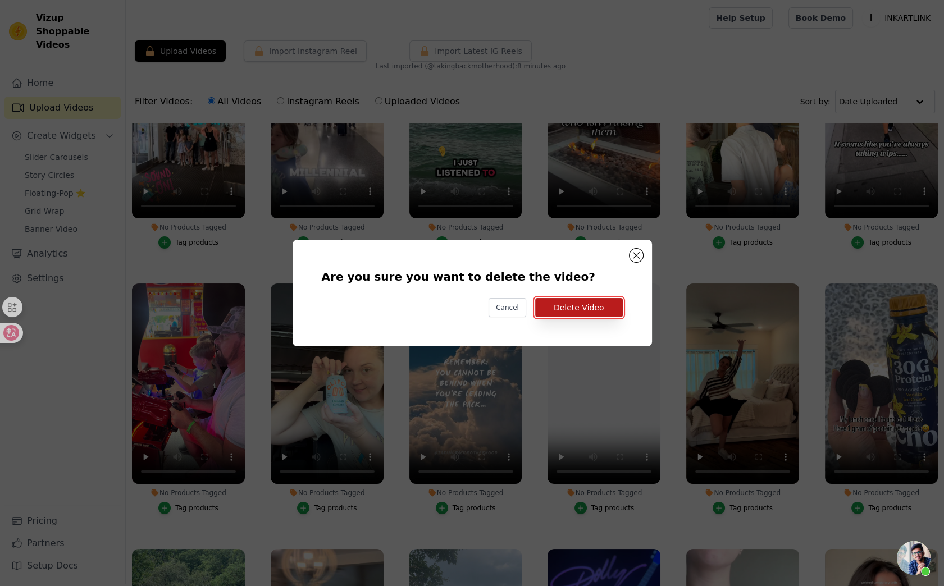
click at [586, 312] on button "Delete Video" at bounding box center [579, 307] width 88 height 19
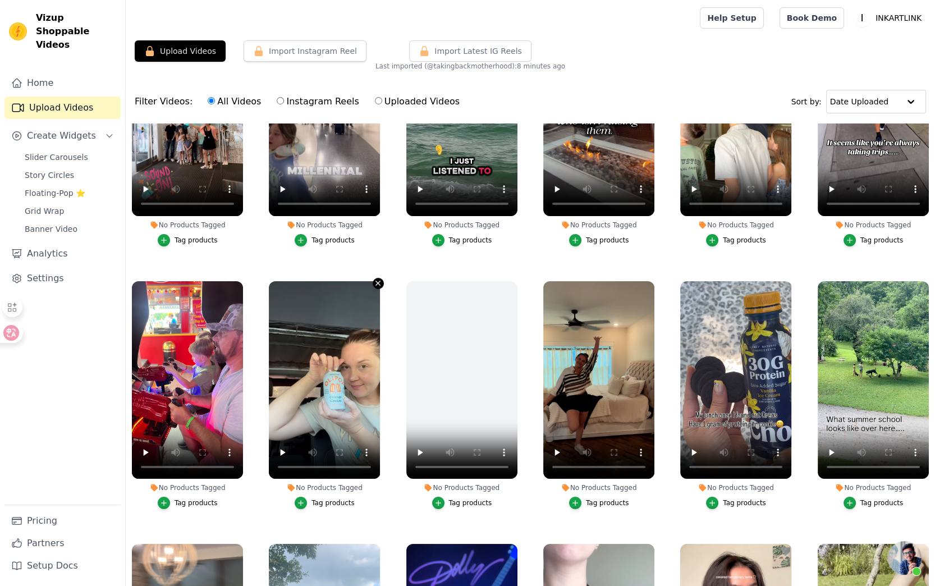
click at [376, 281] on icon "button" at bounding box center [378, 283] width 4 height 4
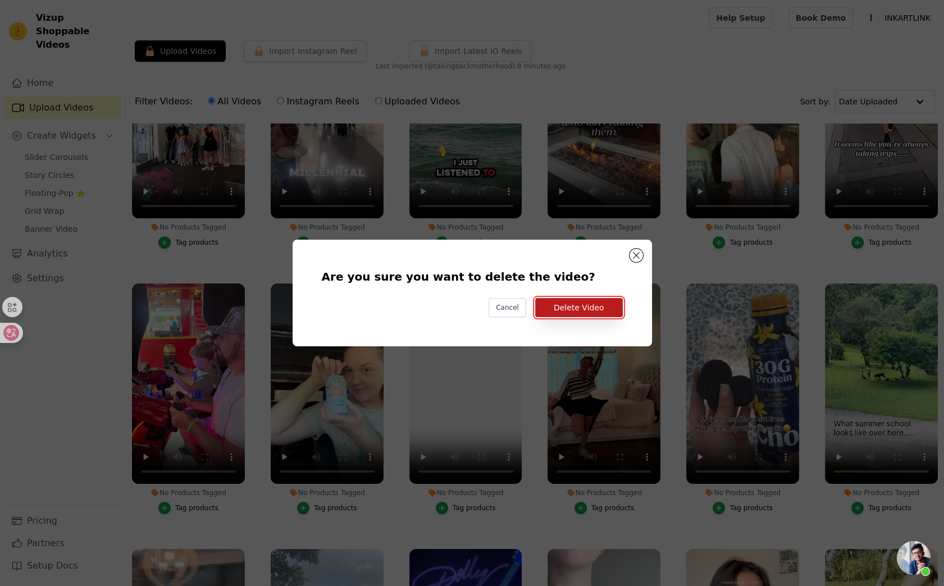
click at [604, 311] on button "Delete Video" at bounding box center [579, 307] width 88 height 19
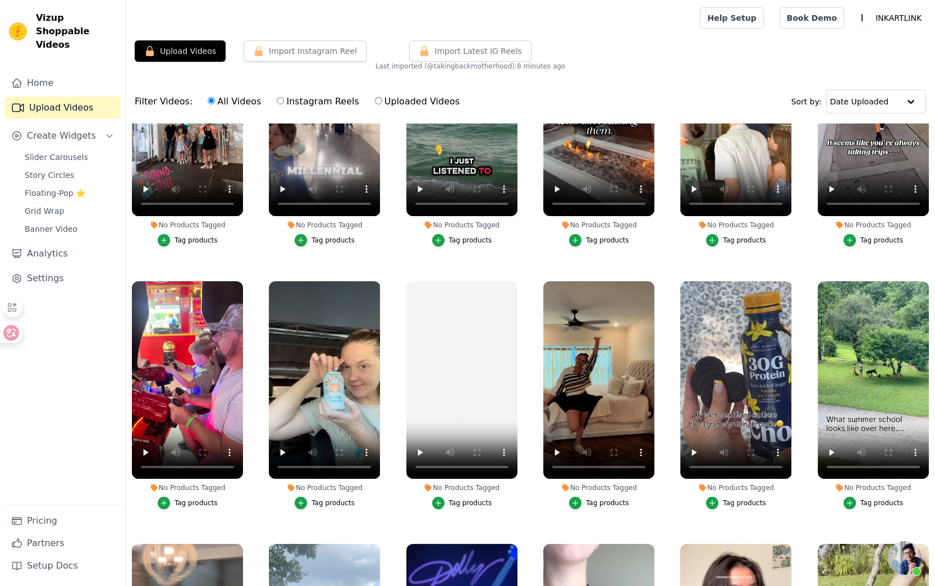
scroll to position [0, 0]
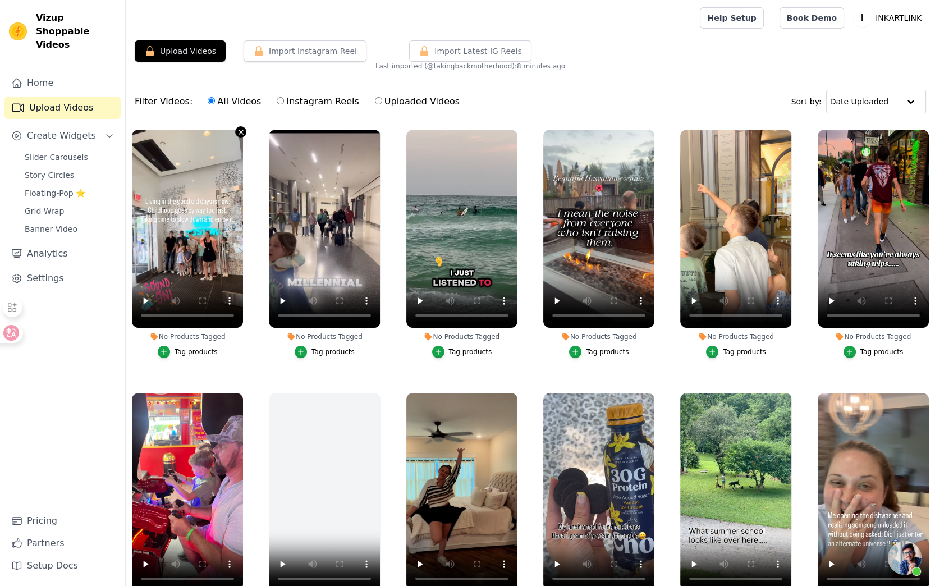
click at [240, 128] on icon "button" at bounding box center [241, 132] width 8 height 8
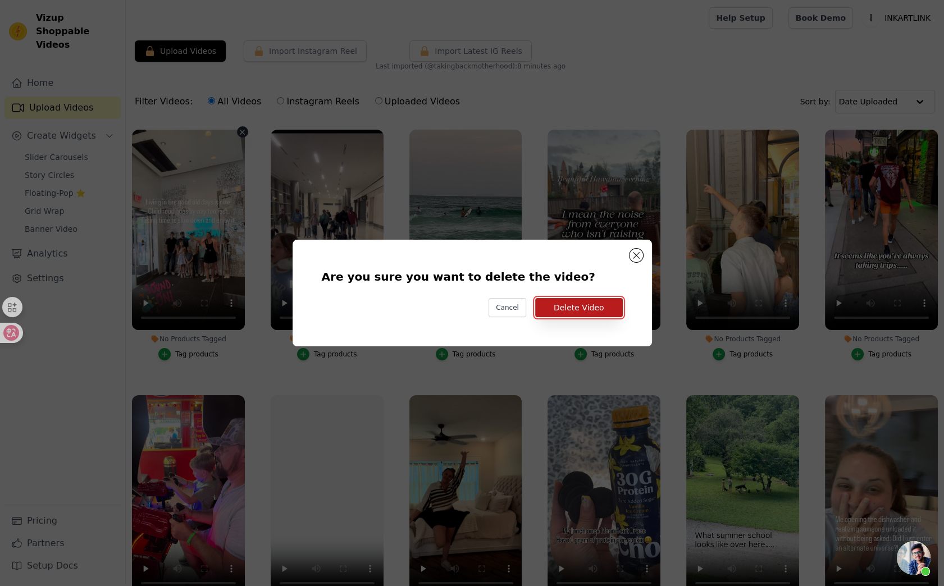
click at [587, 312] on button "Delete Video" at bounding box center [579, 307] width 88 height 19
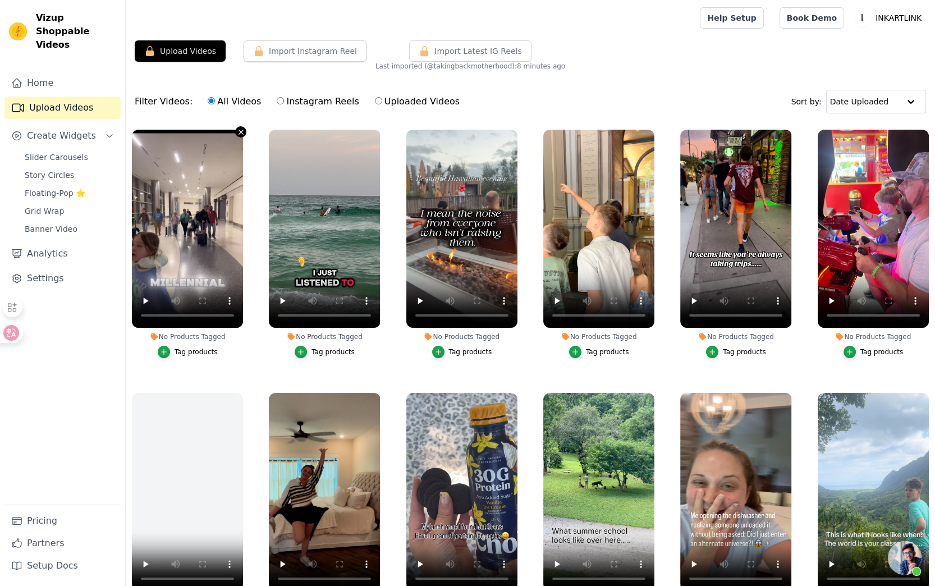
click at [239, 131] on icon "button" at bounding box center [241, 132] width 4 height 4
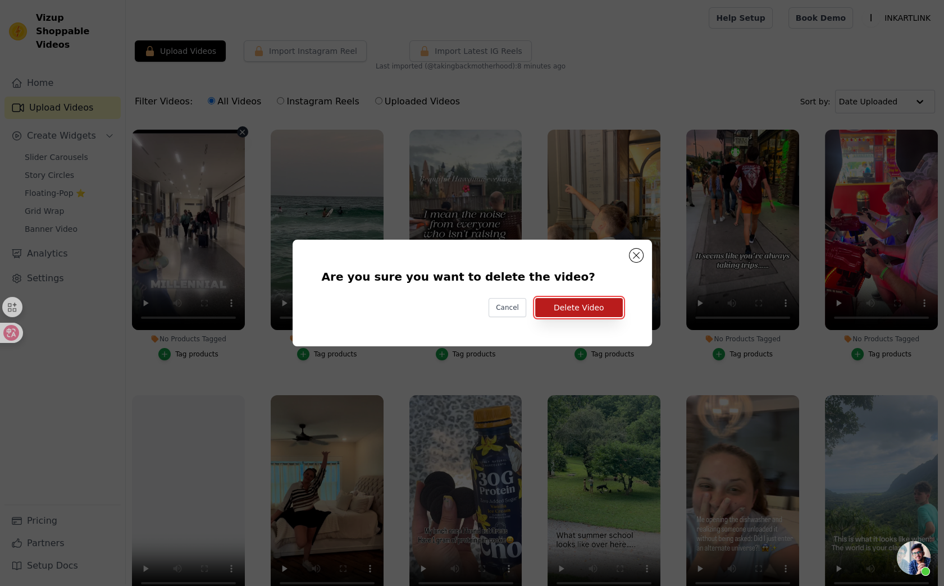
click at [565, 308] on button "Delete Video" at bounding box center [579, 307] width 88 height 19
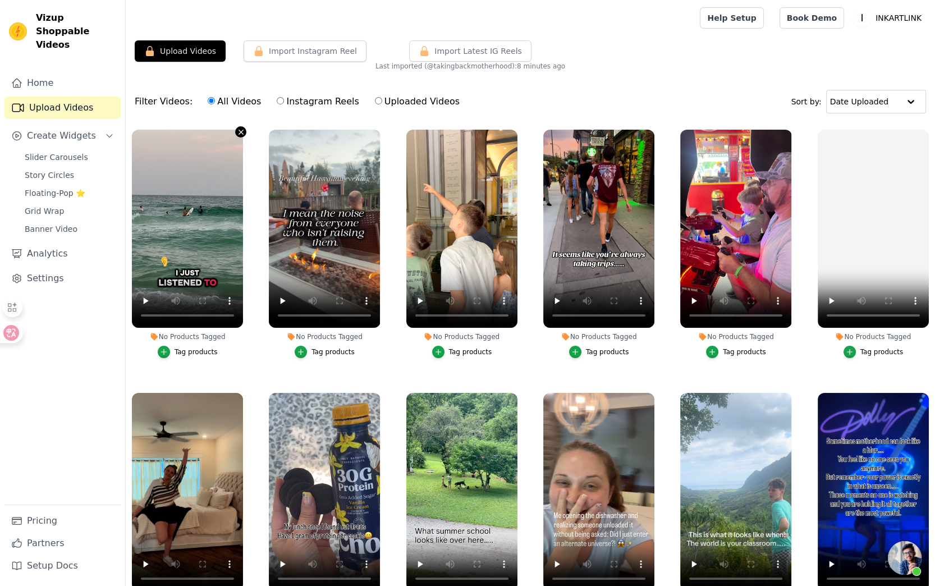
click at [239, 133] on icon "button" at bounding box center [241, 132] width 4 height 4
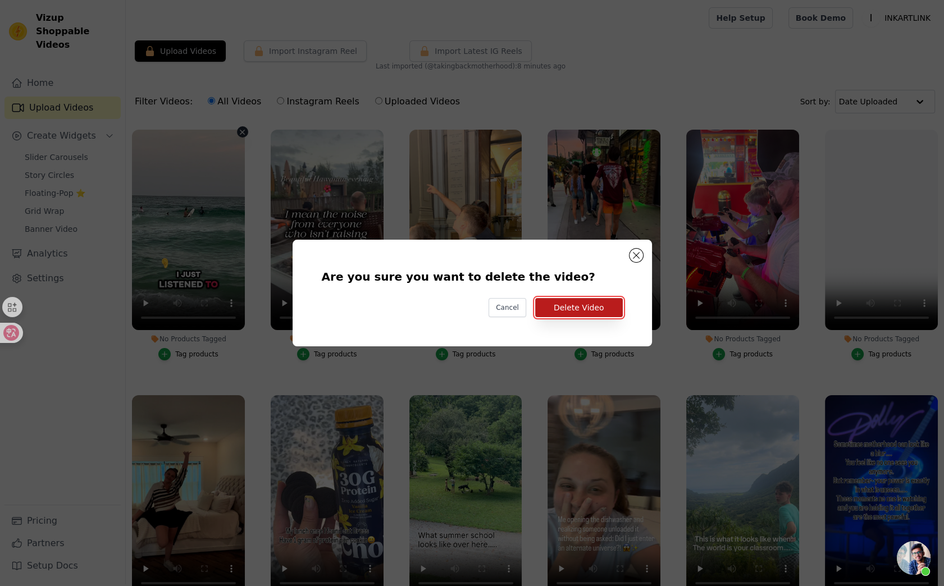
click at [556, 303] on button "Delete Video" at bounding box center [579, 307] width 88 height 19
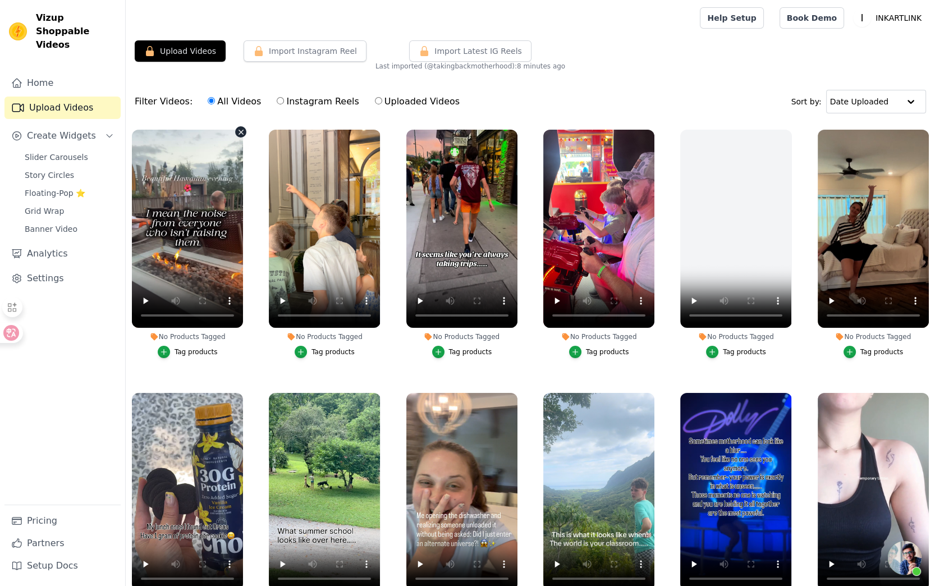
click at [239, 131] on icon "button" at bounding box center [241, 132] width 4 height 4
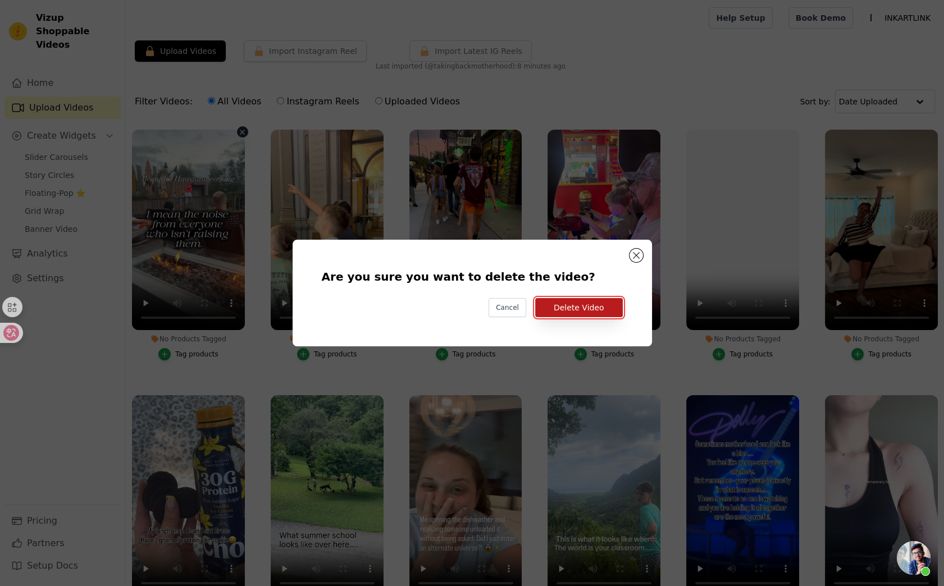
click at [558, 301] on button "Delete Video" at bounding box center [579, 307] width 88 height 19
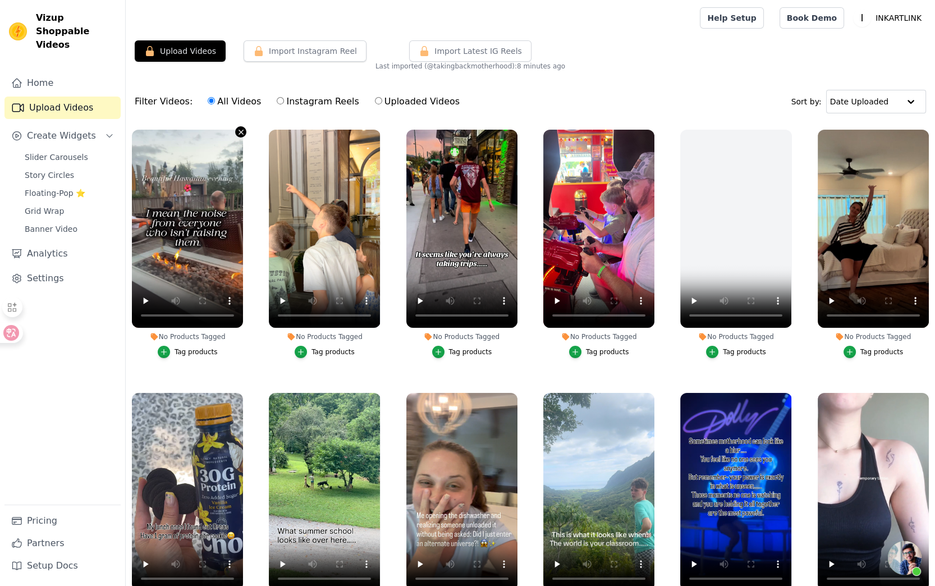
click at [238, 130] on icon "button" at bounding box center [241, 132] width 8 height 8
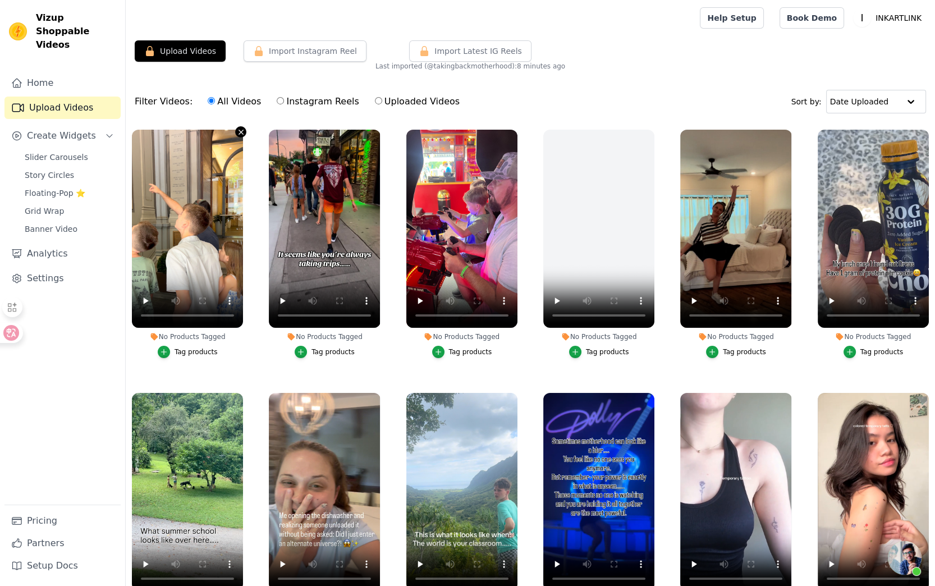
click at [239, 133] on icon "button" at bounding box center [241, 132] width 4 height 4
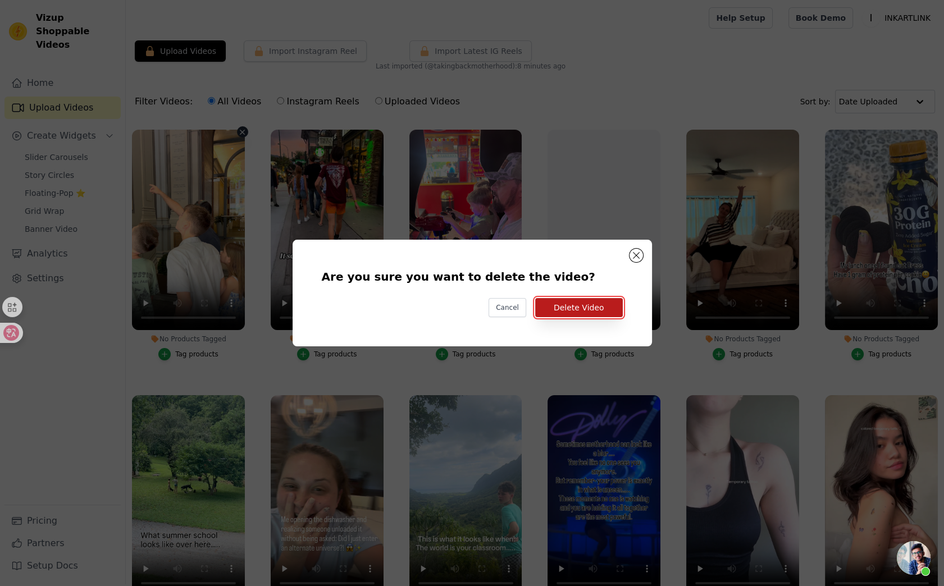
click at [617, 311] on button "Delete Video" at bounding box center [579, 307] width 88 height 19
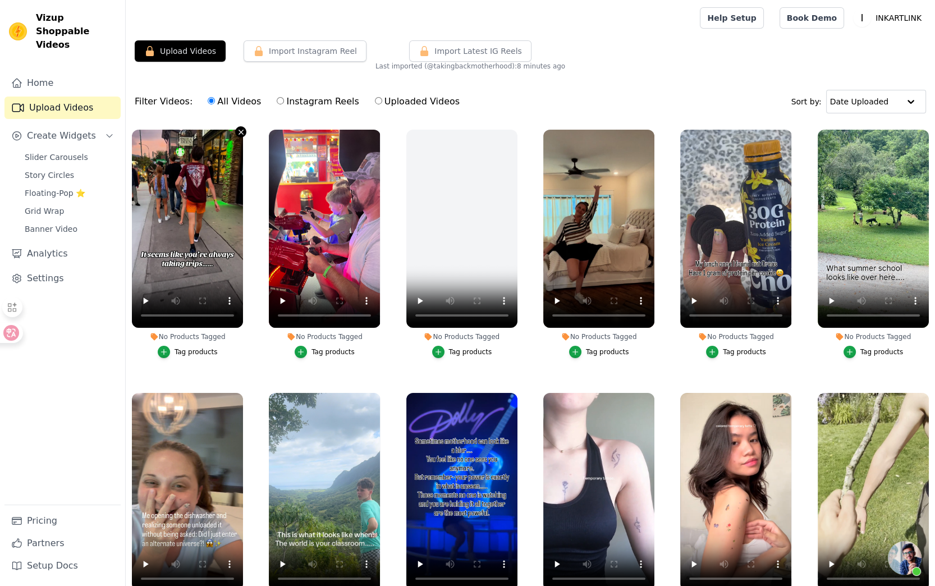
click at [239, 132] on icon "button" at bounding box center [241, 132] width 4 height 4
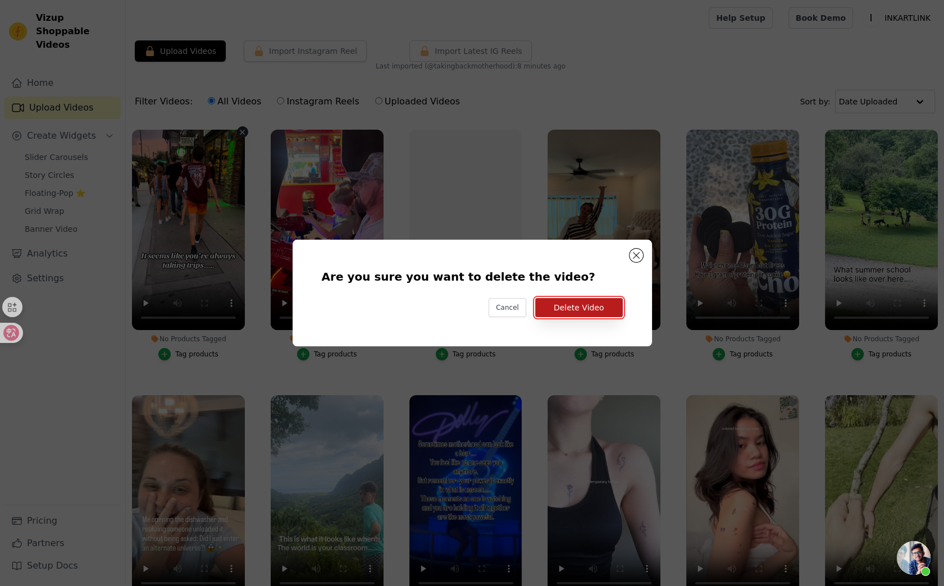
click at [580, 309] on button "Delete Video" at bounding box center [579, 307] width 88 height 19
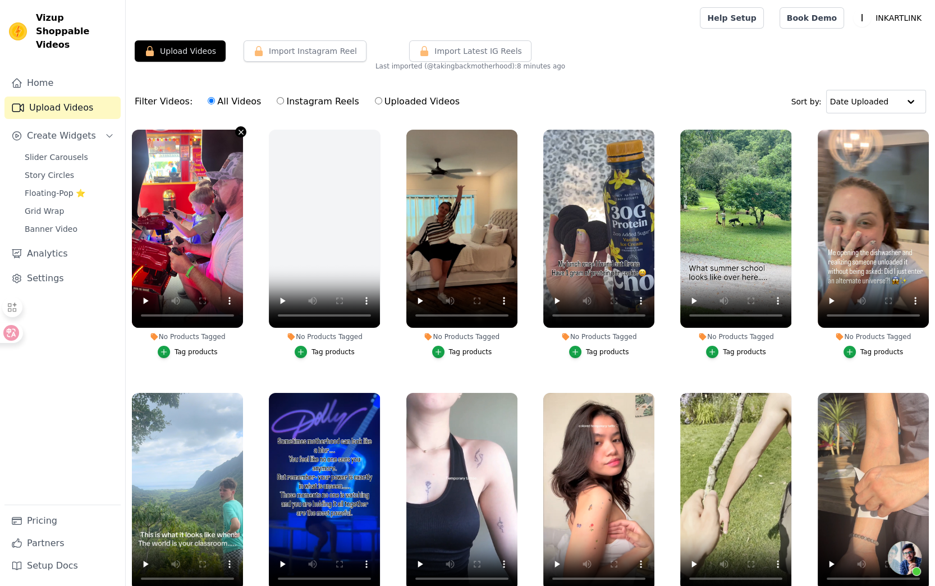
click at [239, 130] on icon "button" at bounding box center [241, 132] width 4 height 4
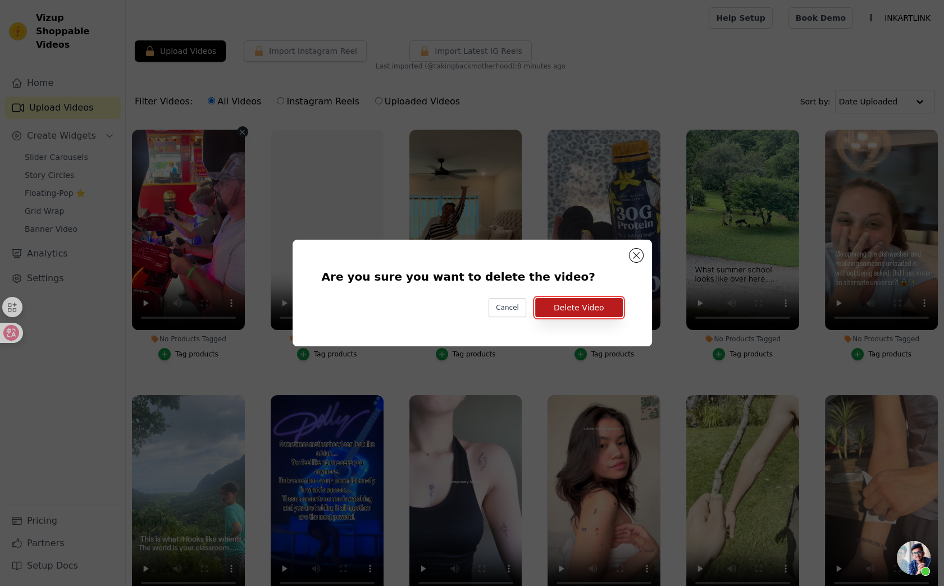
click at [578, 311] on button "Delete Video" at bounding box center [579, 307] width 88 height 19
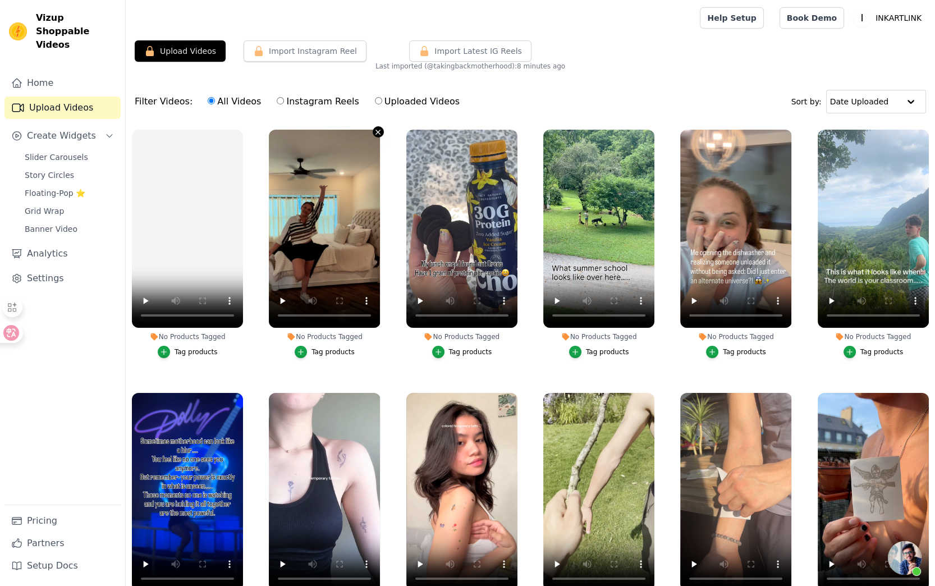
click at [374, 131] on icon "button" at bounding box center [378, 132] width 8 height 8
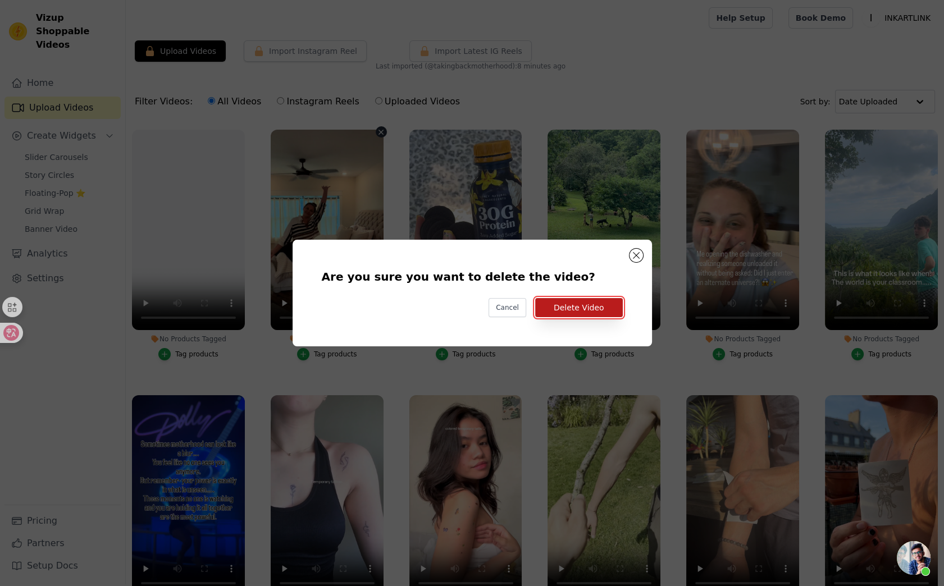
click at [561, 312] on button "Delete Video" at bounding box center [579, 307] width 88 height 19
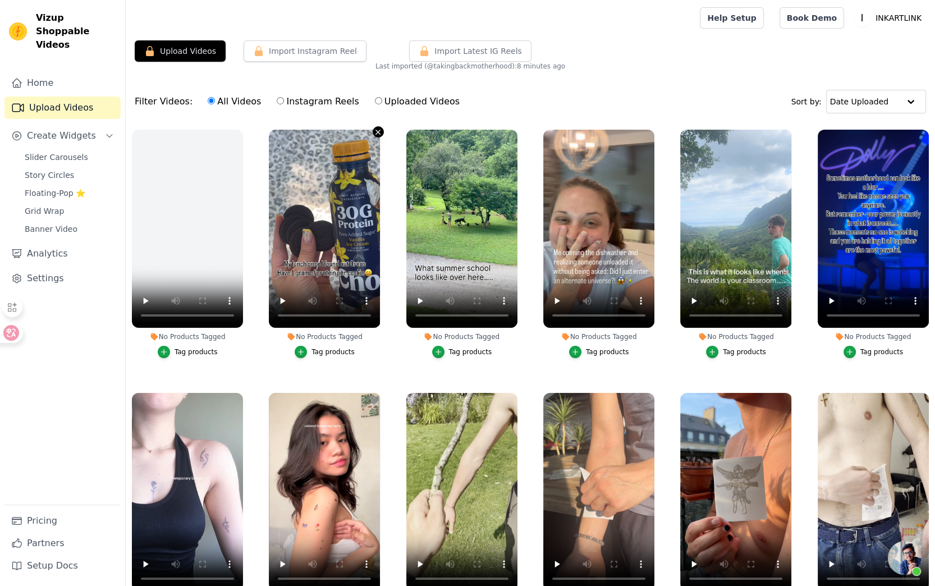
click at [374, 134] on icon "button" at bounding box center [378, 132] width 8 height 8
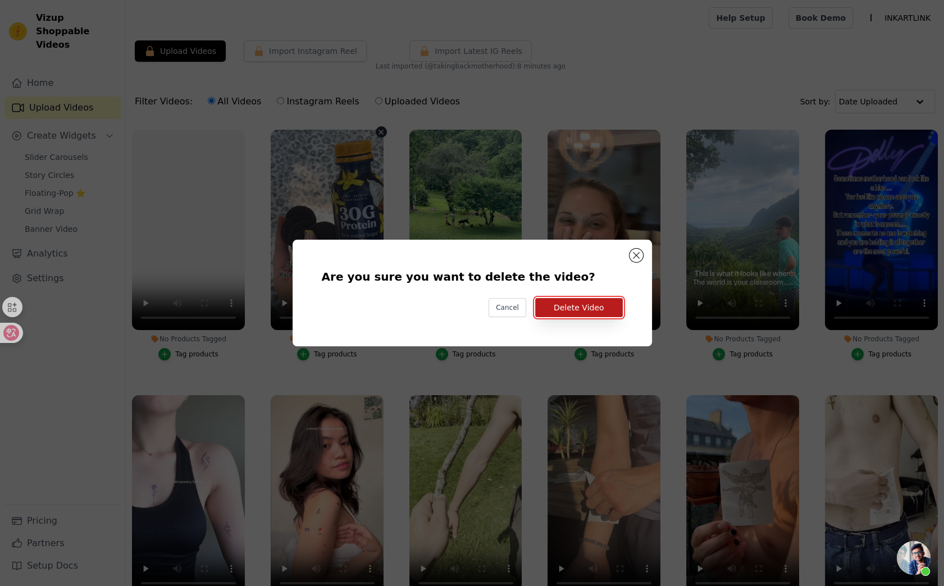
click at [572, 305] on button "Delete Video" at bounding box center [579, 307] width 88 height 19
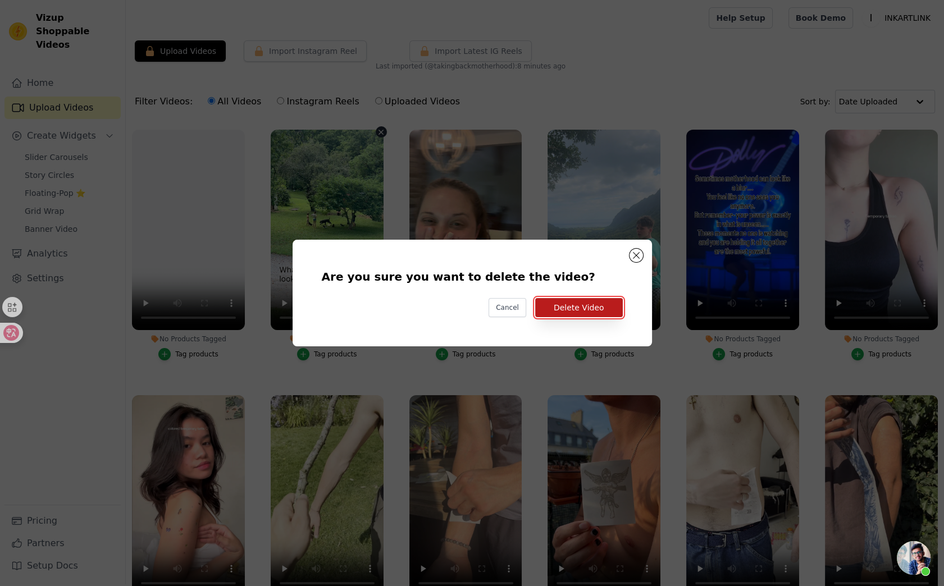
click at [566, 310] on button "Delete Video" at bounding box center [579, 307] width 88 height 19
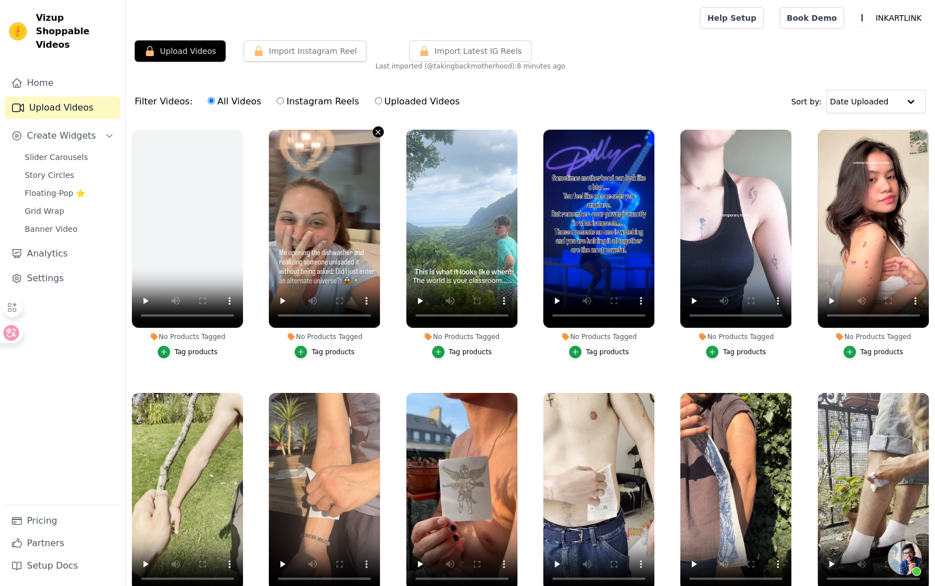
click at [376, 130] on icon "button" at bounding box center [378, 132] width 8 height 8
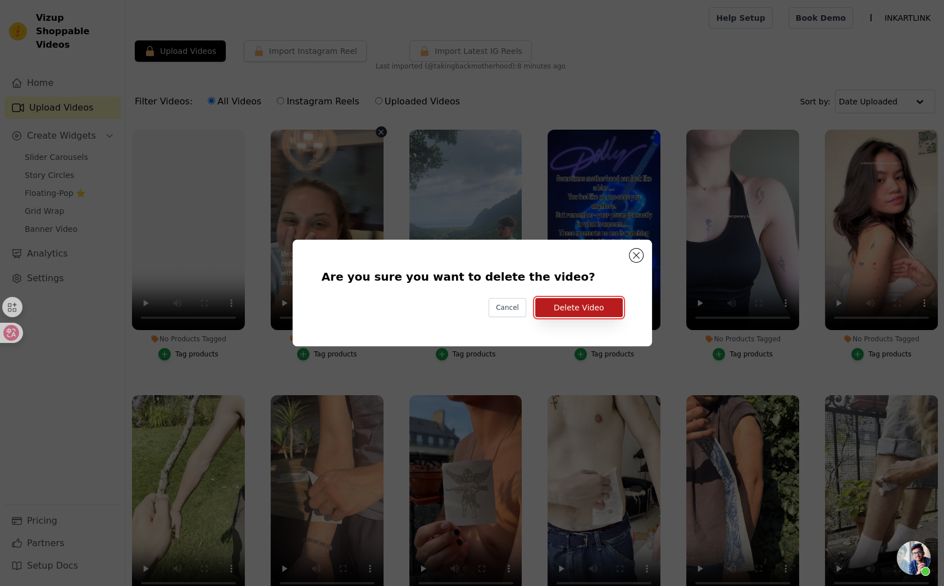
click at [570, 303] on button "Delete Video" at bounding box center [579, 307] width 88 height 19
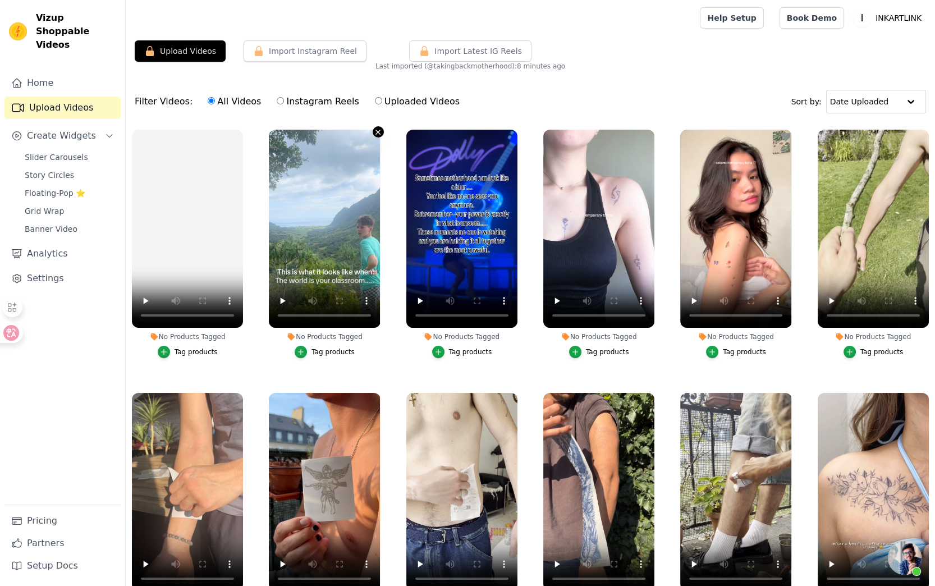
click at [374, 131] on icon "button" at bounding box center [378, 132] width 8 height 8
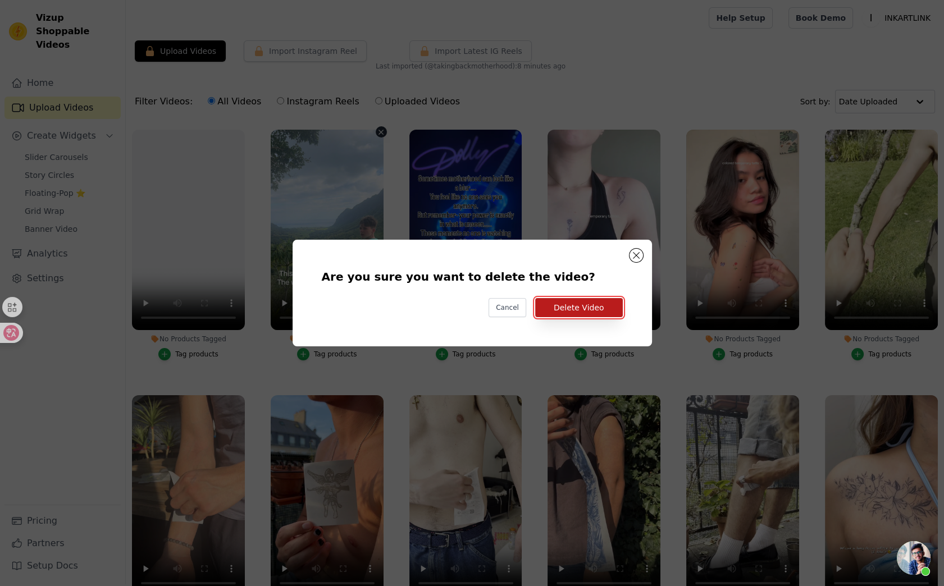
click at [567, 308] on button "Delete Video" at bounding box center [579, 307] width 88 height 19
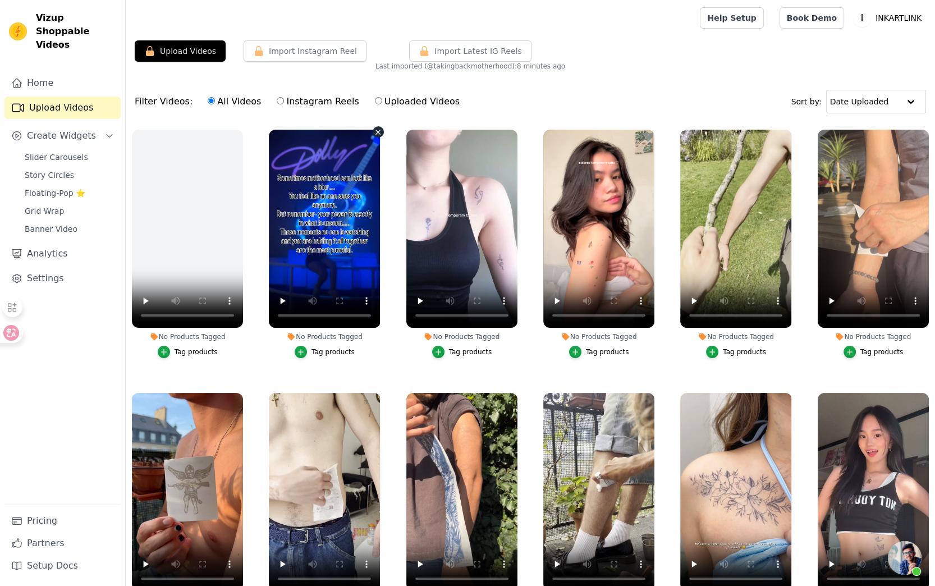
click at [374, 132] on icon "button" at bounding box center [378, 132] width 8 height 8
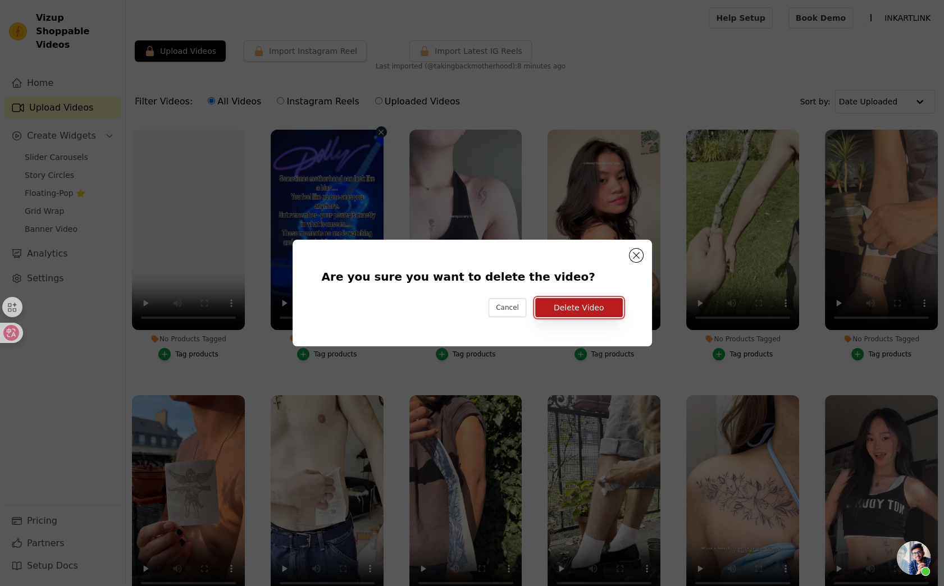
click at [595, 310] on button "Delete Video" at bounding box center [579, 307] width 88 height 19
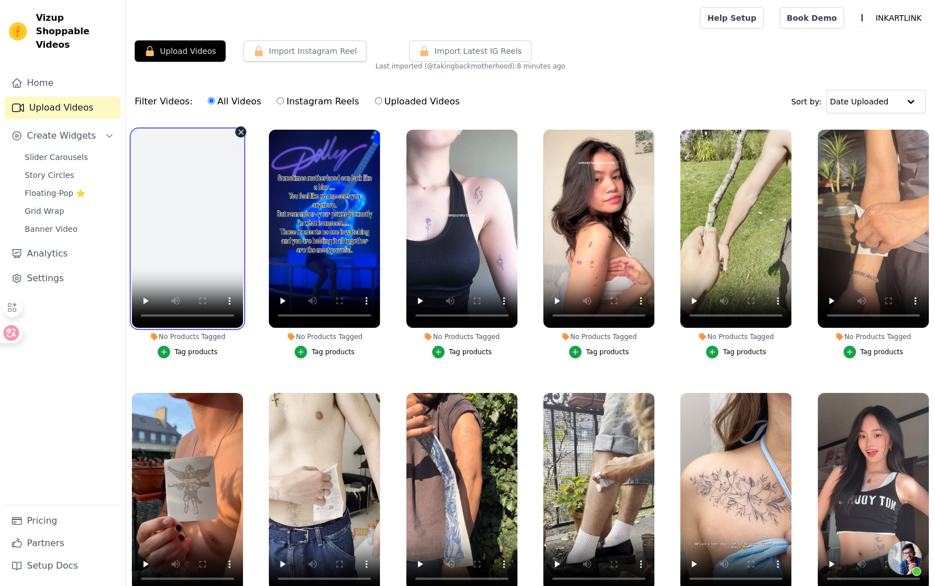
click at [212, 244] on video at bounding box center [187, 229] width 111 height 198
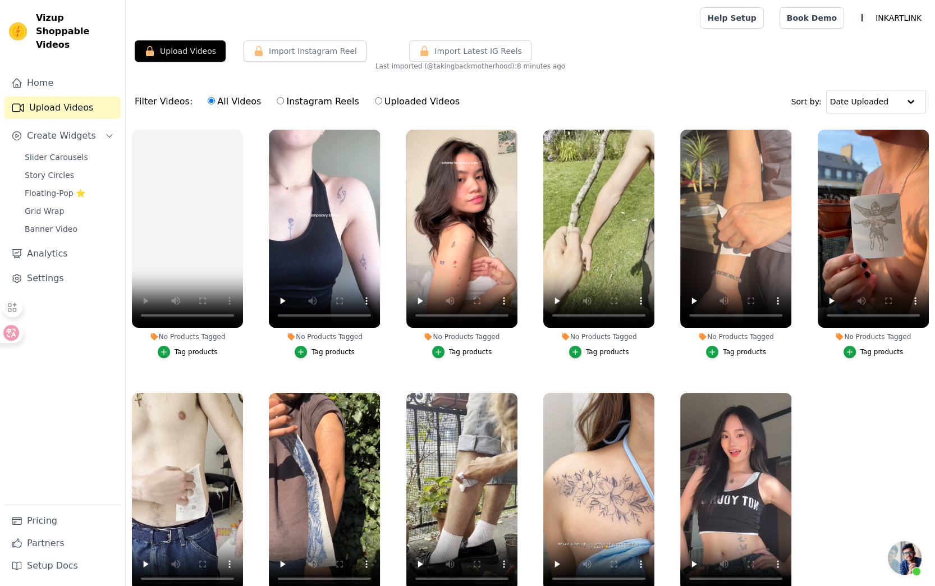
click at [582, 75] on div "Upload Videos Import Instagram Reel Import Latest Instagram Reels Import Latest…" at bounding box center [531, 344] width 810 height 609
click at [59, 526] on link "Pricing" at bounding box center [62, 521] width 116 height 22
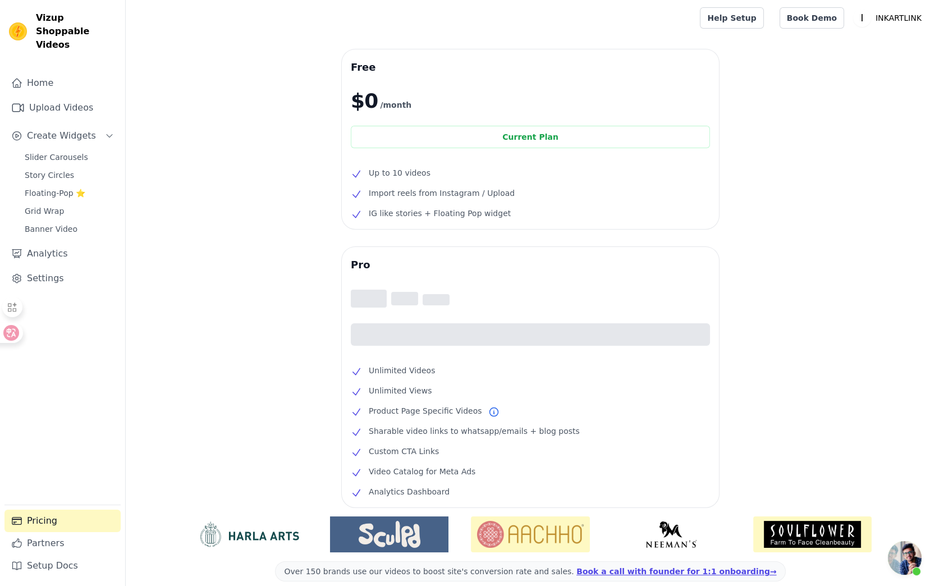
click at [810, 230] on div "Free $0 /month Current Plan Up to 10 videos Import reels from Instagram / Uploa…" at bounding box center [531, 346] width 810 height 595
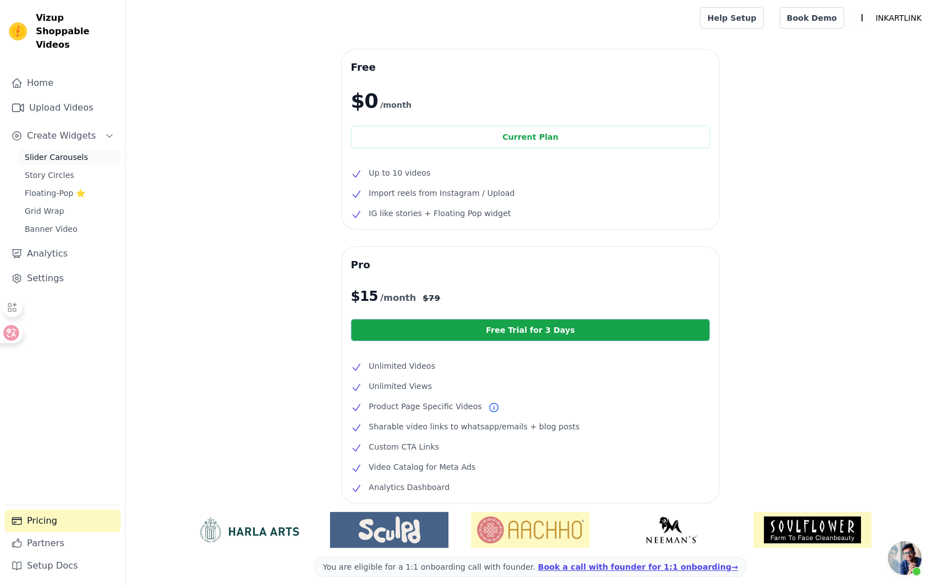
click at [72, 152] on span "Slider Carousels" at bounding box center [56, 157] width 63 height 11
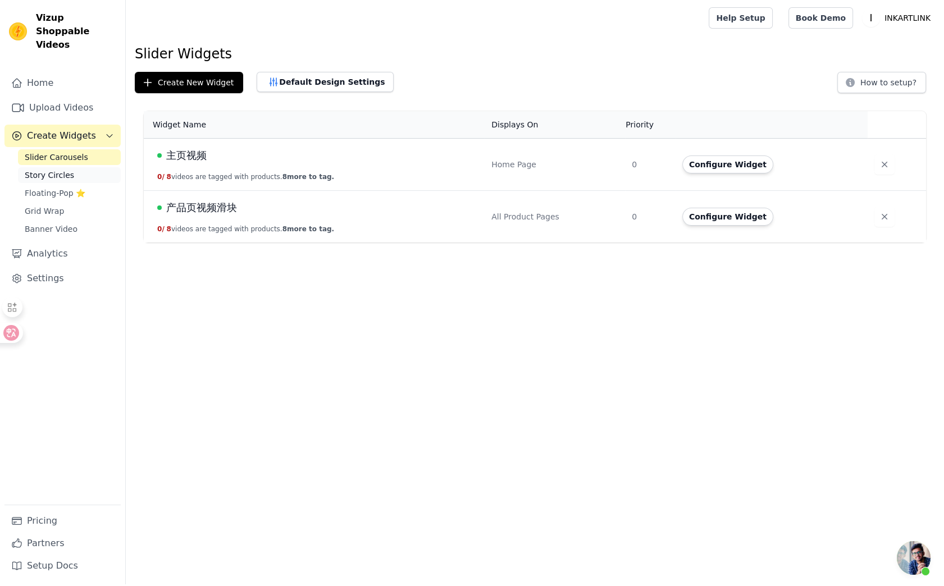
click at [40, 168] on link "Story Circles" at bounding box center [69, 175] width 103 height 16
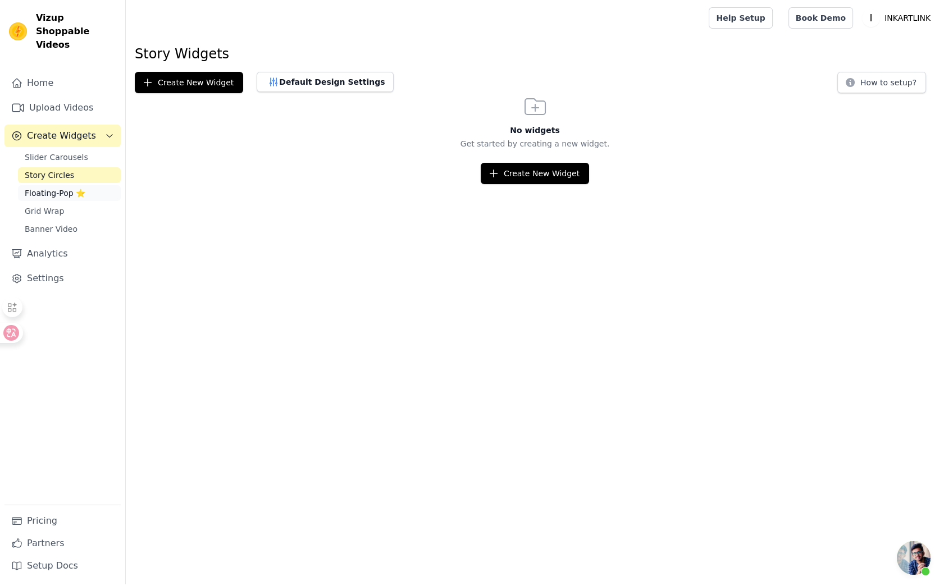
click at [66, 188] on span "Floating-Pop ⭐" at bounding box center [55, 193] width 61 height 11
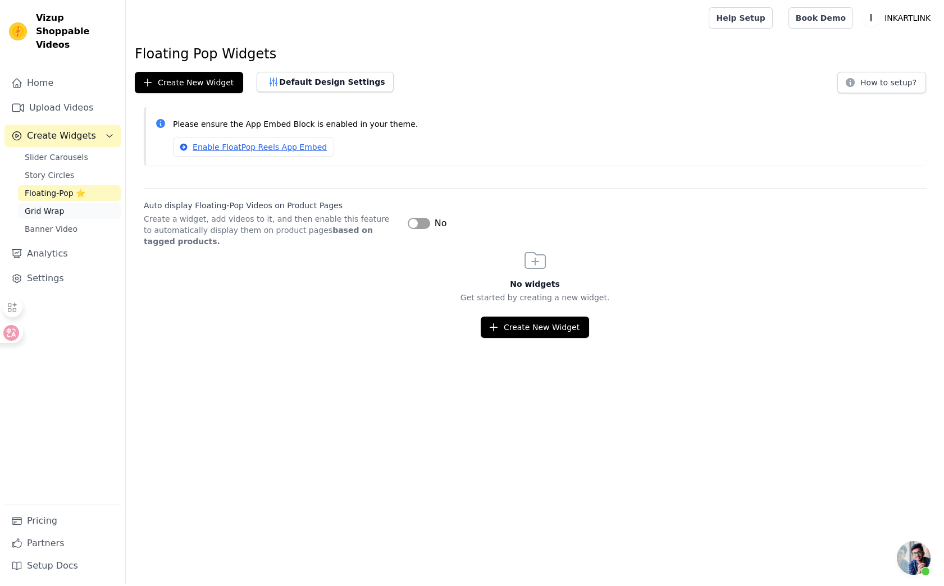
click at [56, 205] on span "Grid Wrap" at bounding box center [44, 210] width 39 height 11
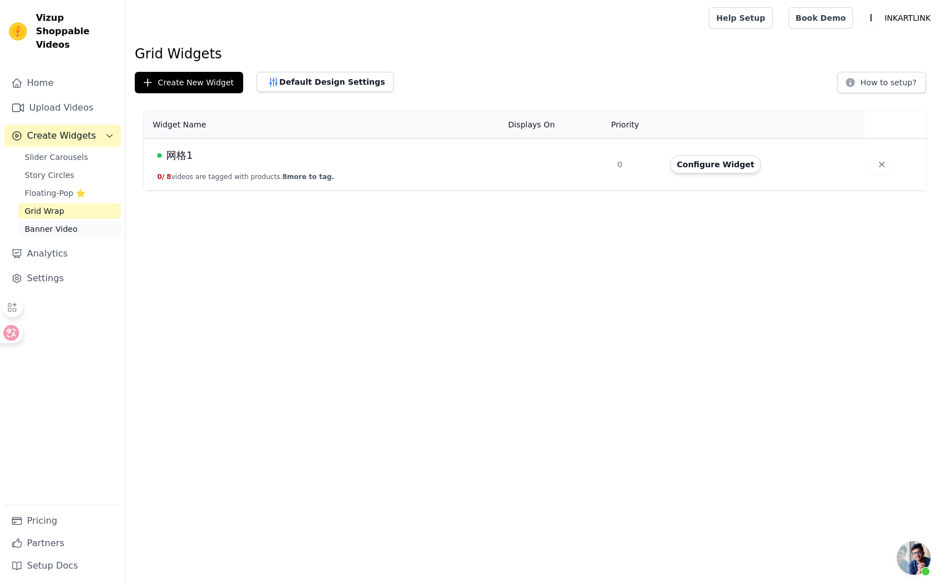
click at [56, 223] on span "Banner Video" at bounding box center [51, 228] width 53 height 11
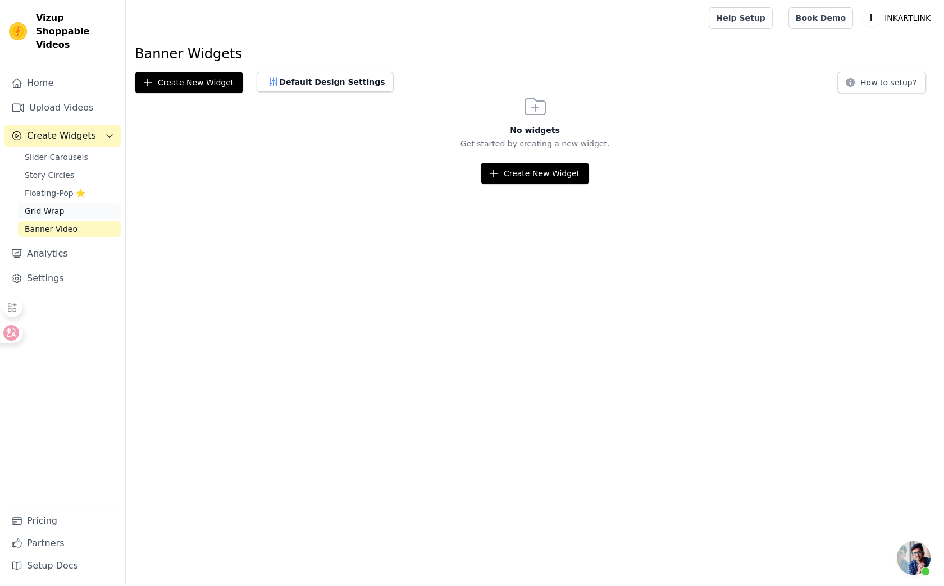
click at [53, 205] on span "Grid Wrap" at bounding box center [44, 210] width 39 height 11
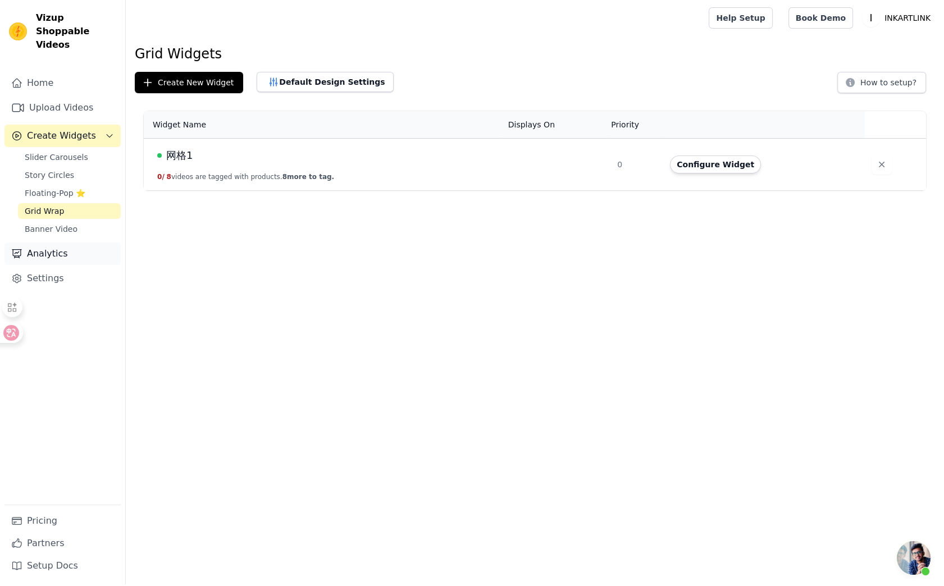
click at [58, 243] on link "Analytics" at bounding box center [62, 254] width 116 height 22
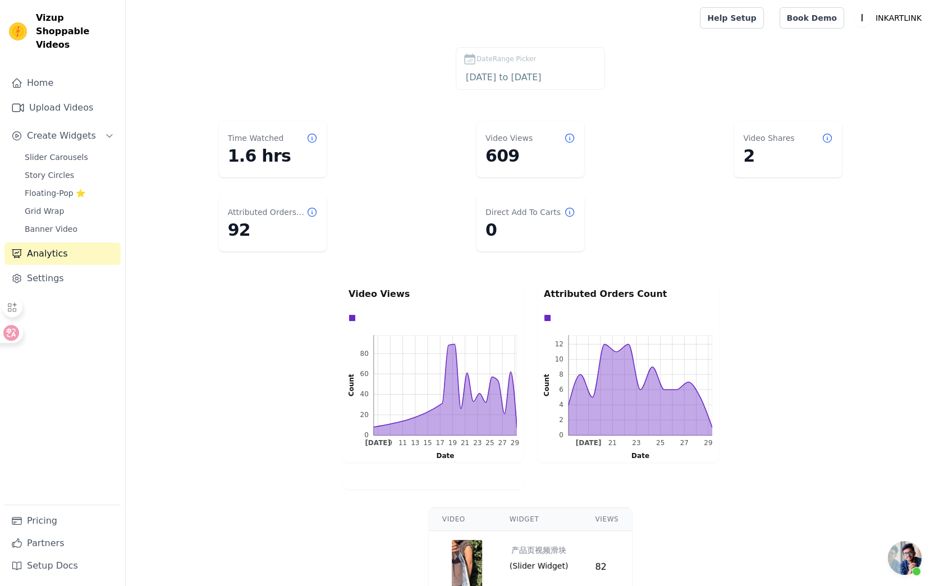
click at [845, 263] on main "Time Watched 1.6 hrs Video Views 609 Video Shares 2 Attributed Orders Count 92 …" at bounding box center [531, 422] width 810 height 611
click at [833, 266] on main "Time Watched 1.6 hrs Video Views 609 Video Shares 2 Attributed Orders Count 92 …" at bounding box center [531, 422] width 810 height 611
click at [822, 262] on main "Time Watched 1.6 hrs Video Views 609 Video Shares 2 Attributed Orders Count 92 …" at bounding box center [531, 422] width 810 height 611
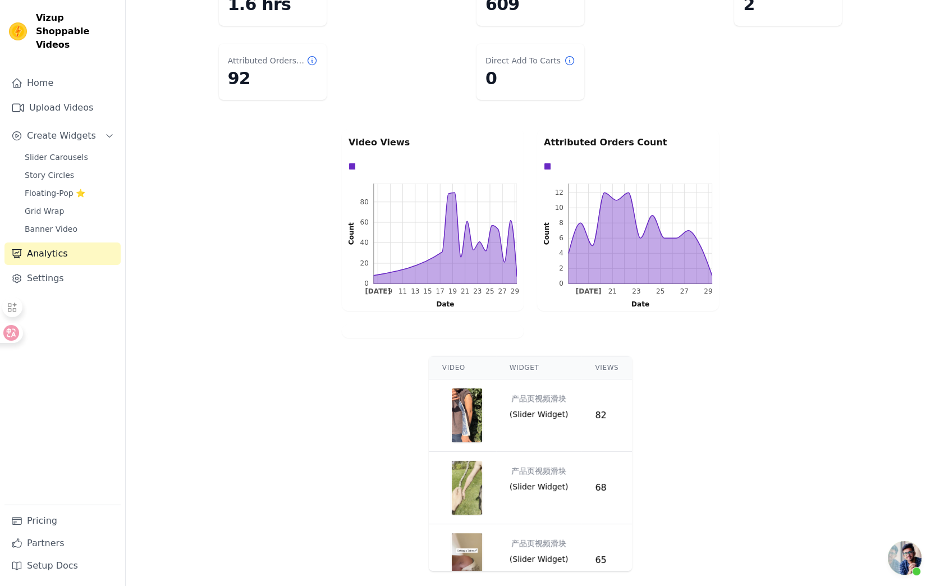
click at [794, 228] on div "Video Views 0 20 40 60 80 0 20 40 60 80 Count [DATE] 9 11 13 15 17 19 21 23 25 …" at bounding box center [531, 233] width 810 height 213
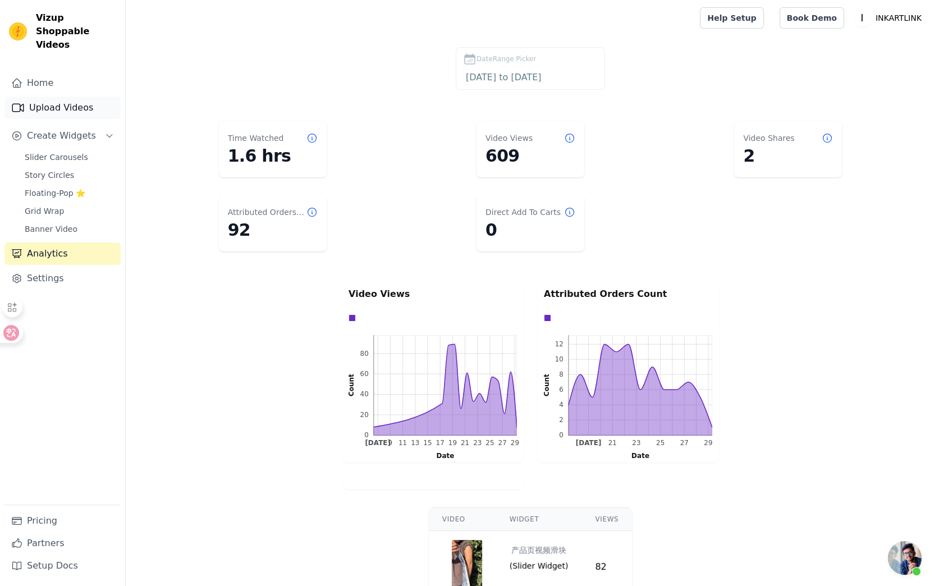
click at [52, 97] on link "Upload Videos" at bounding box center [62, 108] width 116 height 22
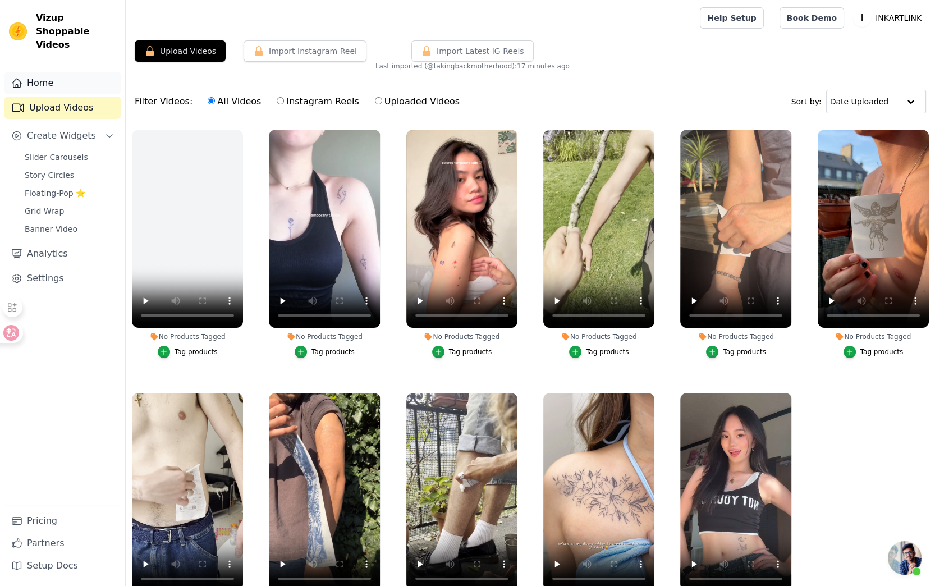
click at [66, 72] on link "Home" at bounding box center [62, 83] width 116 height 22
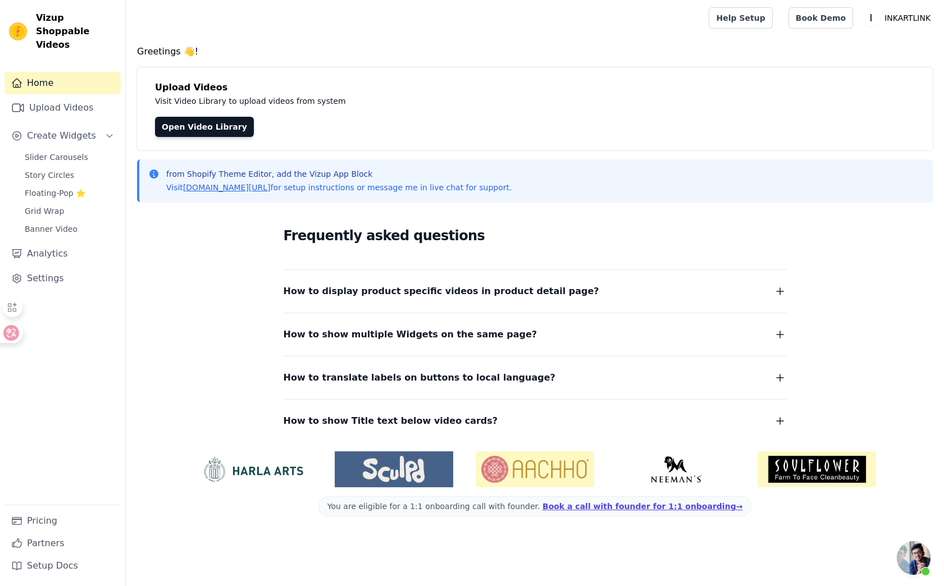
click at [573, 40] on main "Greetings 👋! Upload Videos Visit Video Library to upload videos from system Ope…" at bounding box center [535, 285] width 818 height 499
